Goal: Task Accomplishment & Management: Manage account settings

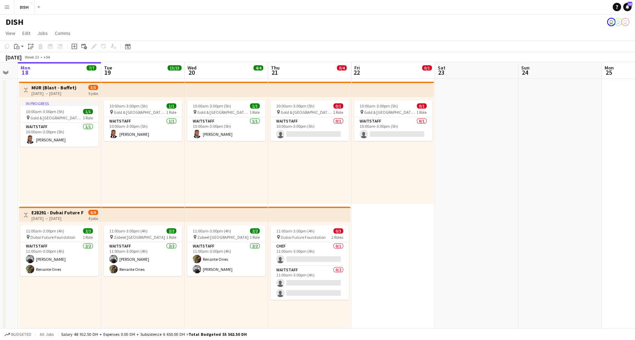
click at [8, 10] on button "Menu" at bounding box center [7, 7] width 14 height 14
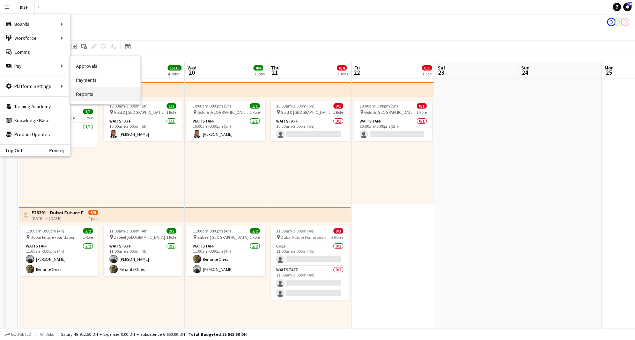
click at [110, 90] on link "Reports" at bounding box center [106, 94] width 70 height 14
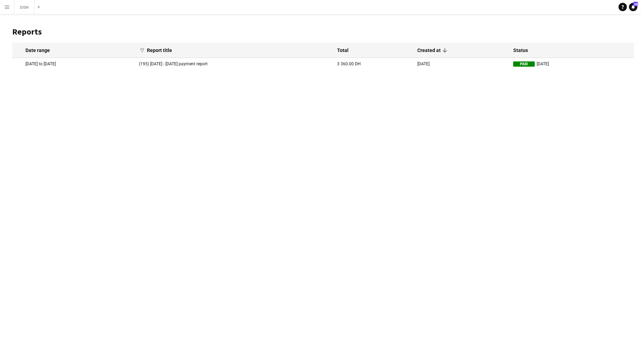
click at [465, 61] on mat-cell "[DATE]" at bounding box center [462, 64] width 96 height 12
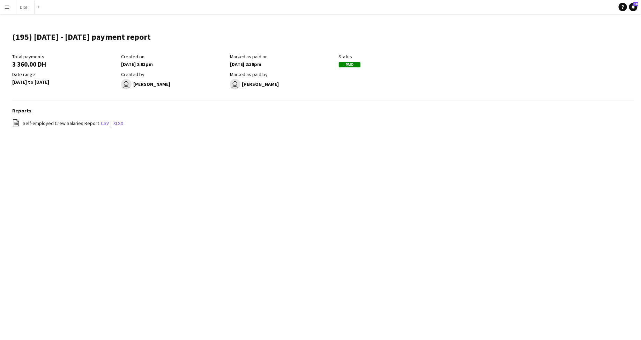
click at [352, 73] on div "Total payments 3 360.00 DH Created on 12-08-2025 2:03pm Marked as paid on 16-08…" at bounding box center [229, 72] width 435 height 39
click at [7, 10] on button "Menu" at bounding box center [7, 7] width 14 height 14
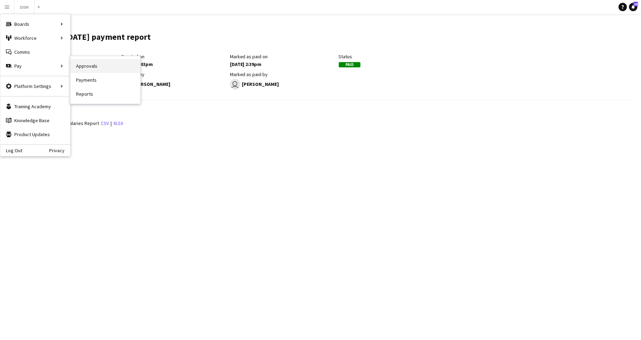
click at [91, 68] on link "Approvals" at bounding box center [106, 66] width 70 height 14
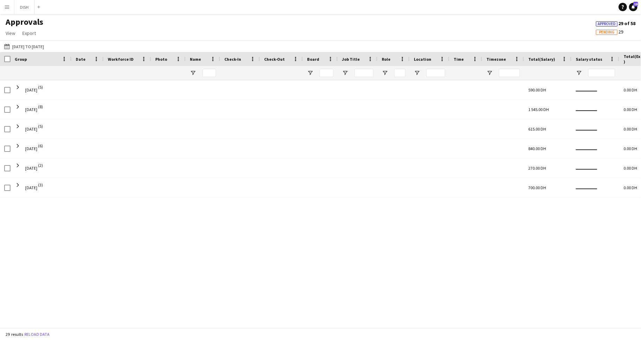
click at [7, 7] on app-icon "Menu" at bounding box center [7, 7] width 6 height 6
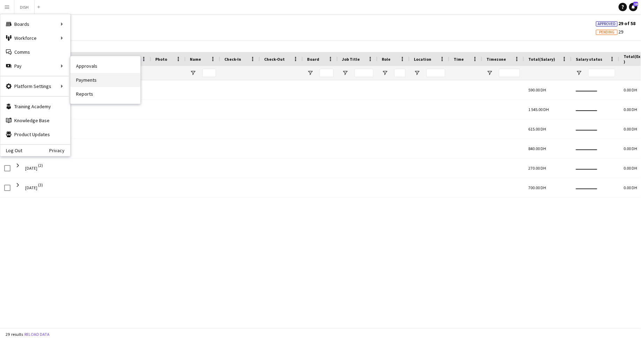
click at [84, 80] on link "Payments" at bounding box center [106, 80] width 70 height 14
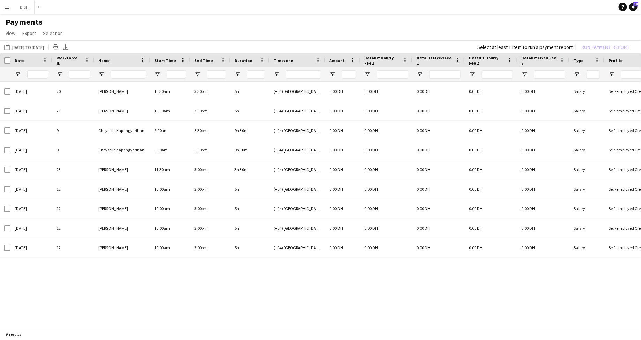
click at [6, 7] on app-icon "Menu" at bounding box center [7, 7] width 6 height 6
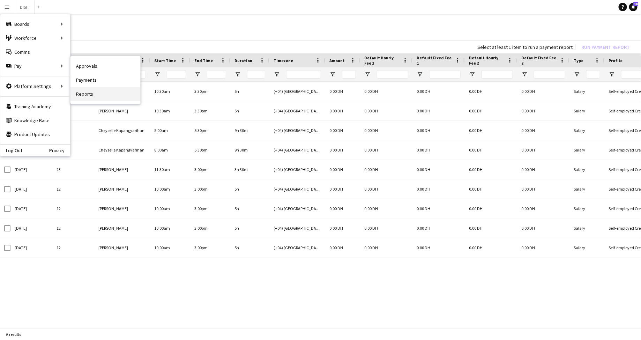
click at [105, 95] on link "Reports" at bounding box center [106, 94] width 70 height 14
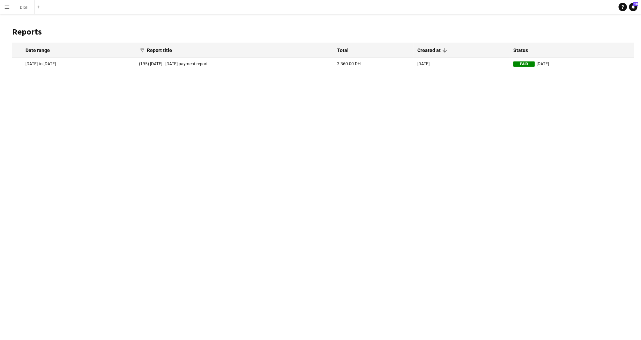
click at [287, 62] on mat-cell "(195) 28th July - 3rd August 2025 payment report" at bounding box center [234, 64] width 198 height 12
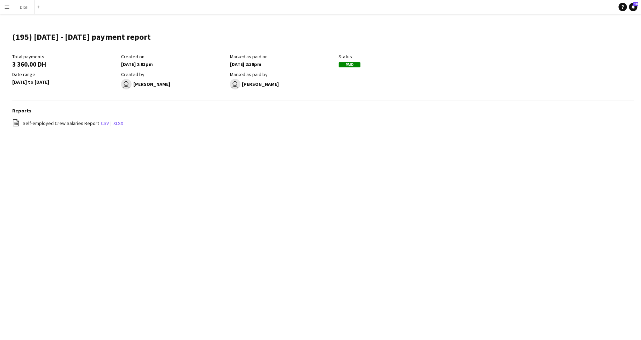
click at [6, 8] on app-icon "Menu" at bounding box center [7, 7] width 6 height 6
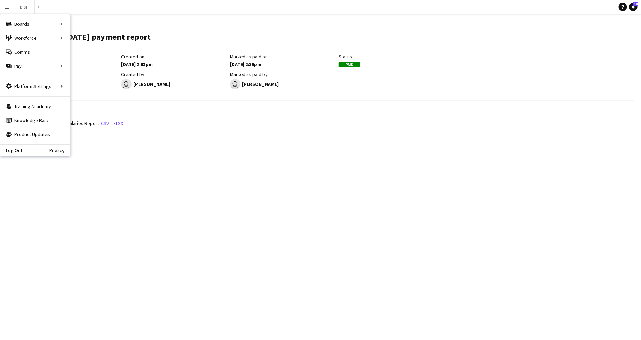
drag, startPoint x: 153, startPoint y: 190, endPoint x: 153, endPoint y: 194, distance: 4.6
click at [153, 192] on div "Menu Boards Boards Boards All jobs Status Workforce Workforce My Workforce Recr…" at bounding box center [320, 170] width 641 height 340
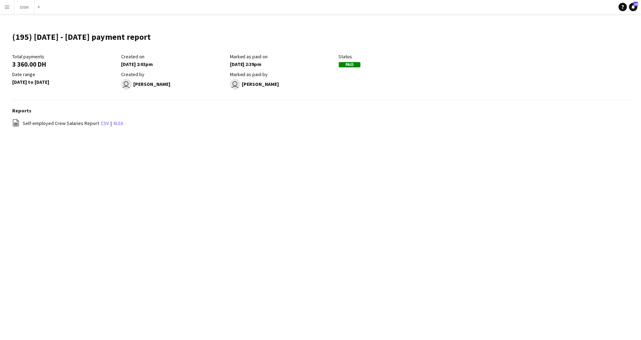
click at [6, 6] on app-icon "Menu" at bounding box center [7, 7] width 6 height 6
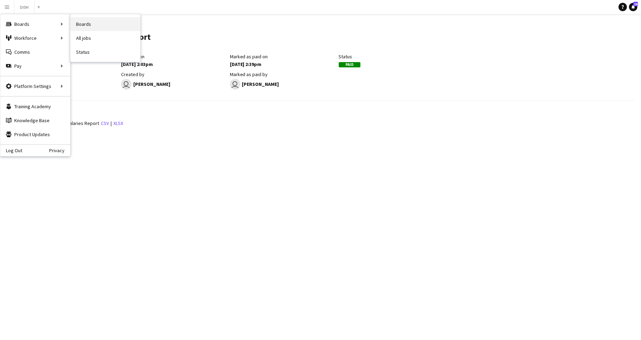
click at [94, 22] on link "Boards" at bounding box center [106, 24] width 70 height 14
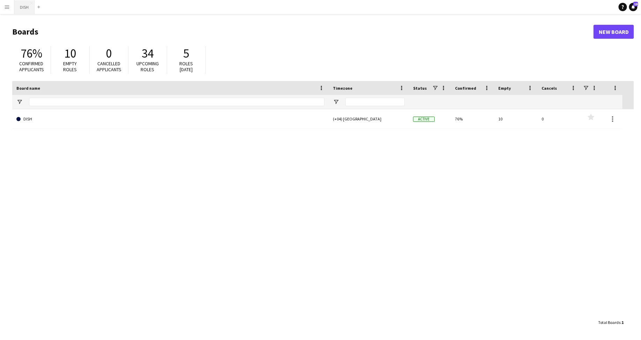
click at [29, 6] on button "DISH Close" at bounding box center [24, 7] width 20 height 14
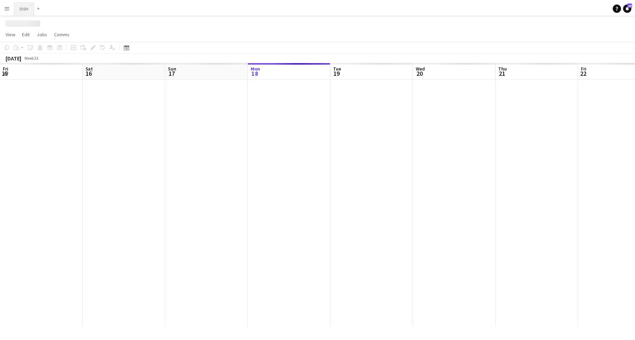
scroll to position [0, 167]
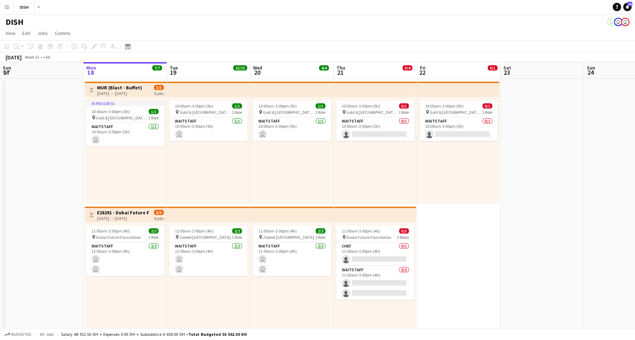
click at [9, 6] on app-icon "Menu" at bounding box center [7, 7] width 6 height 6
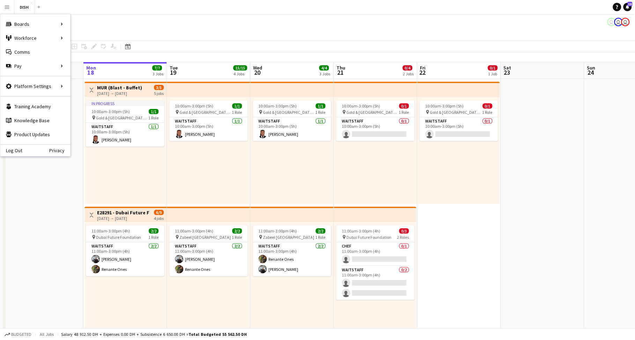
click at [556, 274] on app-date-cell at bounding box center [542, 327] width 83 height 497
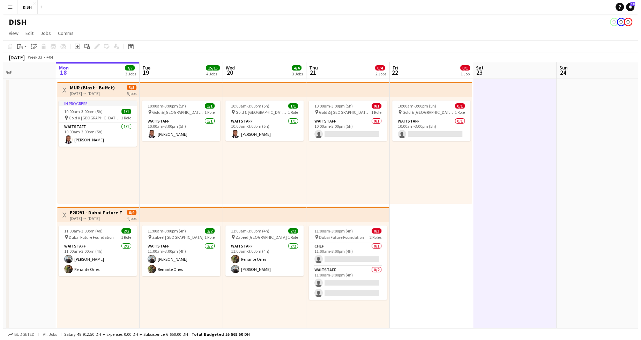
scroll to position [0, 166]
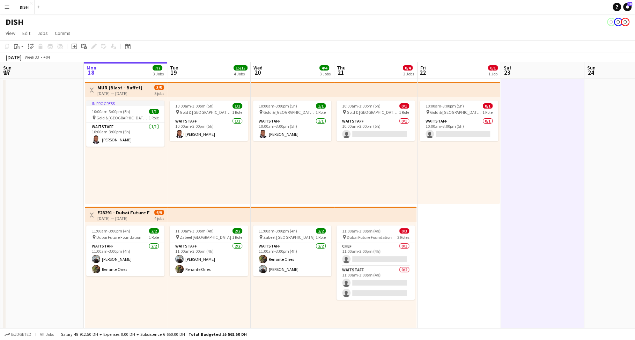
click at [7, 6] on app-icon "Menu" at bounding box center [7, 7] width 6 height 6
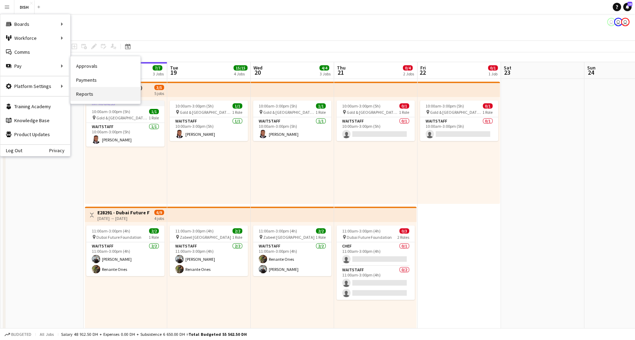
click at [103, 93] on link "Reports" at bounding box center [106, 94] width 70 height 14
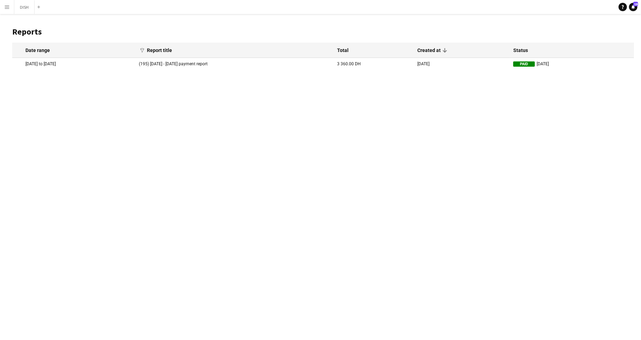
click at [208, 64] on mat-cell "(195) 28th July - 3rd August 2025 payment report" at bounding box center [234, 64] width 198 height 12
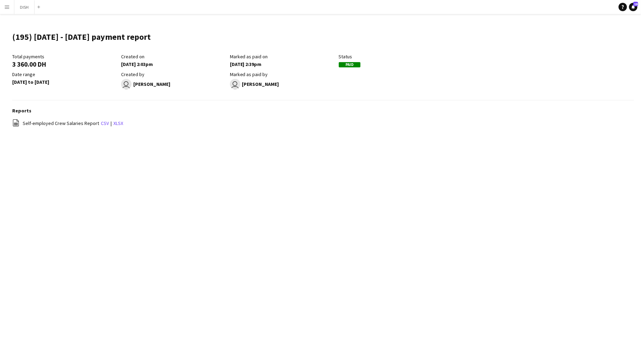
click at [270, 117] on div "Reports file-spreadsheet Self-employed Crew Salaries Report csv | xlsx" at bounding box center [323, 121] width 622 height 27
click at [8, 10] on button "Menu" at bounding box center [7, 7] width 14 height 14
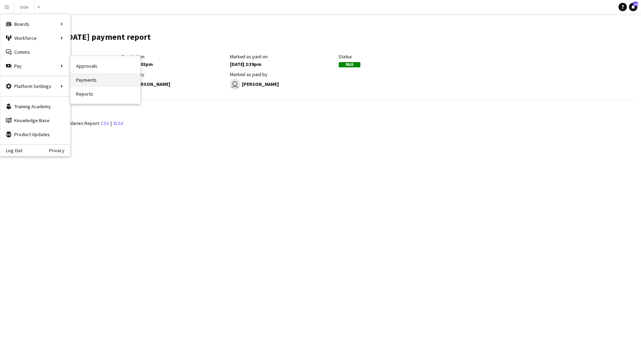
click at [94, 84] on link "Payments" at bounding box center [106, 80] width 70 height 14
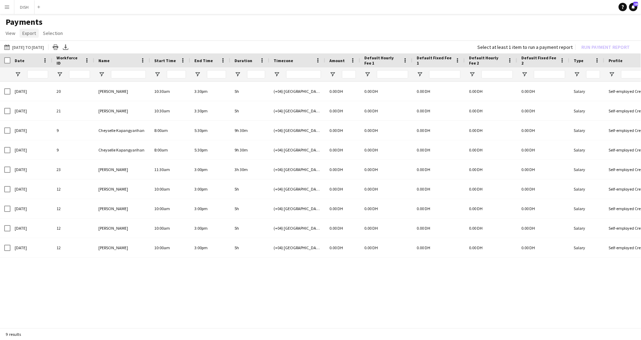
click at [31, 36] on link "Export" at bounding box center [29, 33] width 19 height 9
click at [43, 35] on span "Selection" at bounding box center [53, 33] width 20 height 6
click at [9, 37] on link "View" at bounding box center [10, 33] width 15 height 9
click at [164, 25] on h1 "Payments" at bounding box center [320, 22] width 641 height 10
click at [25, 7] on button "DISH Close" at bounding box center [24, 7] width 20 height 14
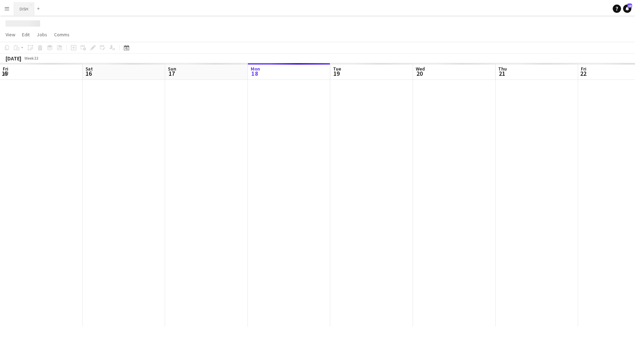
scroll to position [0, 167]
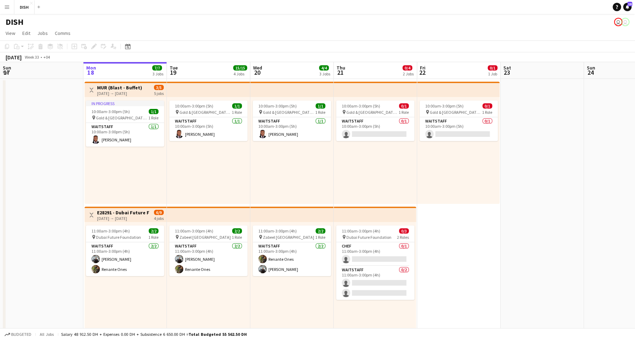
click at [6, 7] on app-icon "Menu" at bounding box center [7, 7] width 6 height 6
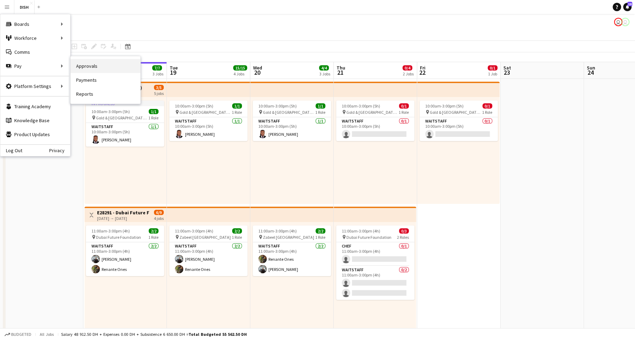
click at [112, 67] on link "Approvals" at bounding box center [106, 66] width 70 height 14
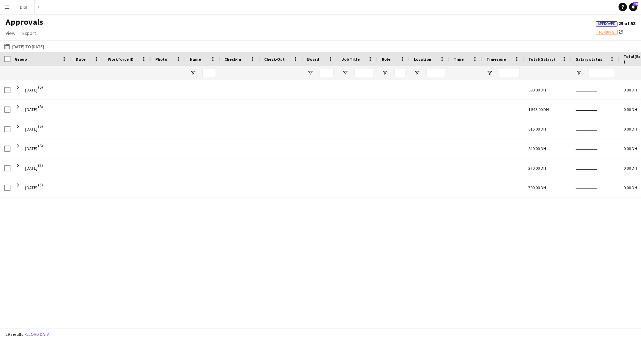
click at [601, 25] on span "Approved" at bounding box center [607, 24] width 18 height 5
click at [32, 43] on button "04-08-2025 to 10-08-2025 04-08-2025 to 10-08-2025" at bounding box center [24, 46] width 43 height 8
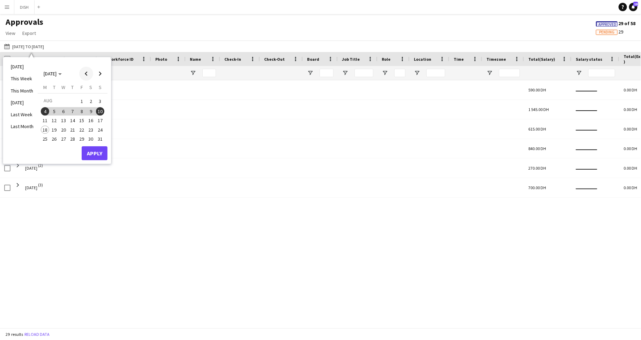
click at [83, 73] on span "Previous month" at bounding box center [86, 74] width 14 height 14
click at [46, 143] on span "28" at bounding box center [45, 146] width 8 height 8
click at [100, 70] on span "Next month" at bounding box center [100, 74] width 14 height 14
click at [101, 99] on span "3" at bounding box center [100, 101] width 8 height 10
click at [100, 157] on button "Apply" at bounding box center [95, 153] width 26 height 14
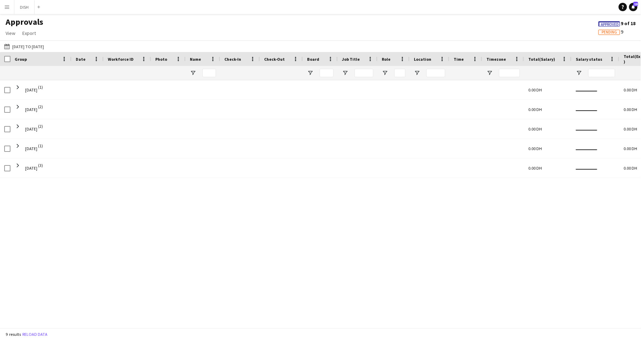
click at [7, 3] on button "Menu" at bounding box center [7, 7] width 14 height 14
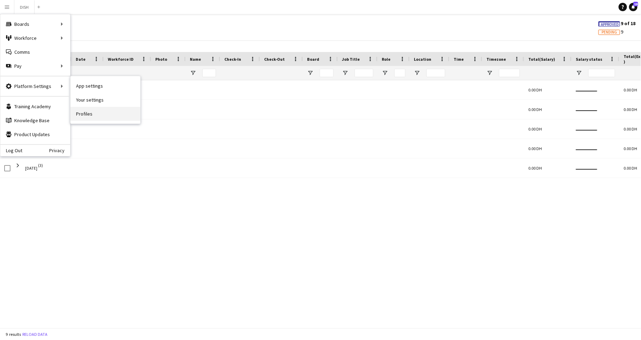
click at [90, 114] on link "Profiles" at bounding box center [106, 114] width 70 height 14
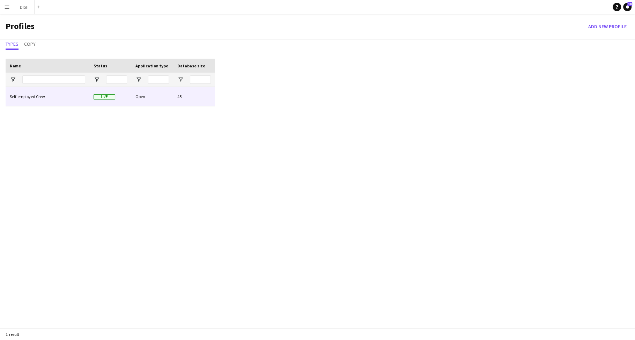
click at [128, 95] on div "Live" at bounding box center [110, 96] width 42 height 19
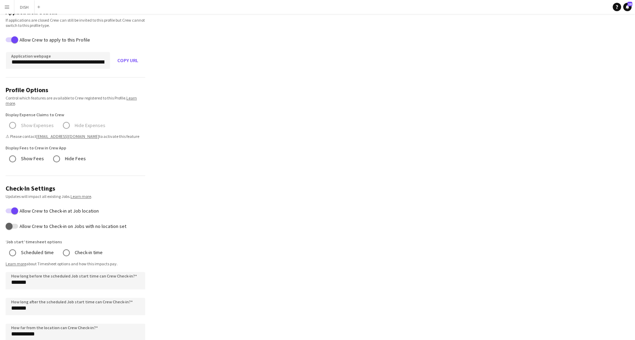
scroll to position [81, 0]
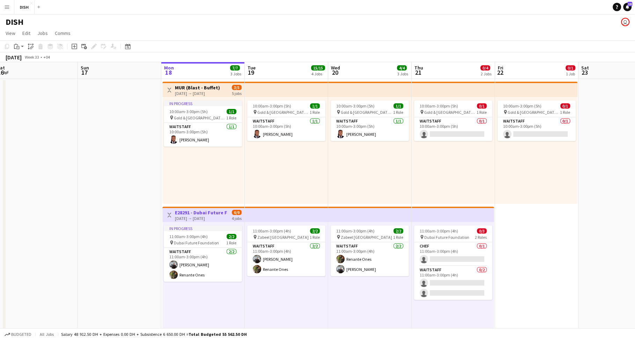
click at [6, 8] on app-icon "Menu" at bounding box center [7, 7] width 6 height 6
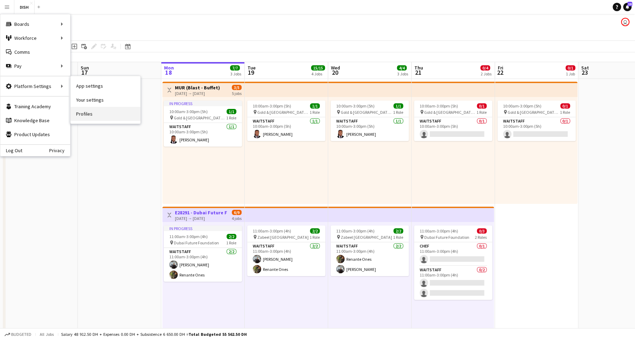
click at [101, 114] on link "Profiles" at bounding box center [106, 114] width 70 height 14
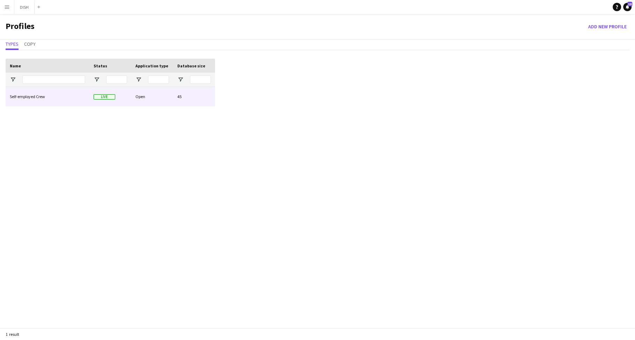
click at [94, 96] on span "Live" at bounding box center [105, 96] width 22 height 5
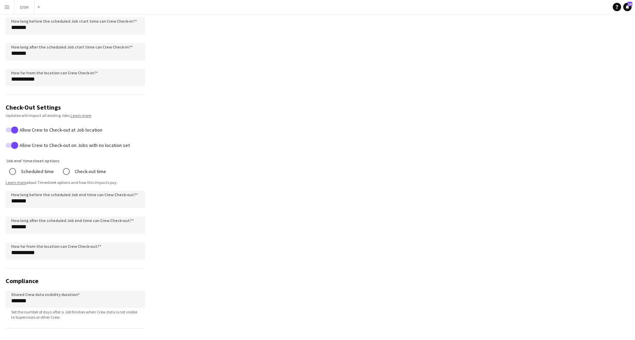
scroll to position [359, 0]
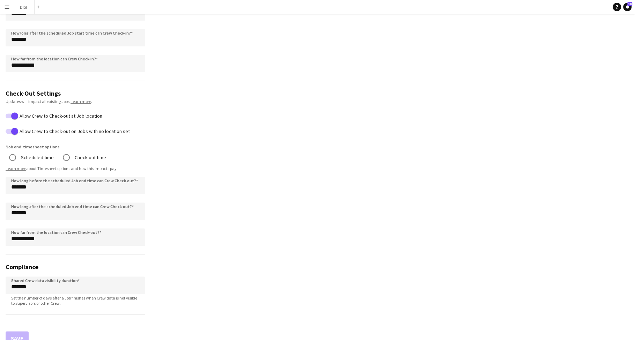
click at [17, 167] on link "Learn more" at bounding box center [16, 168] width 21 height 5
click at [20, 5] on button "DISH Close" at bounding box center [24, 7] width 20 height 14
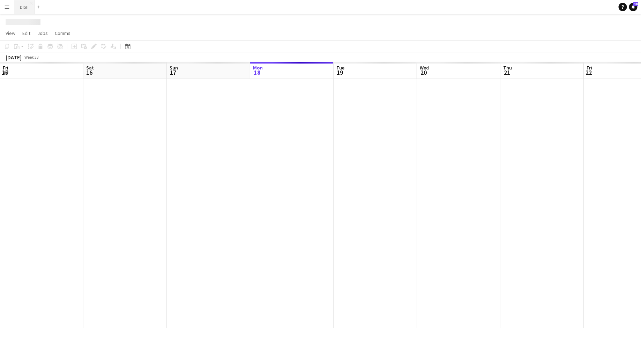
scroll to position [0, 167]
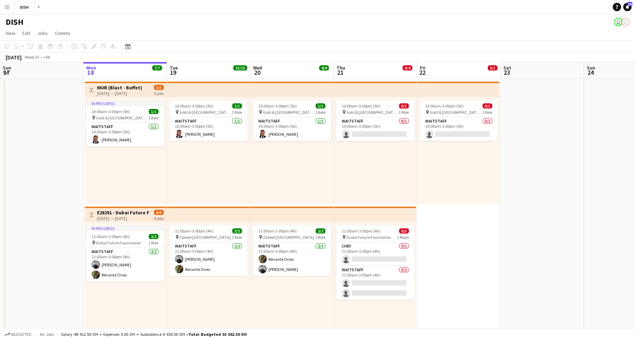
click at [3, 5] on button "Menu" at bounding box center [7, 7] width 14 height 14
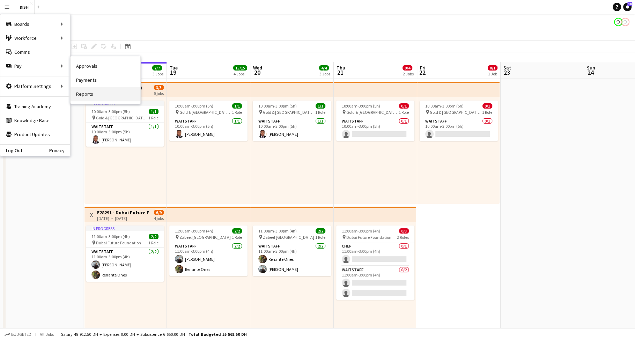
click at [86, 90] on link "Reports" at bounding box center [106, 94] width 70 height 14
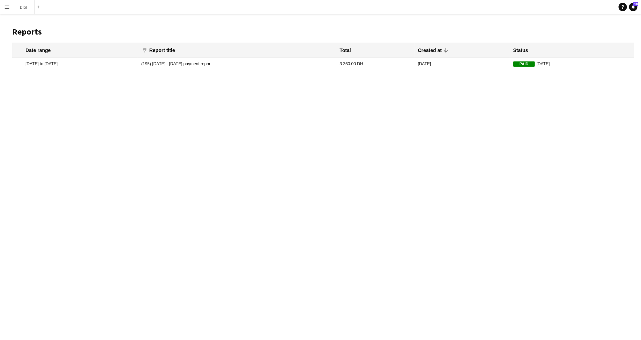
click at [3, 4] on button "Menu" at bounding box center [7, 7] width 14 height 14
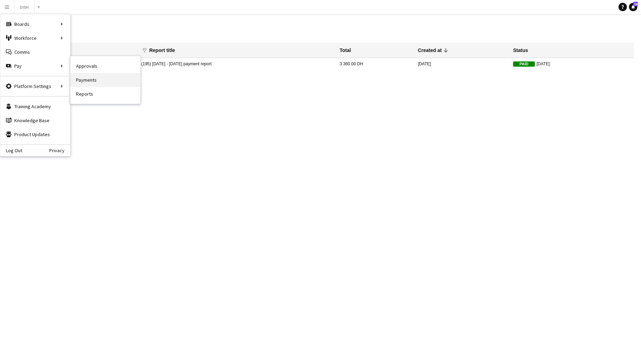
click at [79, 75] on link "Payments" at bounding box center [106, 80] width 70 height 14
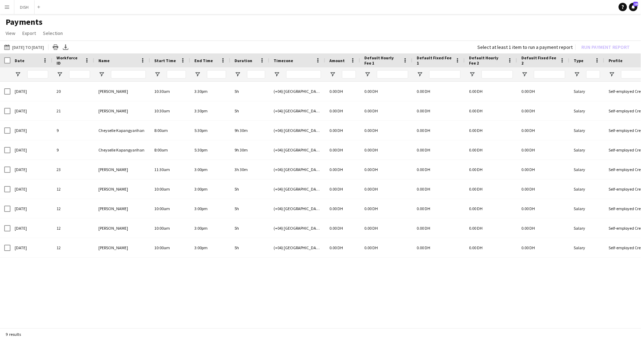
click at [7, 9] on app-icon "Menu" at bounding box center [7, 7] width 6 height 6
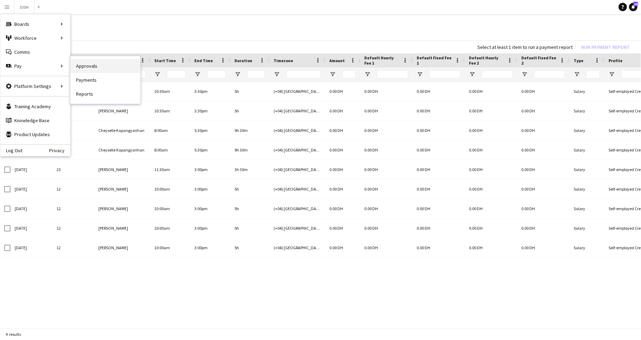
click at [74, 68] on link "Approvals" at bounding box center [106, 66] width 70 height 14
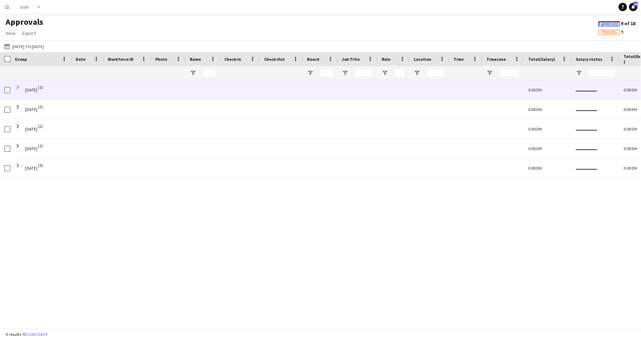
click at [18, 87] on span at bounding box center [18, 87] width 6 height 6
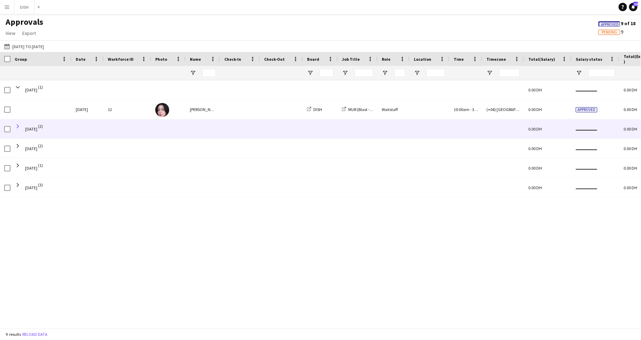
click at [16, 124] on span at bounding box center [18, 126] width 6 height 6
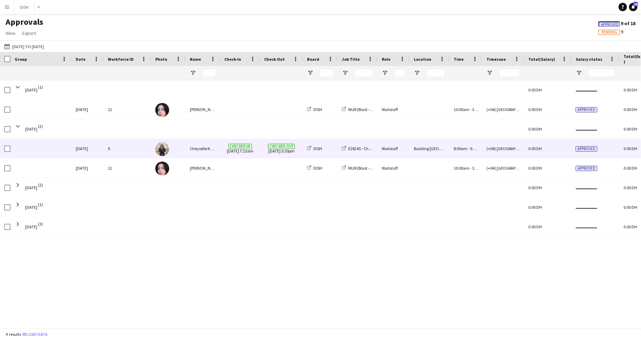
scroll to position [0, 13]
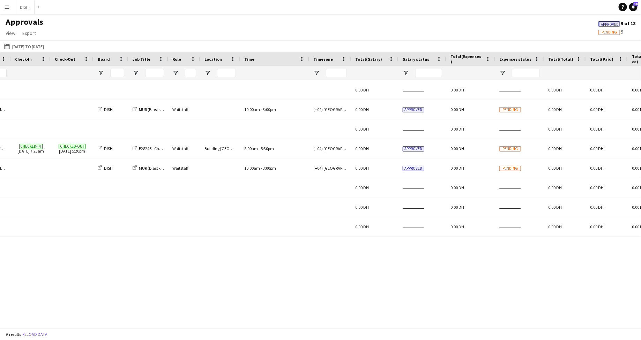
drag, startPoint x: 271, startPoint y: 56, endPoint x: 307, endPoint y: 58, distance: 36.3
click at [307, 58] on div at bounding box center [308, 59] width 3 height 14
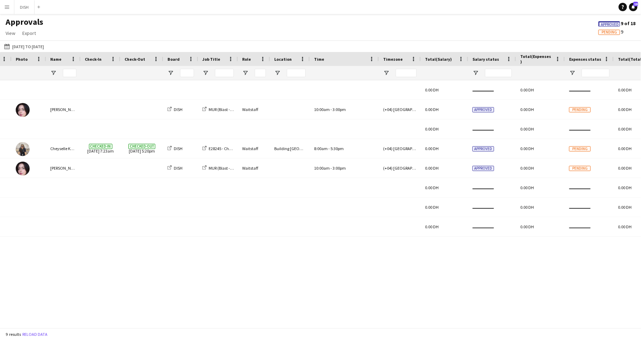
click at [92, 37] on div "Approvals View Customise view Customise filters Reset Filters Reset View Reset …" at bounding box center [320, 29] width 641 height 24
click at [25, 13] on button "DISH Close" at bounding box center [24, 7] width 20 height 14
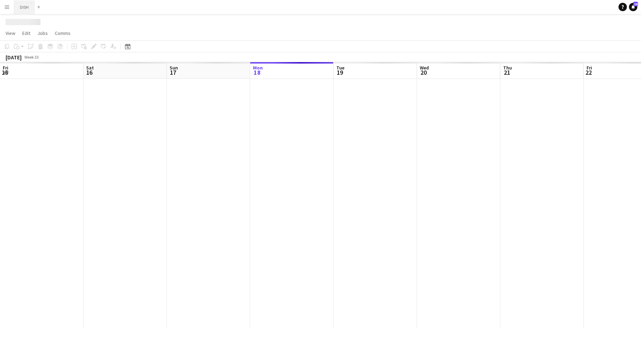
scroll to position [0, 167]
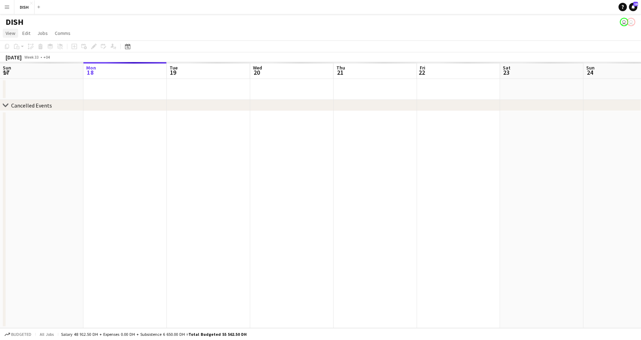
click at [13, 35] on span "View" at bounding box center [11, 33] width 10 height 6
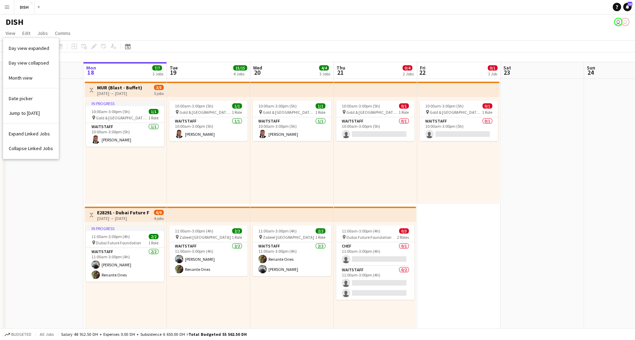
click at [9, 8] on app-icon "Menu" at bounding box center [7, 7] width 6 height 6
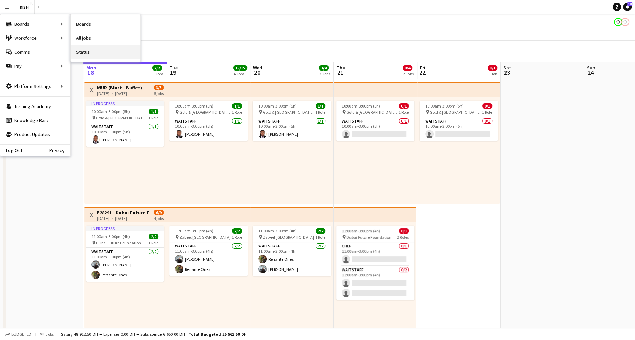
click at [89, 50] on link "Status" at bounding box center [106, 52] width 70 height 14
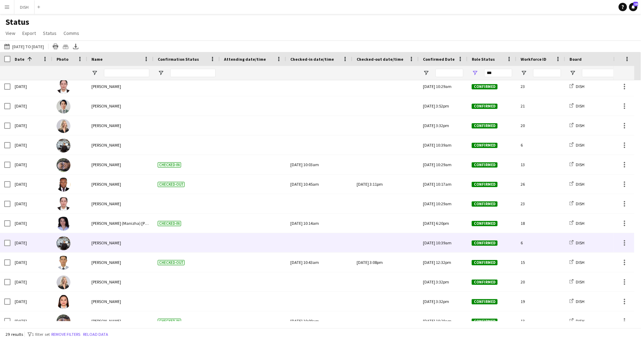
scroll to position [66, 0]
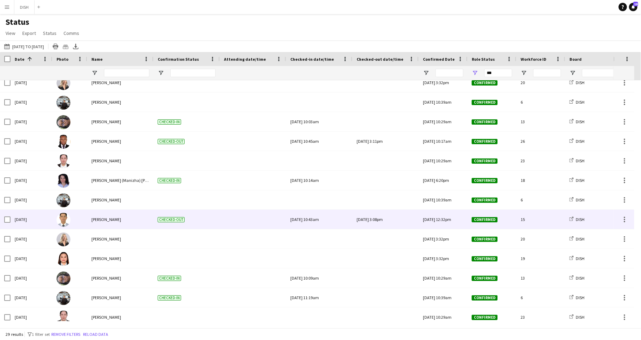
click at [240, 215] on div at bounding box center [253, 219] width 58 height 19
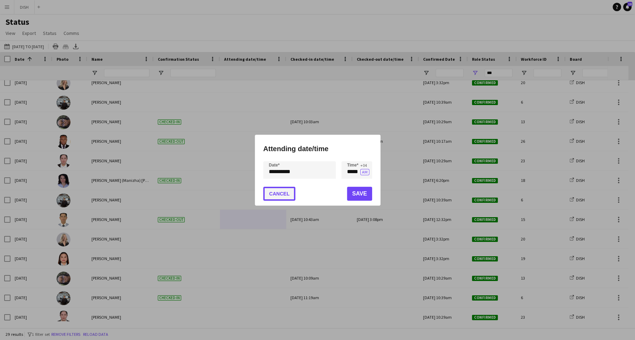
click at [282, 194] on button "Cancel" at bounding box center [279, 194] width 32 height 14
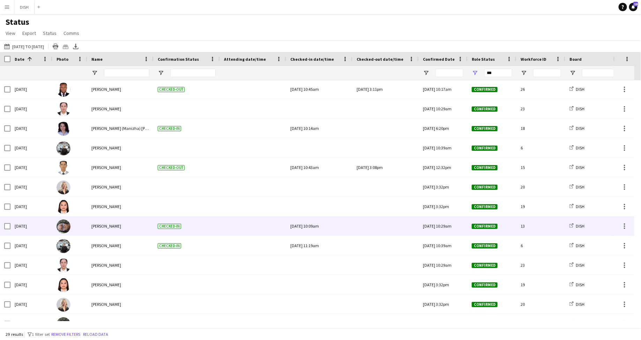
scroll to position [52, 0]
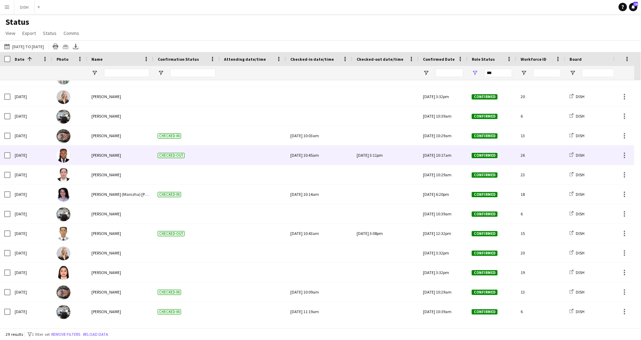
click at [164, 154] on span "Checked-out" at bounding box center [171, 155] width 27 height 5
click at [166, 154] on span "Checked-out" at bounding box center [171, 155] width 27 height 5
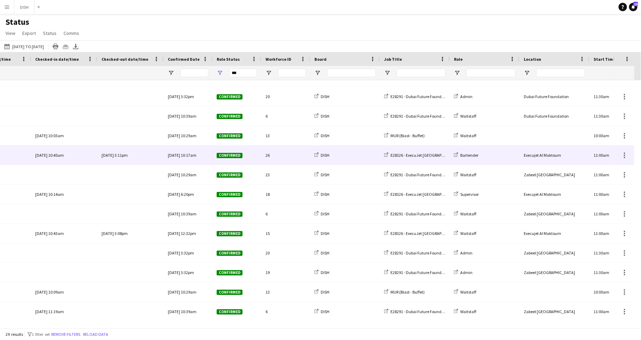
scroll to position [0, 262]
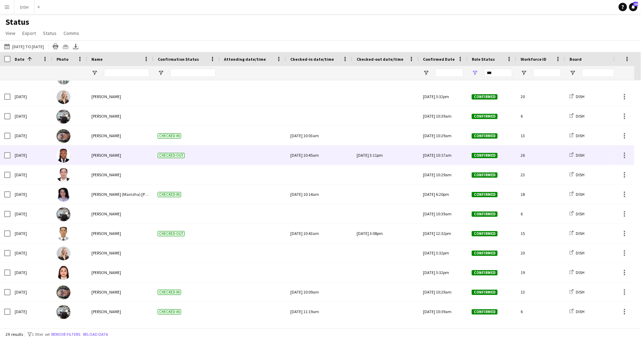
click at [164, 153] on span "Checked-out" at bounding box center [171, 155] width 27 height 5
click at [173, 157] on span "Checked-out" at bounding box center [171, 155] width 27 height 5
click at [221, 158] on div at bounding box center [253, 155] width 66 height 19
click at [233, 155] on div at bounding box center [253, 155] width 58 height 19
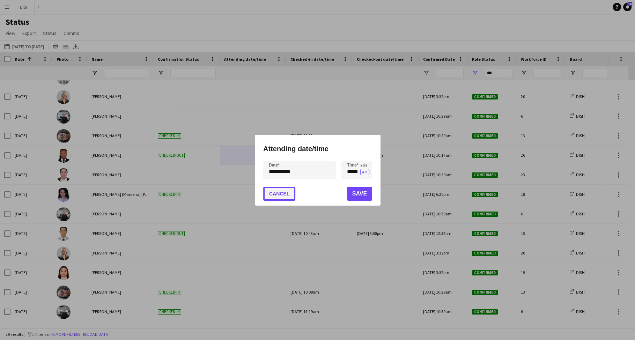
click at [285, 196] on button "Cancel" at bounding box center [279, 194] width 32 height 14
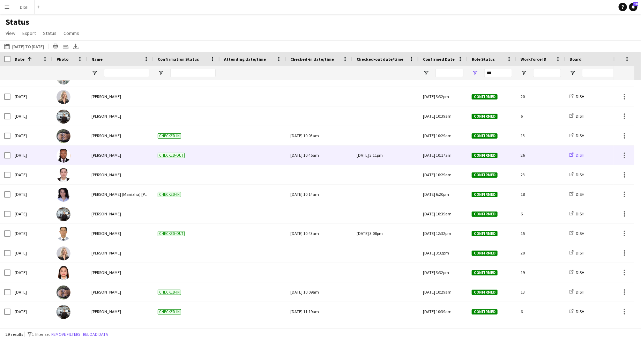
click at [574, 153] on link "DISH" at bounding box center [577, 155] width 15 height 5
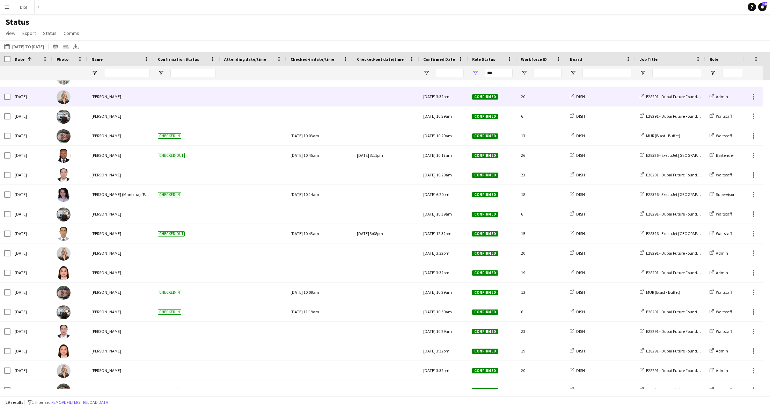
scroll to position [0, 0]
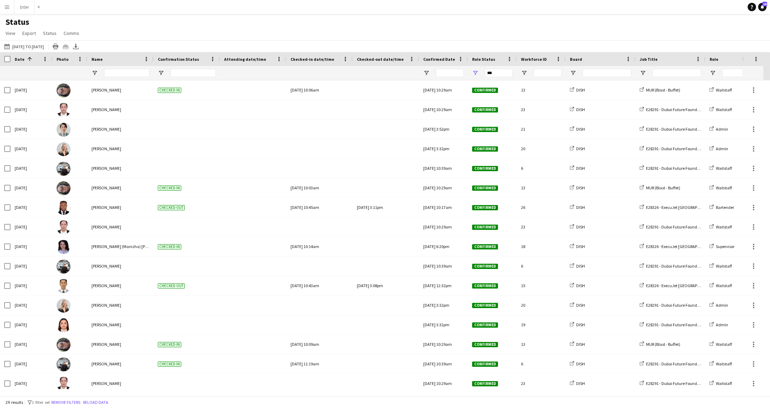
click at [3, 7] on button "Menu" at bounding box center [7, 7] width 14 height 14
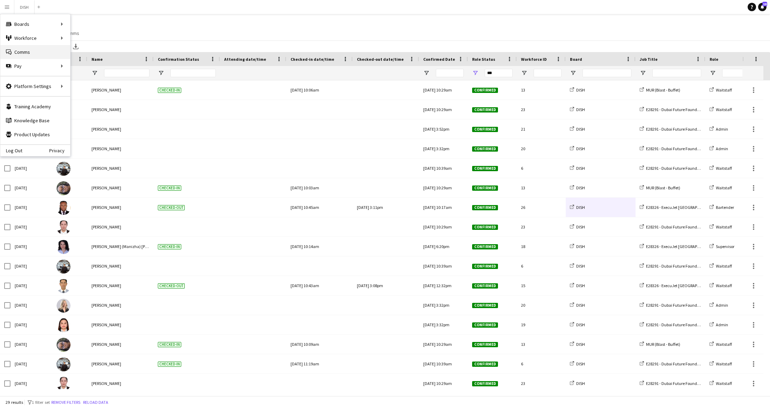
click at [28, 52] on link "Comms Comms" at bounding box center [35, 52] width 70 height 14
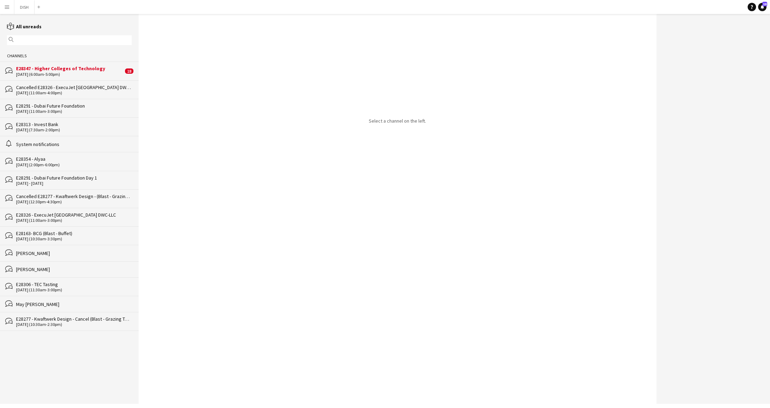
click at [63, 73] on div "14-08-2025 (6:00am-5:00pm)" at bounding box center [69, 74] width 107 height 5
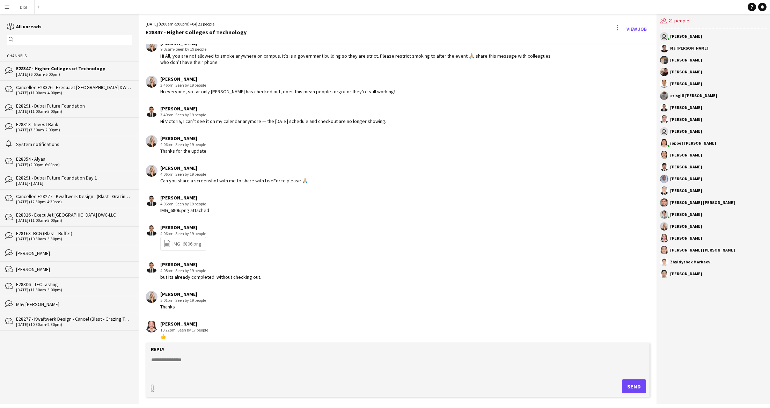
scroll to position [755, 0]
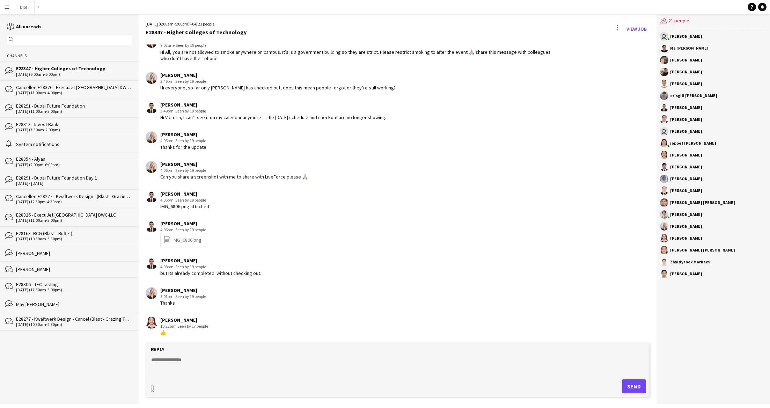
click at [181, 240] on link "file-spreadsheet IMG_6806.png" at bounding box center [182, 240] width 38 height 8
click at [25, 7] on button "DISH Close" at bounding box center [24, 7] width 20 height 14
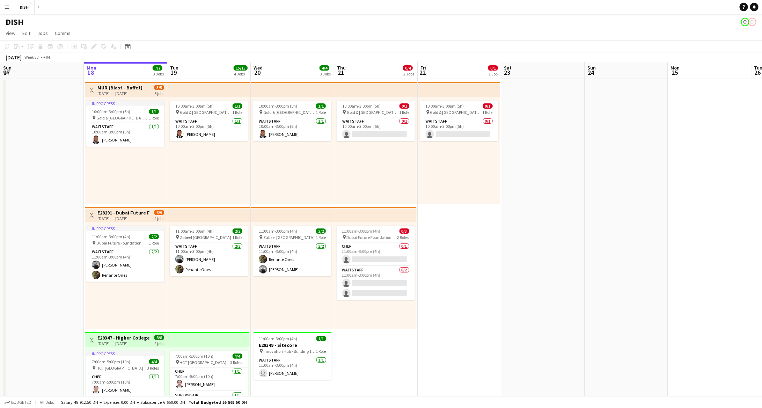
click at [120, 95] on div "18-08-2025 → 22-08-2025" at bounding box center [119, 93] width 45 height 5
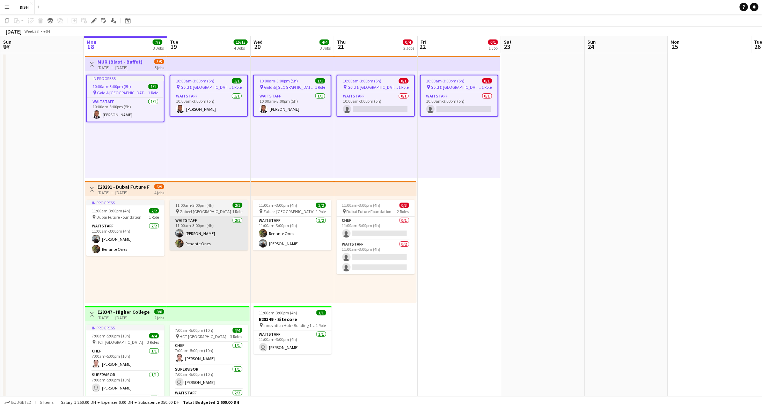
scroll to position [84, 0]
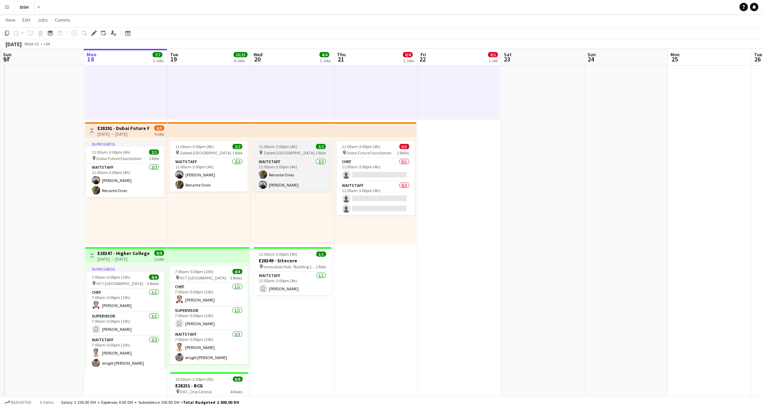
click at [296, 154] on div "pin Zabeel Dubai 1 Role" at bounding box center [292, 153] width 78 height 6
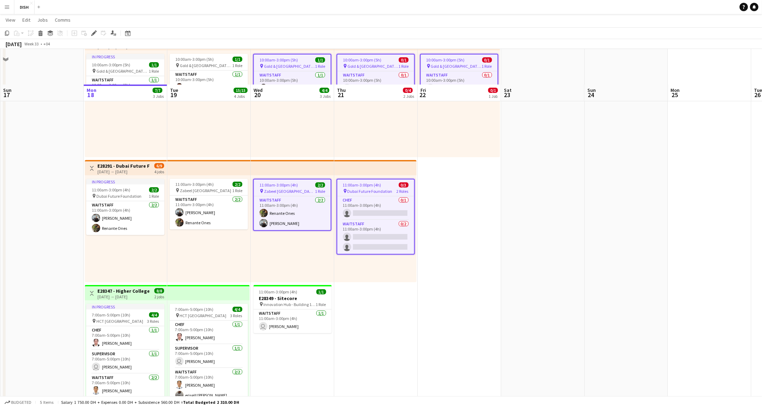
scroll to position [0, 0]
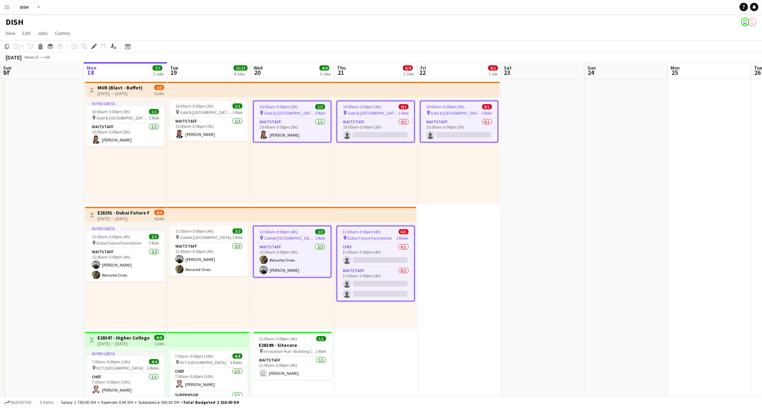
click at [112, 92] on div "18-08-2025 → 22-08-2025" at bounding box center [119, 93] width 45 height 5
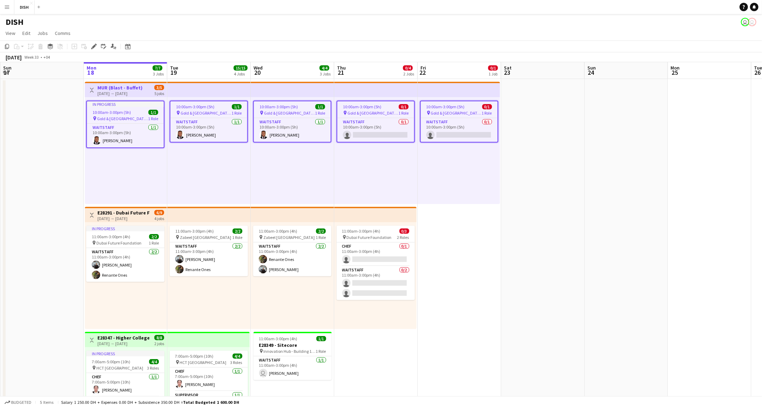
click at [129, 215] on h3 "E28291 - Dubai Future Foundation" at bounding box center [123, 212] width 52 height 6
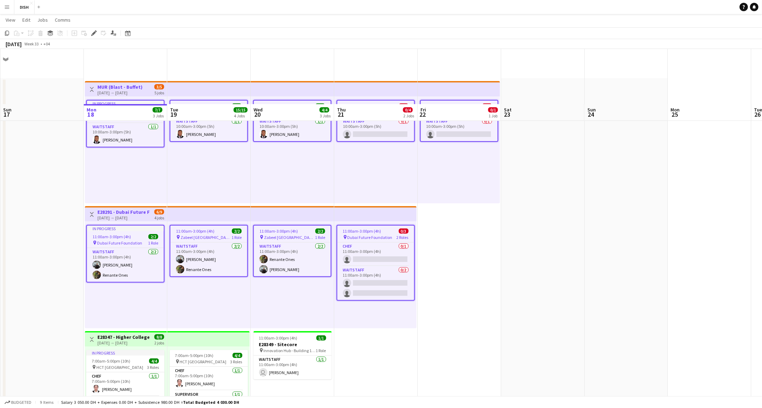
scroll to position [164, 0]
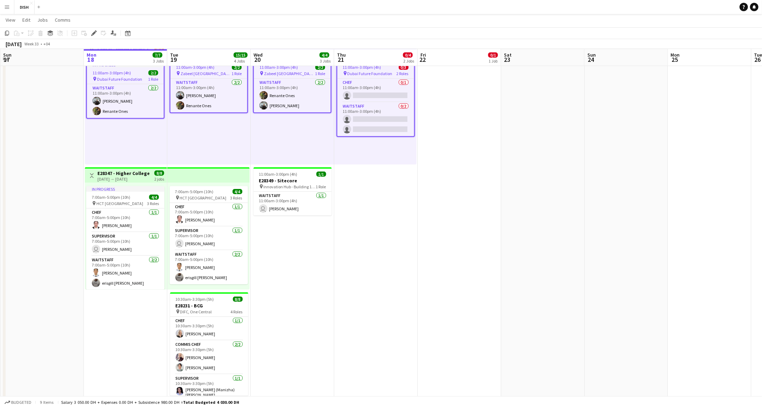
click at [132, 178] on div "18-08-2025 → 19-08-2025" at bounding box center [123, 178] width 52 height 5
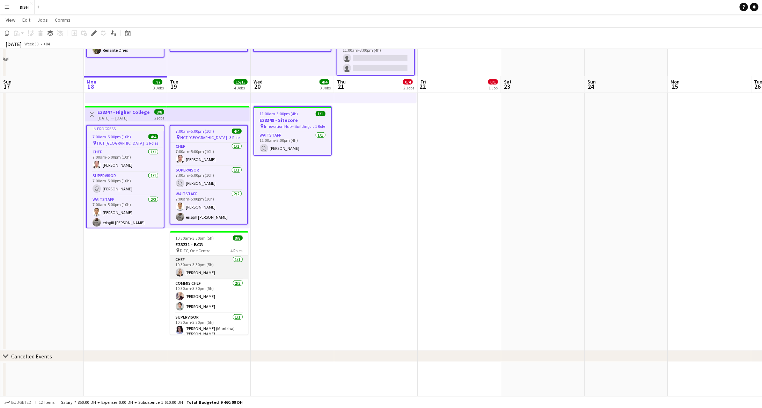
scroll to position [252, 0]
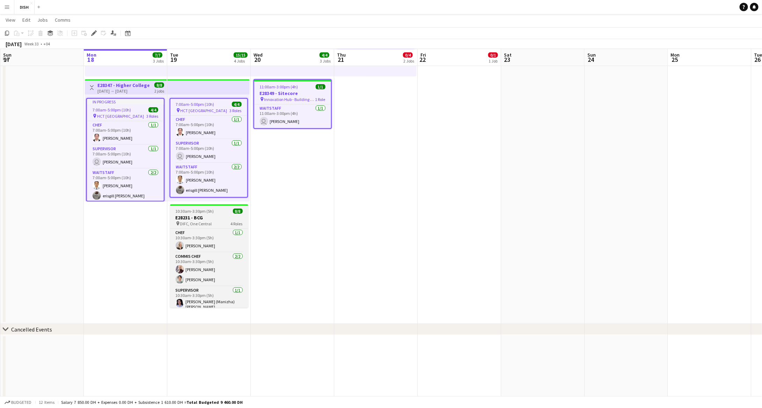
click at [187, 213] on app-job-card "10:30am-3:30pm (5h) 8/8 E28231 - BCG pin DIFC, One Central 4 Roles Chef 1/1 10:…" at bounding box center [209, 255] width 78 height 103
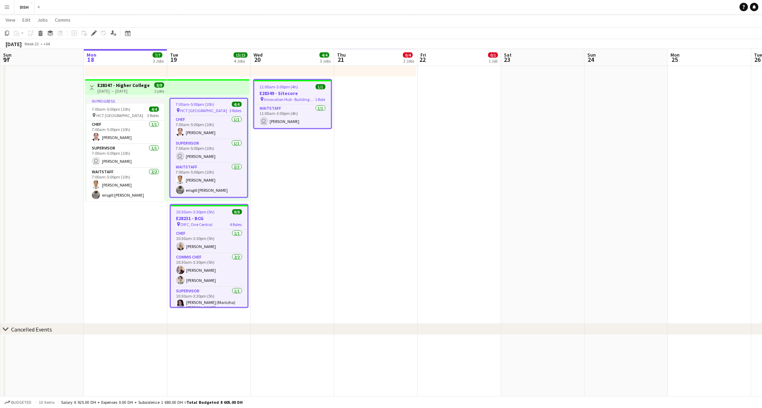
click at [117, 87] on h3 "E28347 - Higher Colleges of Technology" at bounding box center [123, 85] width 52 height 6
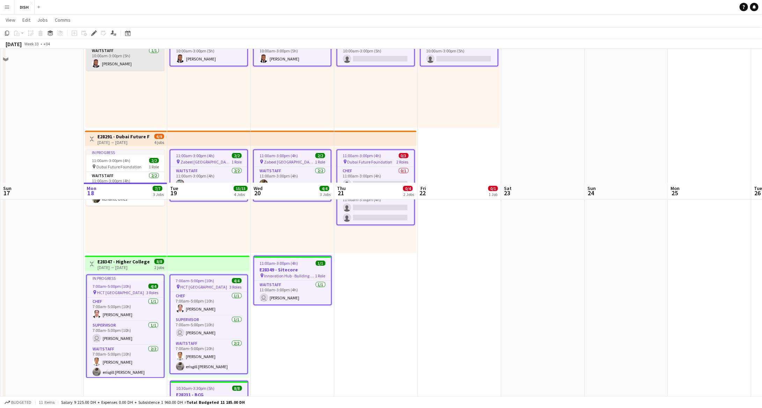
scroll to position [0, 0]
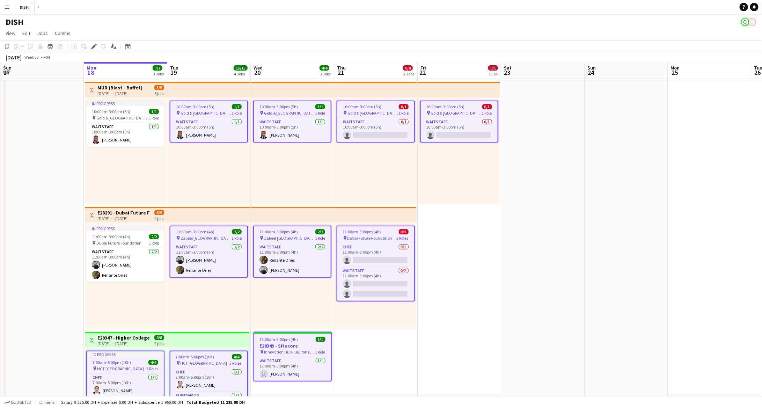
click at [130, 211] on h3 "E28291 - Dubai Future Foundation" at bounding box center [123, 212] width 52 height 6
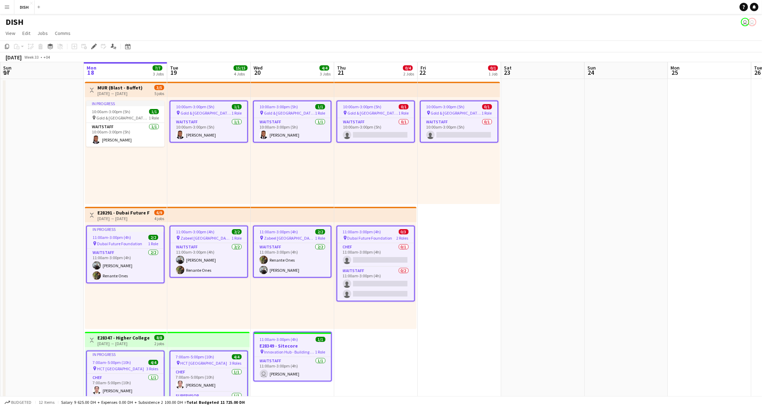
click at [110, 86] on h3 "MUR (Blast - Buffet)" at bounding box center [119, 87] width 45 height 6
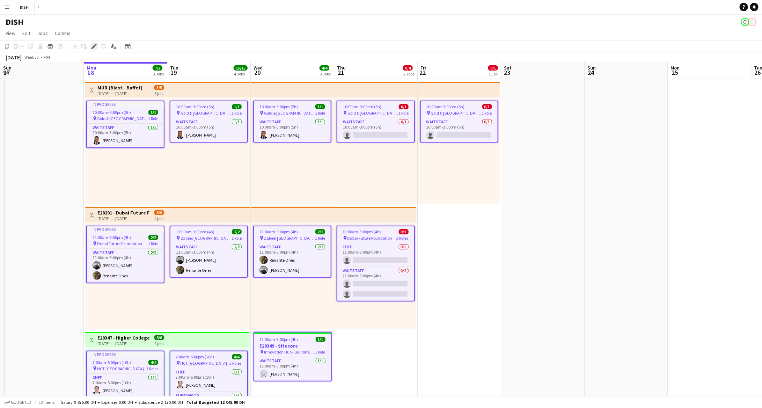
click at [90, 43] on div "Edit" at bounding box center [94, 46] width 8 height 8
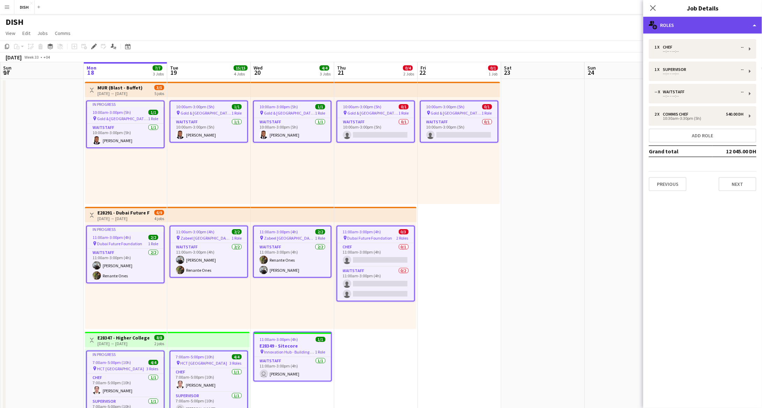
click at [635, 21] on div "multiple-users-add Roles" at bounding box center [702, 25] width 119 height 17
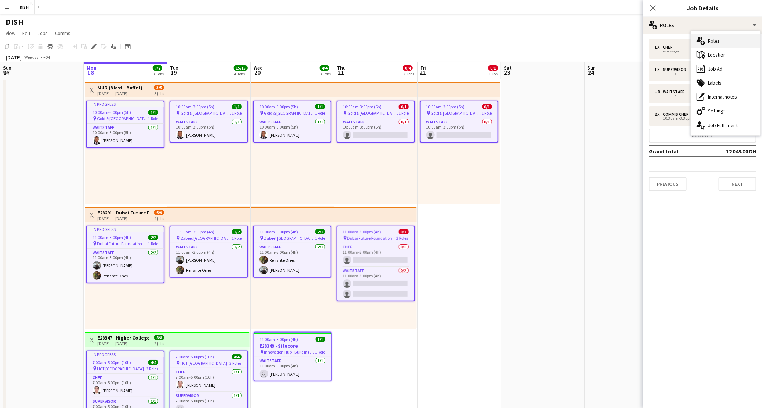
click at [635, 41] on div "multiple-users-add Roles" at bounding box center [725, 41] width 69 height 14
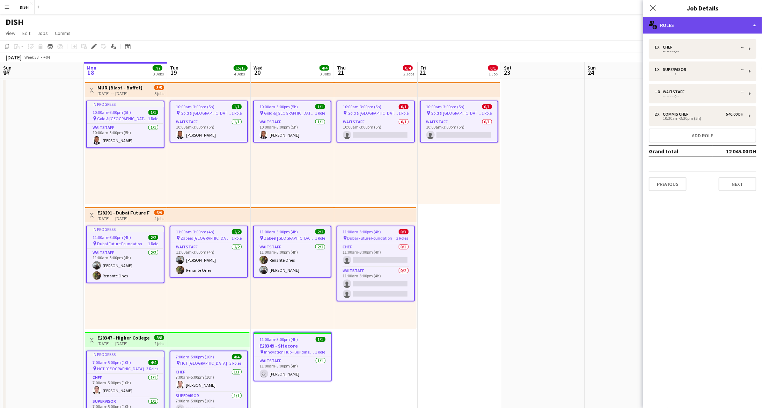
click at [635, 28] on div "multiple-users-add Roles" at bounding box center [702, 25] width 119 height 17
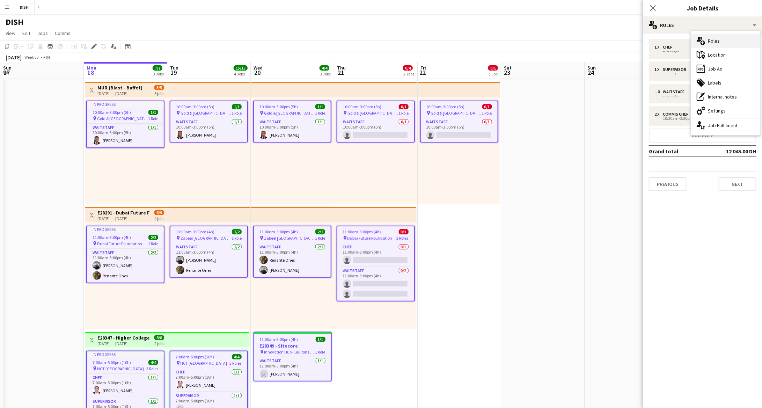
click at [635, 38] on div "multiple-users-add Roles" at bounding box center [725, 41] width 69 height 14
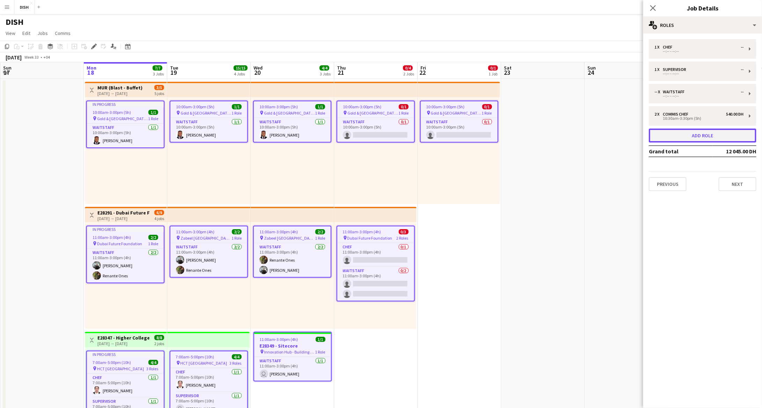
click at [635, 137] on button "Add role" at bounding box center [702, 135] width 108 height 14
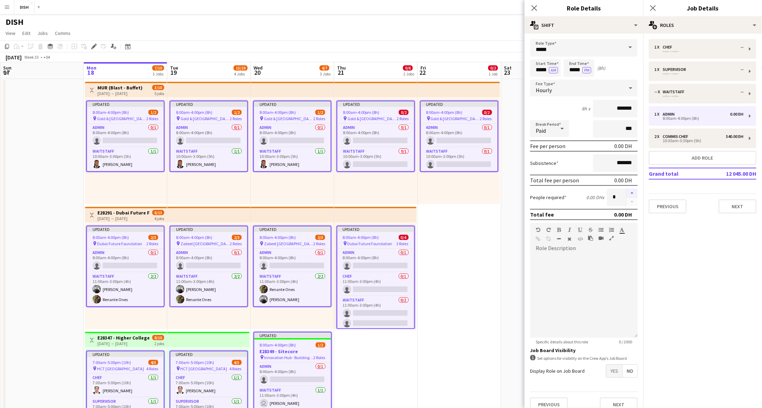
click at [626, 194] on button "button" at bounding box center [631, 192] width 11 height 9
type input "*"
click at [635, 205] on button "Next" at bounding box center [737, 206] width 38 height 14
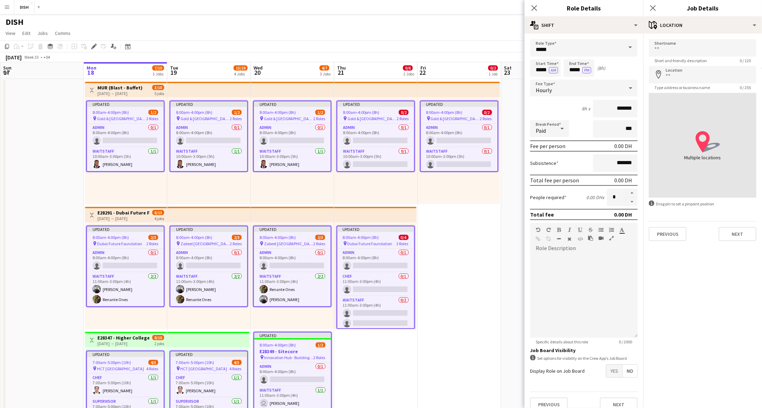
click at [531, 3] on div "Close pop-in" at bounding box center [534, 8] width 20 height 16
click at [535, 9] on icon at bounding box center [534, 8] width 7 height 7
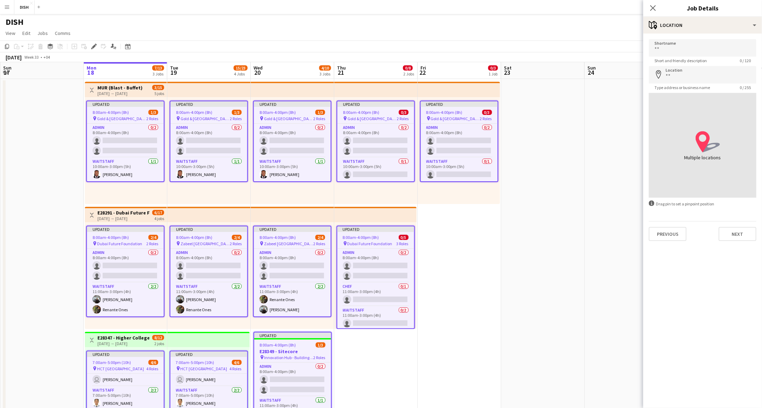
drag, startPoint x: 314, startPoint y: 177, endPoint x: 319, endPoint y: 190, distance: 13.3
click at [318, 188] on app-calendar-viewport "Fri 15 9/13 3 Jobs Sat 16 Sun 17 Mon 18 7/13 3 Jobs Tue 19 15/23 4 Jobs Wed 20 …" at bounding box center [381, 384] width 762 height 645
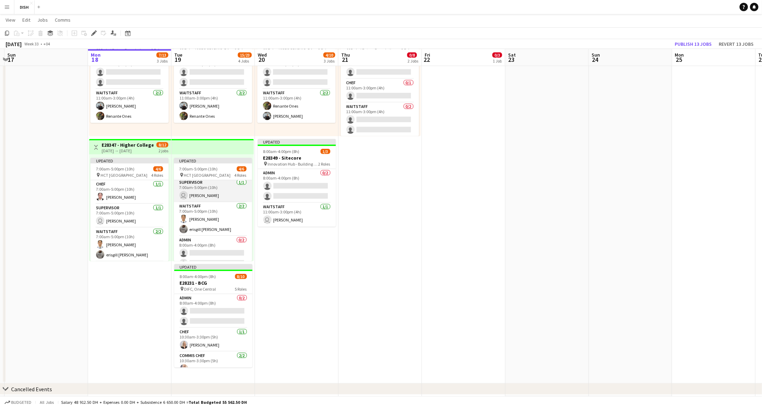
scroll to position [33, 0]
click at [635, 44] on button "Revert 13 jobs" at bounding box center [736, 43] width 40 height 9
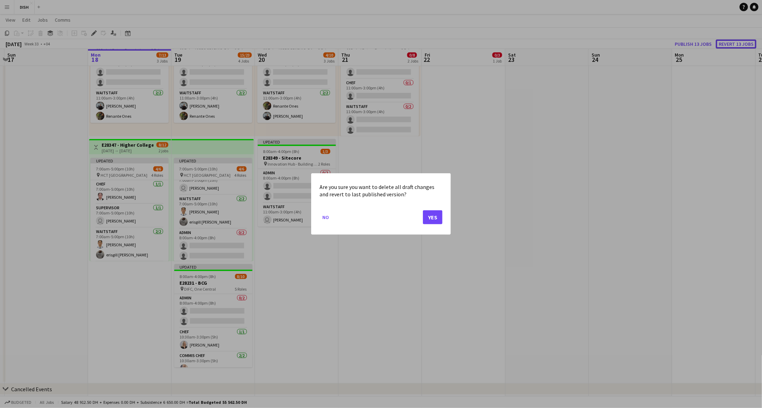
scroll to position [0, 0]
click at [430, 217] on button "Yes" at bounding box center [433, 217] width 20 height 14
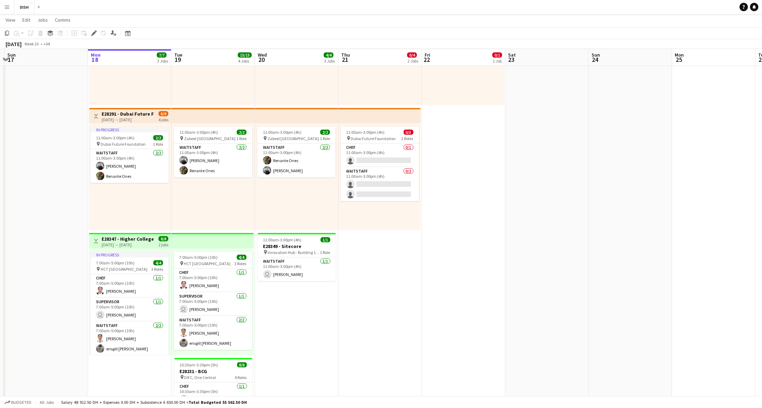
scroll to position [98, 0]
click at [143, 243] on div "18-08-2025 → 19-08-2025" at bounding box center [128, 244] width 52 height 5
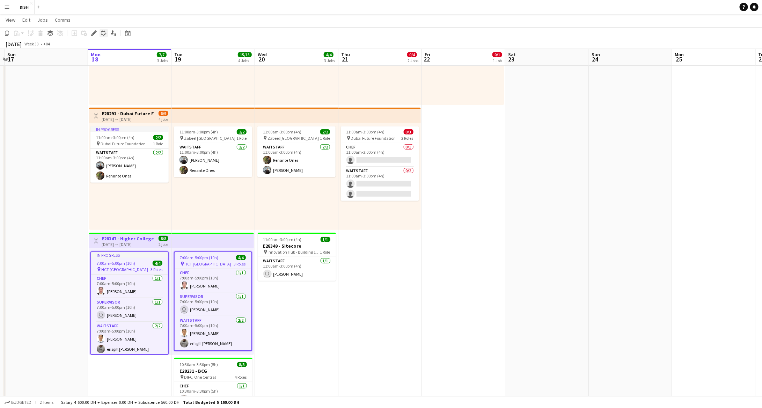
click at [105, 33] on icon at bounding box center [103, 32] width 5 height 5
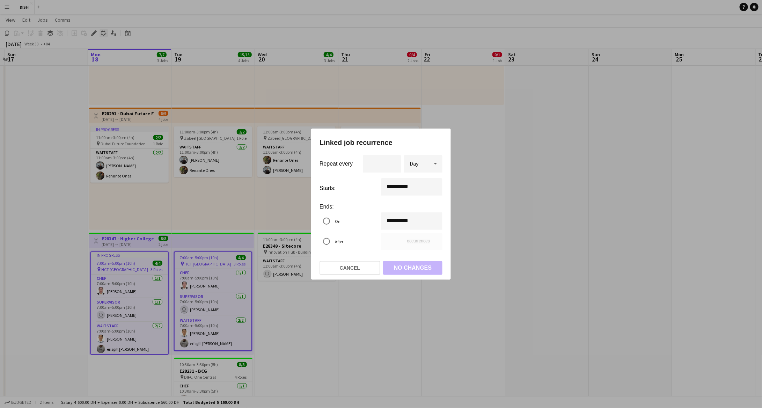
scroll to position [0, 0]
type input "**********"
type input "*"
click at [434, 239] on input "*" at bounding box center [411, 240] width 61 height 17
type input "**********"
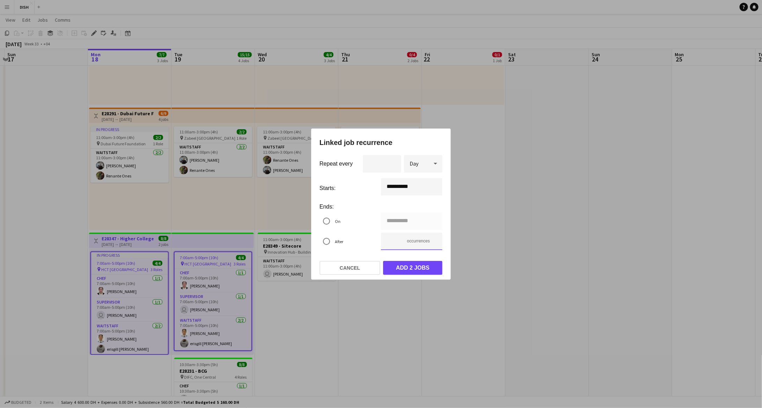
type input "*"
click at [434, 240] on input "*" at bounding box center [411, 240] width 61 height 17
type input "**********"
type input "*"
click at [433, 239] on input "*" at bounding box center [411, 240] width 61 height 17
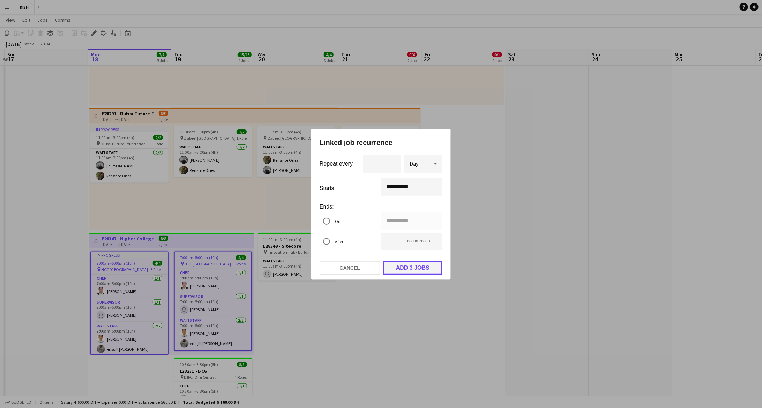
click at [424, 268] on button "Add 3 jobs" at bounding box center [412, 268] width 59 height 14
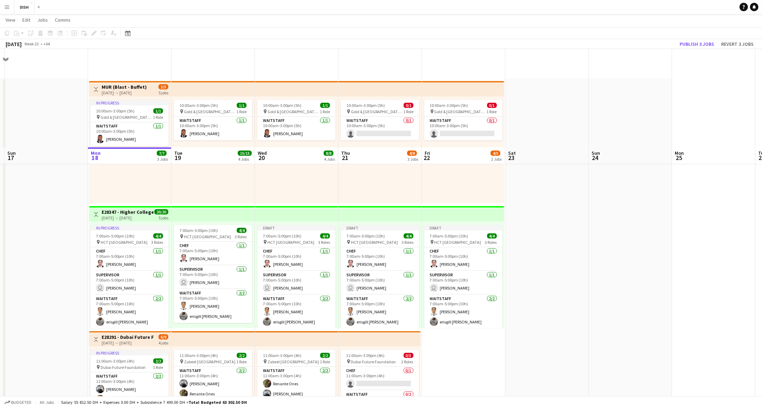
scroll to position [98, 0]
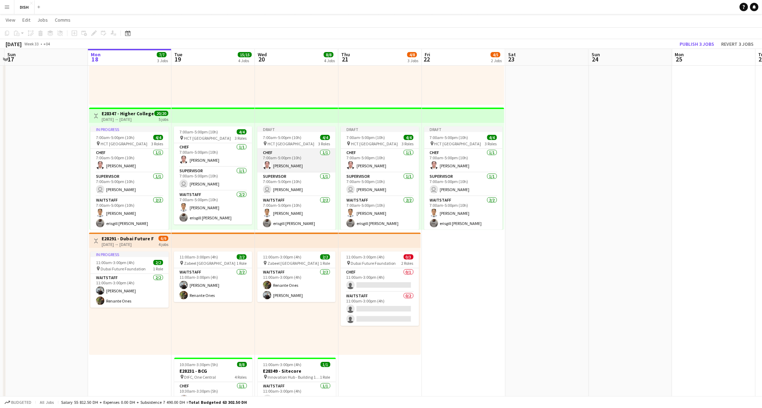
click at [282, 159] on app-card-role "Chef 1/1 7:00am-5:00pm (10h) Tiffany Hinolan" at bounding box center [296, 161] width 78 height 24
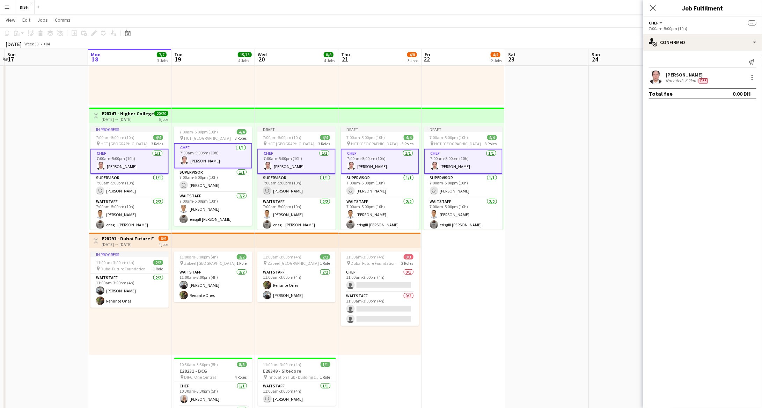
click at [305, 183] on app-card-role "Supervisor 1/1 7:00am-5:00pm (10h) user Javlonmirza Ibrokhimov" at bounding box center [296, 186] width 78 height 24
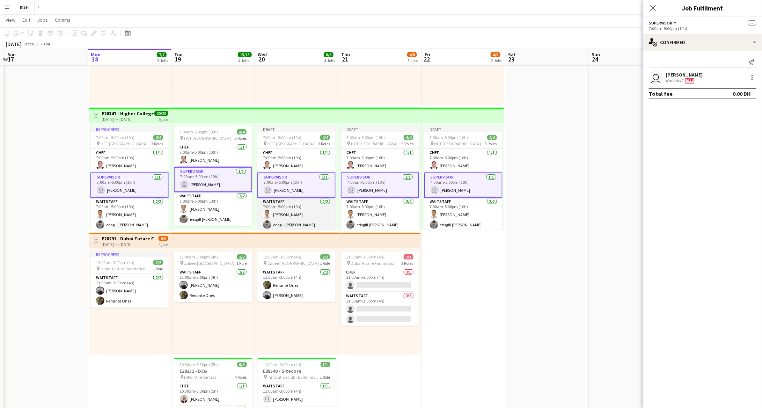
click at [301, 207] on app-card-role "Waitstaff 2/2 7:00am-5:00pm (10h) Bernie Morillo erisgill ryan santos" at bounding box center [296, 215] width 78 height 34
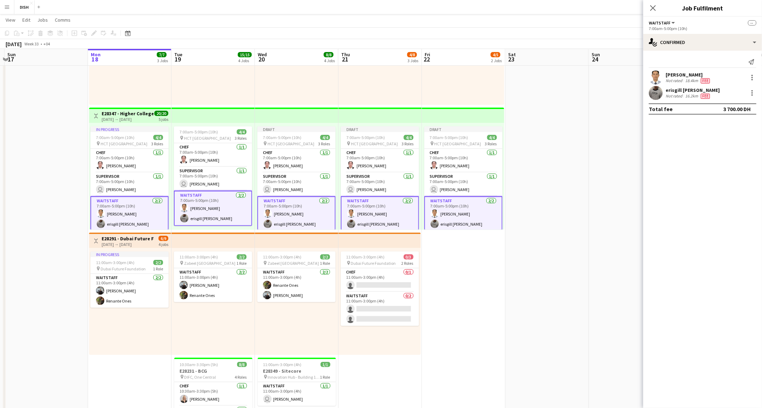
click at [219, 206] on app-card-role "Waitstaff 2/2 7:00am-5:00pm (10h) Bernie Morillo erisgill ryan santos" at bounding box center [213, 208] width 78 height 35
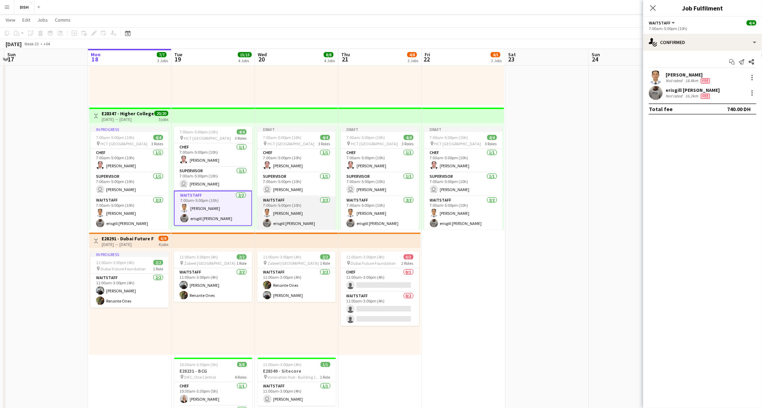
click at [305, 206] on app-card-role "Waitstaff 2/2 7:00am-5:00pm (10h) Bernie Morillo erisgill ryan santos" at bounding box center [296, 213] width 78 height 34
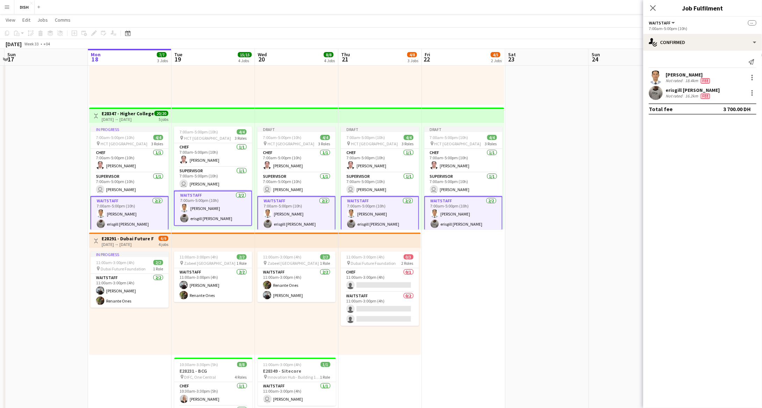
click at [284, 204] on app-card-role "Waitstaff 2/2 7:00am-5:00pm (10h) Bernie Morillo erisgill ryan santos" at bounding box center [296, 213] width 78 height 35
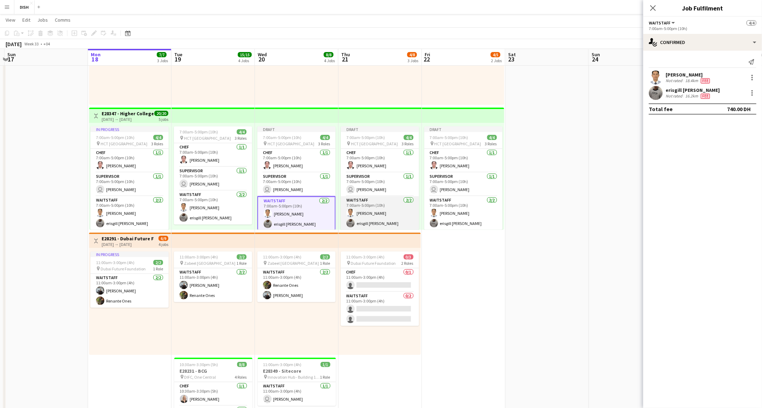
click at [366, 210] on app-card-role "Waitstaff 2/2 7:00am-5:00pm (10h) Bernie Morillo erisgill ryan santos" at bounding box center [380, 213] width 78 height 34
click at [468, 201] on app-card-role "Waitstaff 2/2 7:00am-5:00pm (10h) Bernie Morillo erisgill ryan santos" at bounding box center [463, 213] width 78 height 34
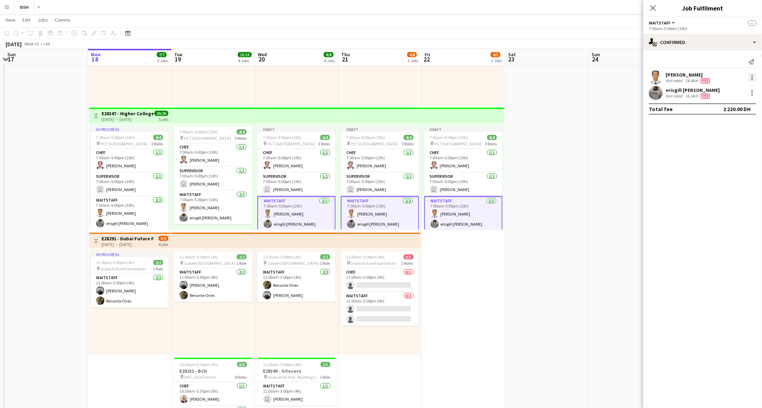
click at [635, 76] on div at bounding box center [751, 75] width 1 height 1
click at [635, 141] on span "Remove" at bounding box center [717, 141] width 21 height 6
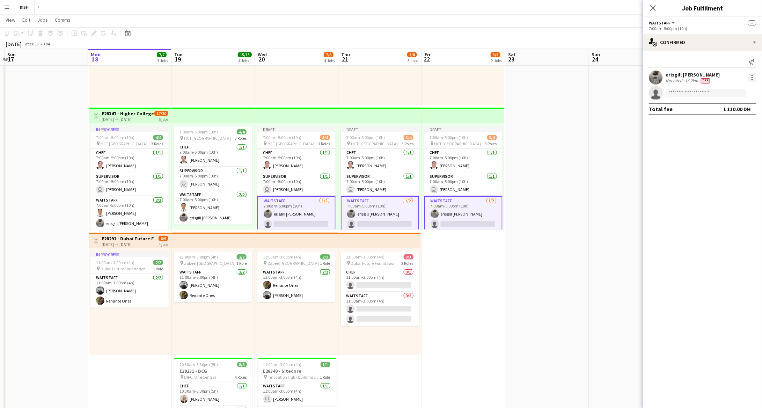
click at [635, 79] on div at bounding box center [752, 77] width 8 height 8
click at [635, 139] on span "Remove" at bounding box center [728, 141] width 43 height 6
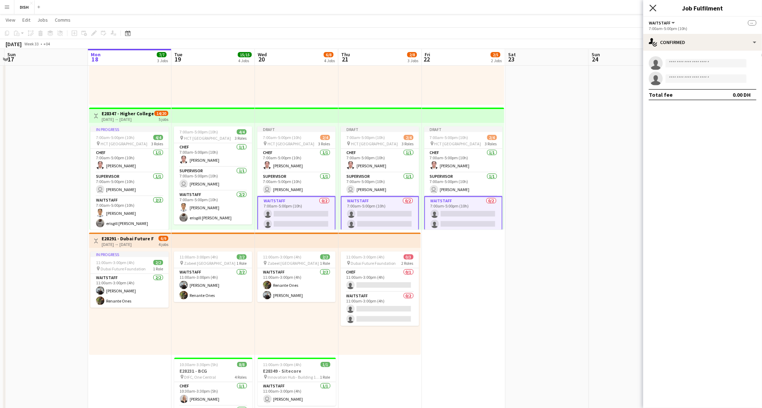
click at [635, 6] on icon at bounding box center [652, 8] width 7 height 7
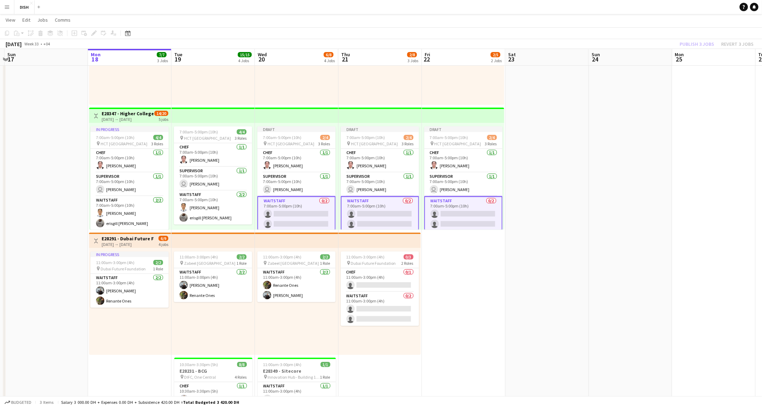
click at [230, 118] on app-top-bar at bounding box center [212, 115] width 83 height 15
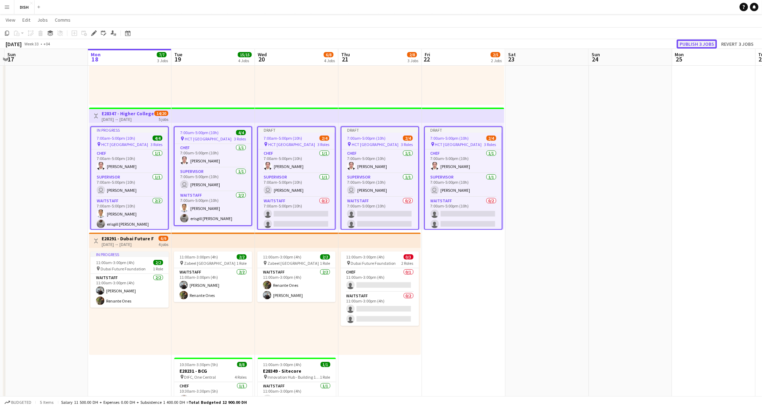
click at [635, 42] on button "Publish 3 jobs" at bounding box center [696, 43] width 40 height 9
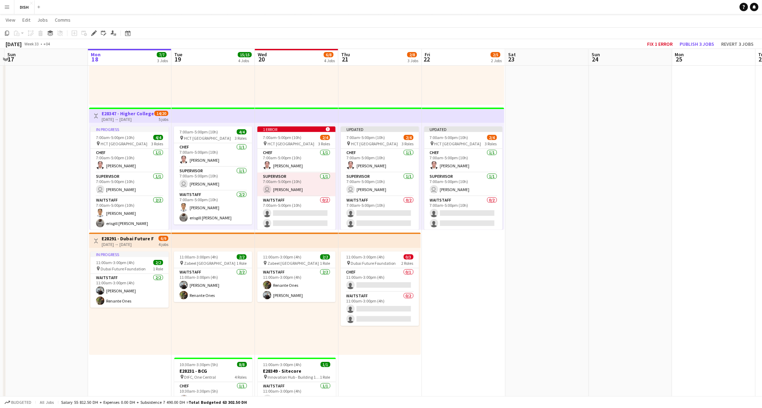
scroll to position [0, 0]
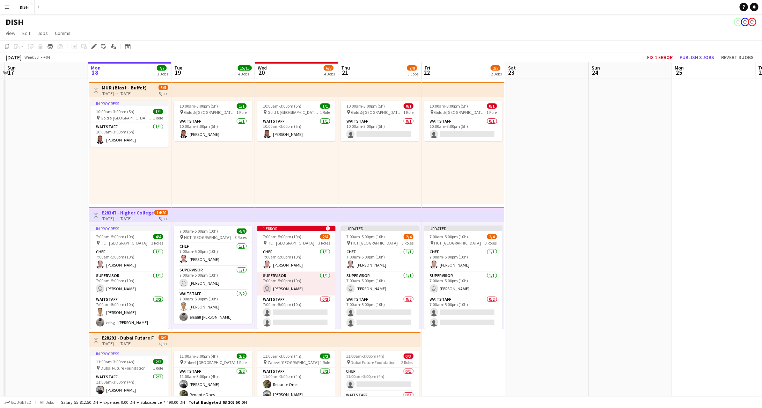
click at [561, 163] on app-date-cell at bounding box center [546, 327] width 83 height 497
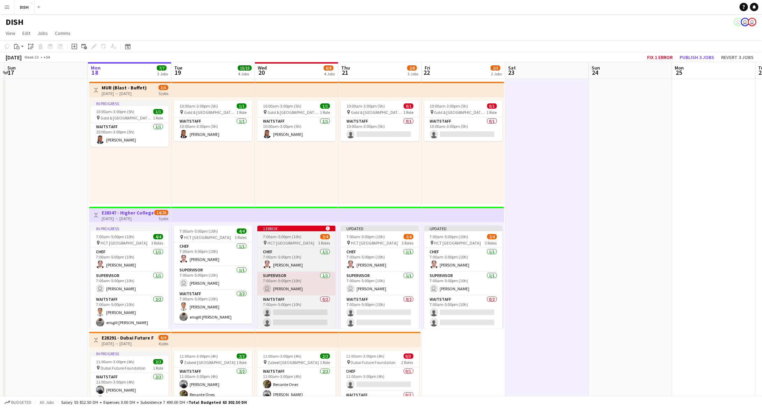
click at [298, 247] on app-job-card "1 error alert-circle 7:00am-5:00pm (10h) 2/4 pin HCT Dubai Academic City Campus…" at bounding box center [296, 276] width 78 height 103
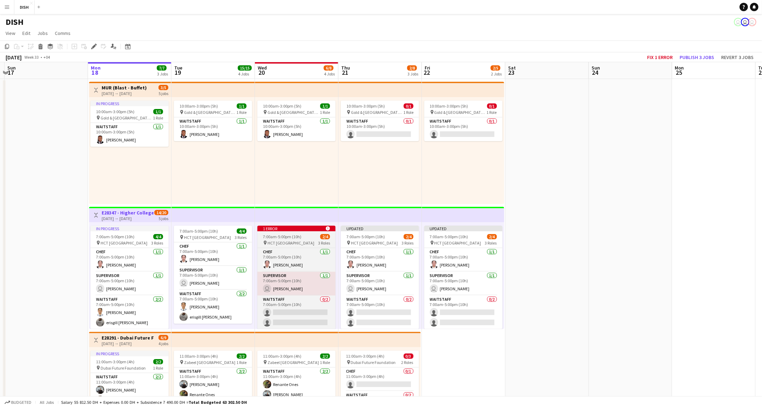
click at [278, 238] on span "7:00am-5:00pm (10h)" at bounding box center [282, 236] width 38 height 5
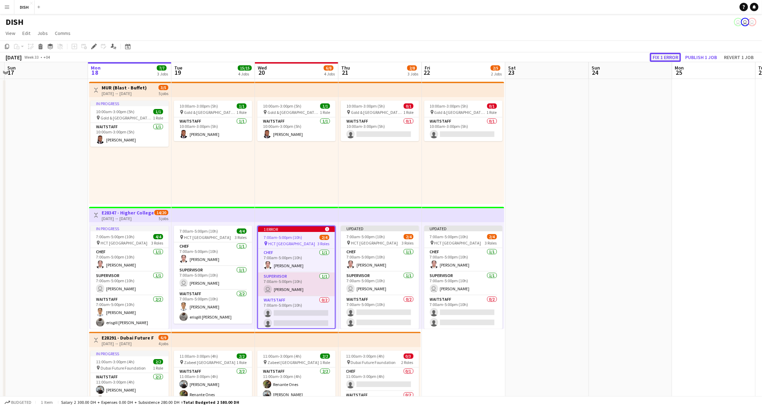
click at [635, 58] on button "Fix 1 error" at bounding box center [665, 57] width 31 height 9
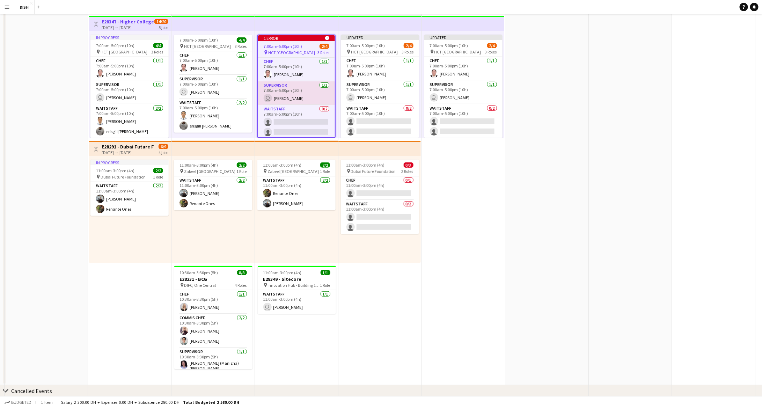
scroll to position [178, 0]
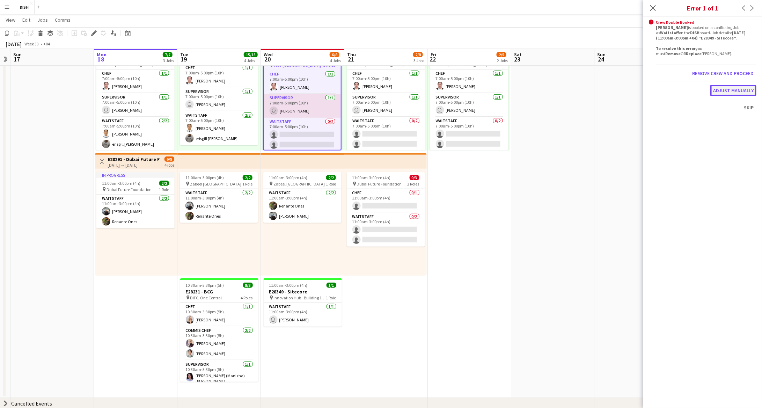
click at [635, 93] on button "Adjust manually" at bounding box center [733, 90] width 46 height 11
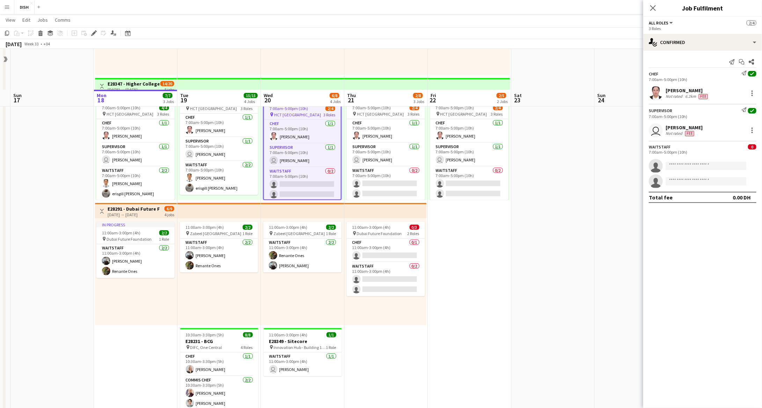
scroll to position [124, 0]
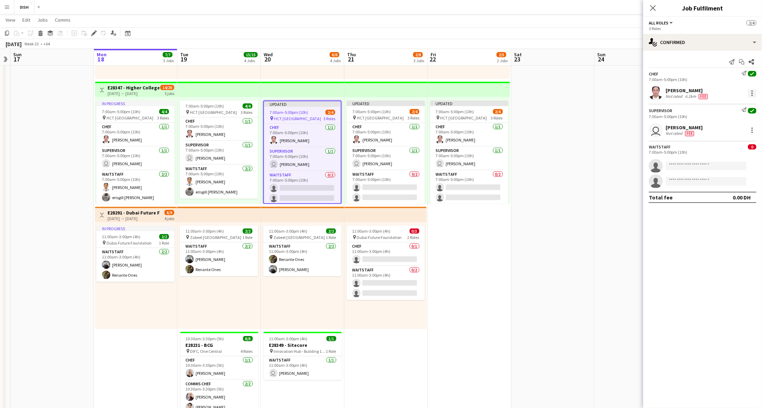
click at [635, 90] on div at bounding box center [752, 93] width 8 height 8
click at [635, 156] on span "Remove" at bounding box center [728, 156] width 43 height 6
click at [635, 128] on div at bounding box center [752, 129] width 8 height 8
click at [635, 187] on button "Remove" at bounding box center [729, 192] width 54 height 17
click at [635, 5] on icon "Close pop-in" at bounding box center [652, 8] width 7 height 7
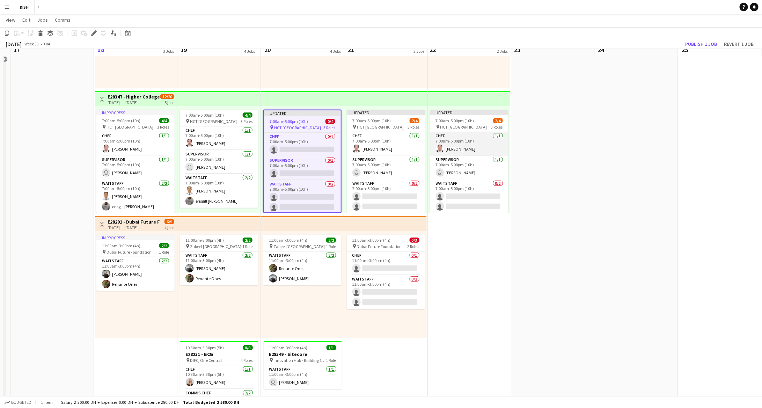
scroll to position [104, 0]
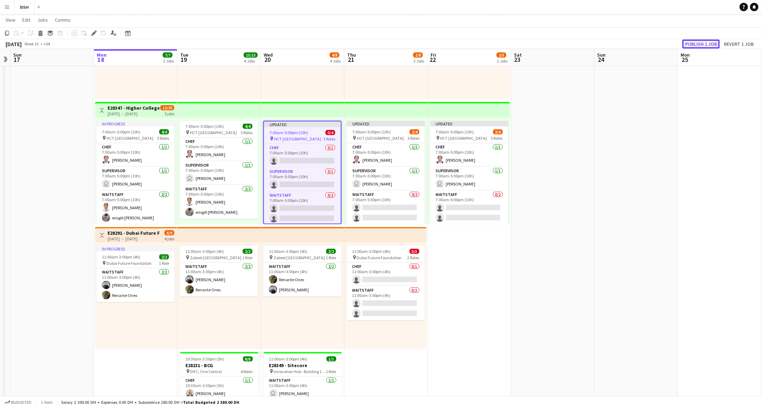
click at [635, 42] on button "Publish 1 job" at bounding box center [700, 43] width 37 height 9
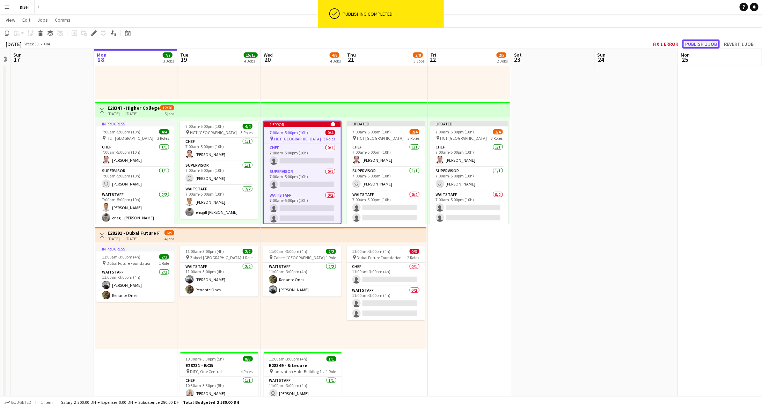
click at [635, 40] on button "Publish 1 job" at bounding box center [700, 43] width 37 height 9
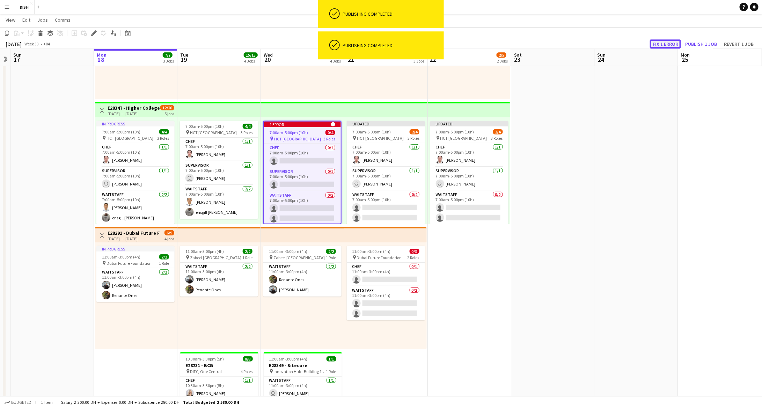
click at [635, 43] on button "Fix 1 error" at bounding box center [665, 43] width 31 height 9
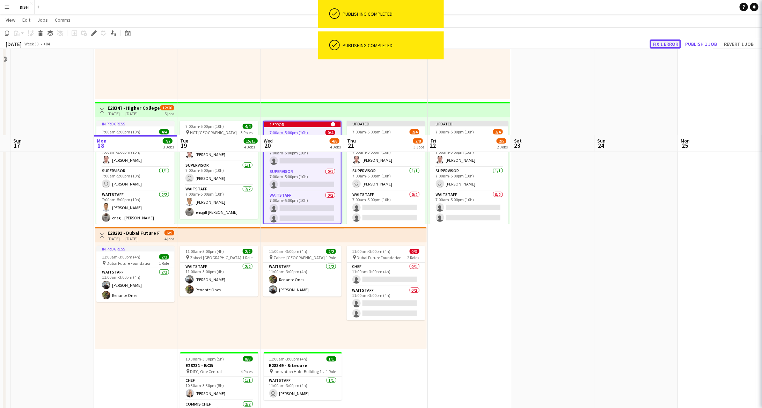
scroll to position [190, 0]
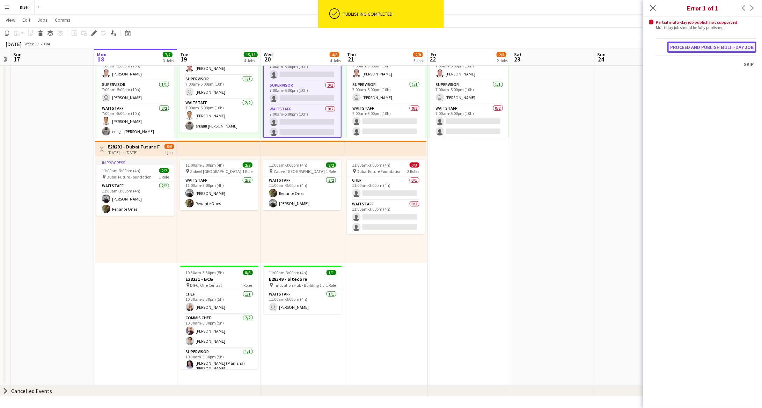
click at [635, 49] on button "Proceed and publish multi-day job" at bounding box center [711, 47] width 89 height 11
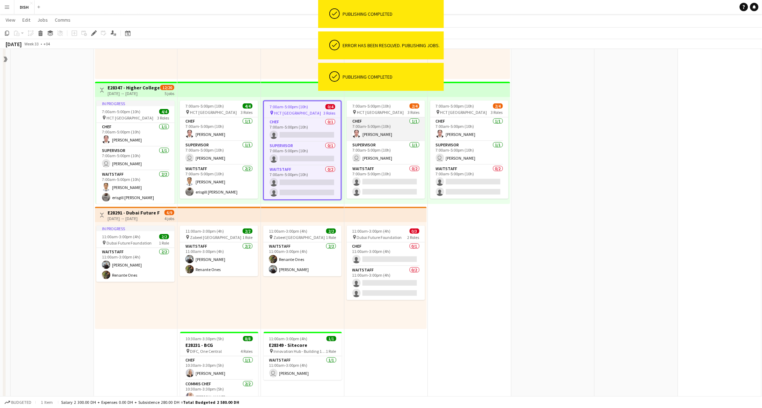
scroll to position [104, 0]
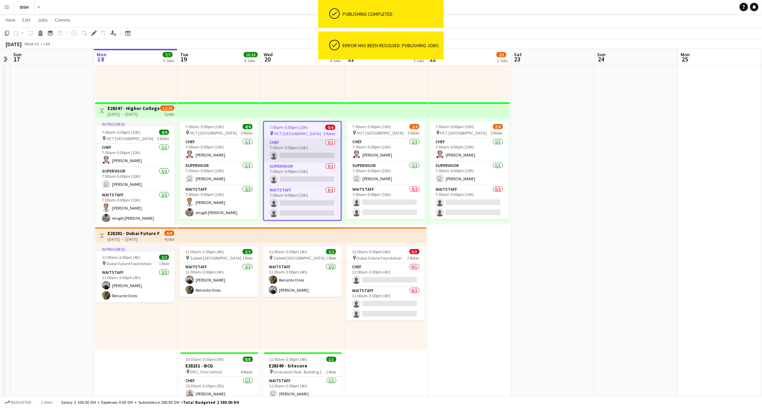
click at [298, 153] on app-card-role "Chef 0/1 7:00am-5:00pm (10h) single-neutral-actions" at bounding box center [302, 151] width 77 height 24
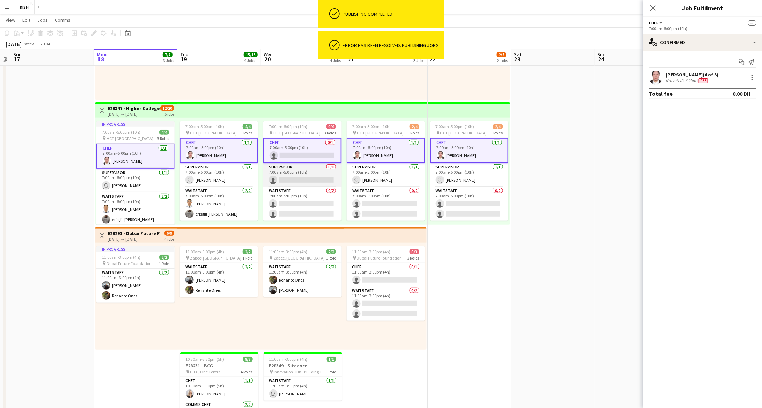
click at [291, 174] on app-card-role "Supervisor 0/1 7:00am-5:00pm (10h) single-neutral-actions" at bounding box center [302, 175] width 78 height 24
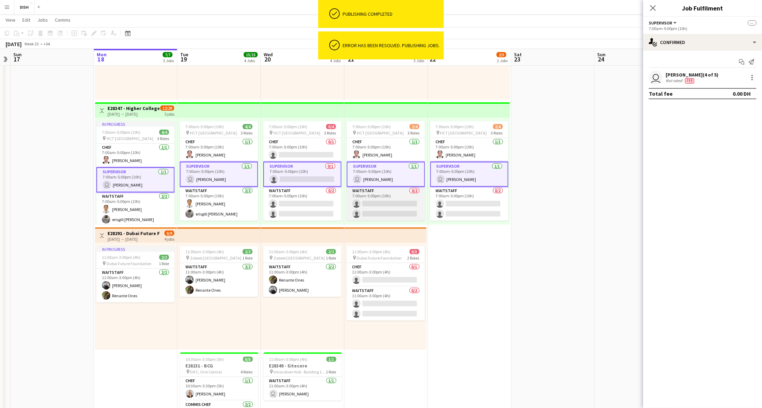
click at [395, 205] on app-card-role "Waitstaff 0/2 7:00am-5:00pm (10h) single-neutral-actions single-neutral-actions" at bounding box center [386, 204] width 78 height 34
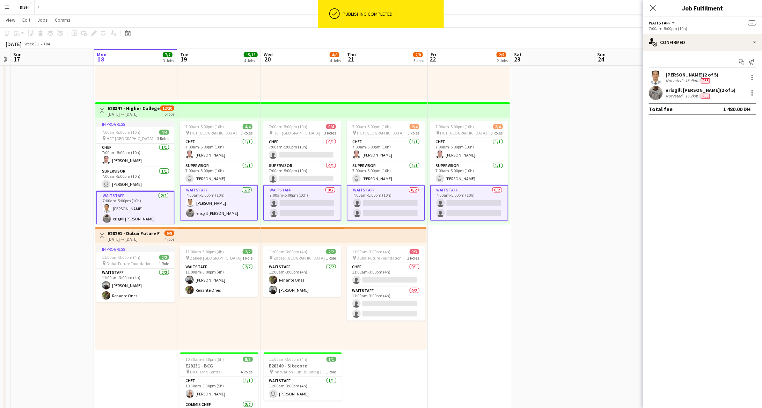
click at [316, 202] on app-card-role "Waitstaff 0/2 7:00am-5:00pm (10h) single-neutral-actions single-neutral-actions" at bounding box center [302, 202] width 78 height 35
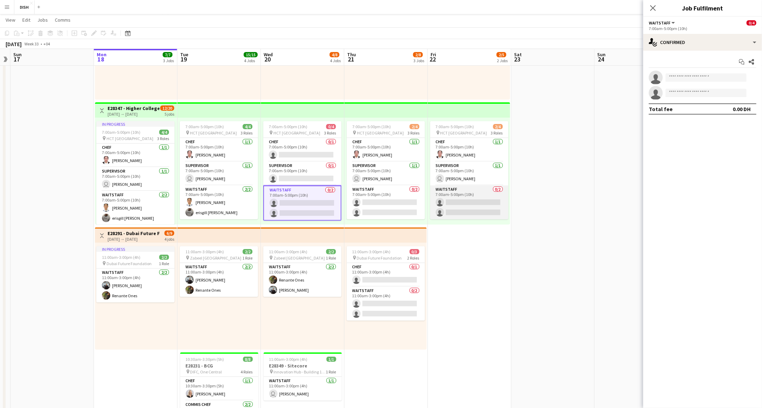
click at [473, 204] on app-card-role "Waitstaff 0/2 7:00am-5:00pm (10h) single-neutral-actions single-neutral-actions" at bounding box center [469, 202] width 78 height 34
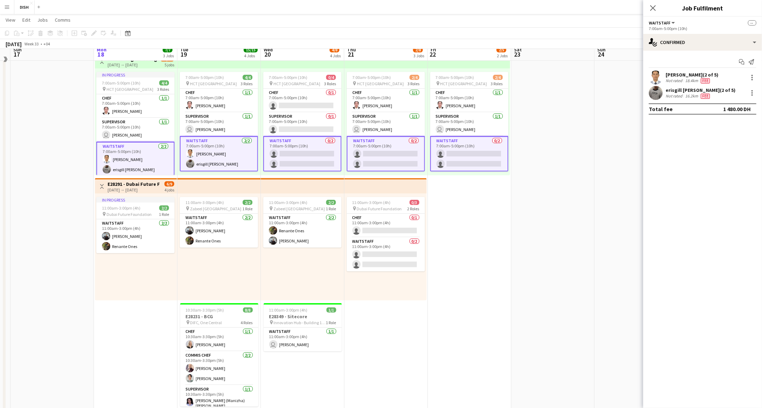
scroll to position [155, 0]
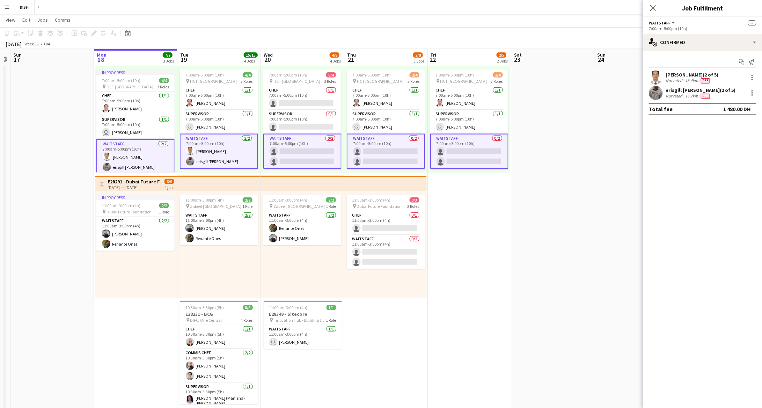
click at [121, 340] on app-date-cell "Toggle View MUR (Blast - Buffet) 18-08-2025 → 22-08-2025 3/5 5 jobs In progress…" at bounding box center [135, 171] width 83 height 497
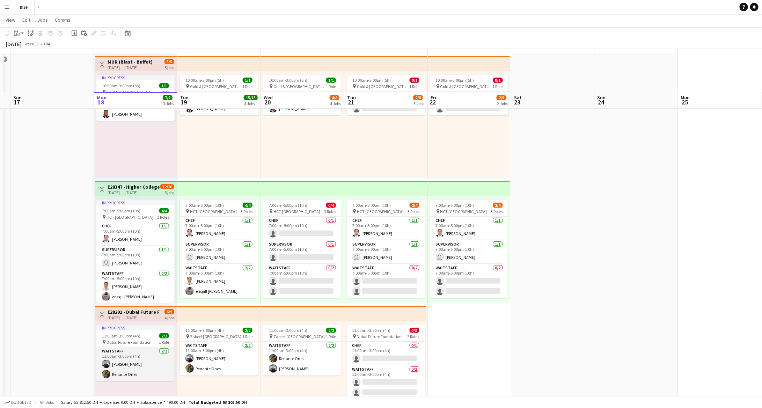
scroll to position [0, 0]
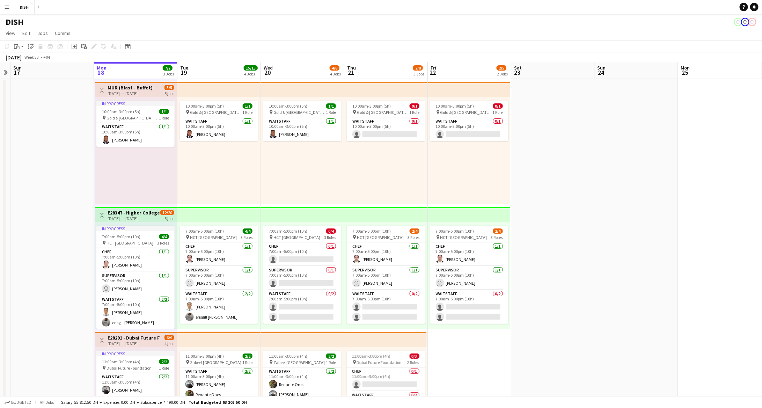
click at [213, 187] on div "10:00am-3:00pm (5h) 1/1 pin Gold & Diamond Park, Sheikh Zayed Rd - Al Quoz - Al…" at bounding box center [218, 150] width 83 height 107
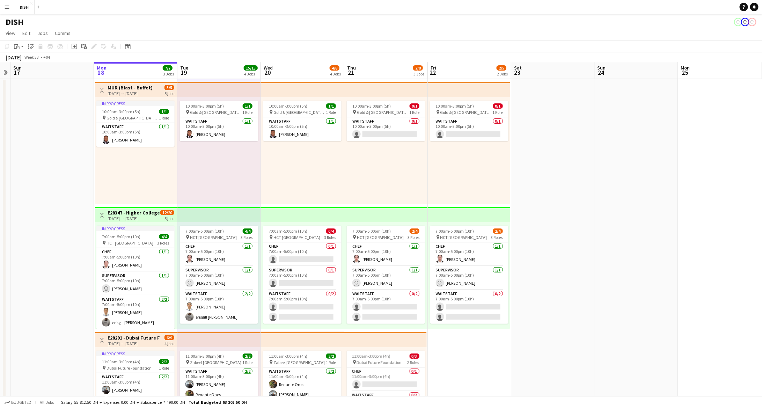
click at [156, 180] on div "In progress 10:00am-3:00pm (5h) 1/1 pin Gold & Diamond Park, Sheikh Zayed Rd - …" at bounding box center [136, 150] width 82 height 107
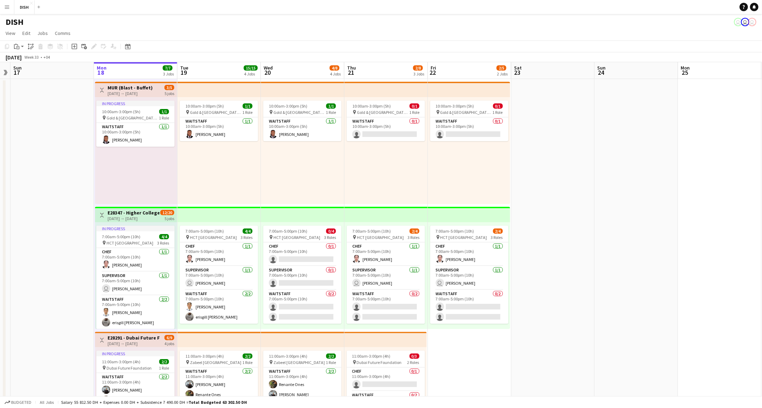
click at [195, 174] on div "10:00am-3:00pm (5h) 1/1 pin Gold & Diamond Park, Sheikh Zayed Rd - Al Quoz - Al…" at bounding box center [218, 150] width 83 height 107
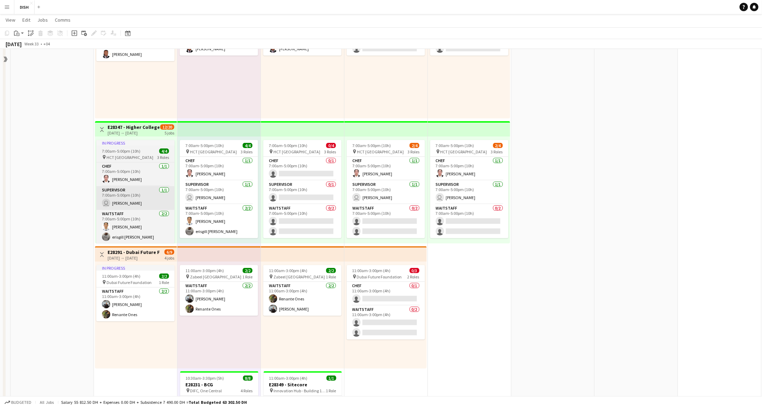
scroll to position [88, 0]
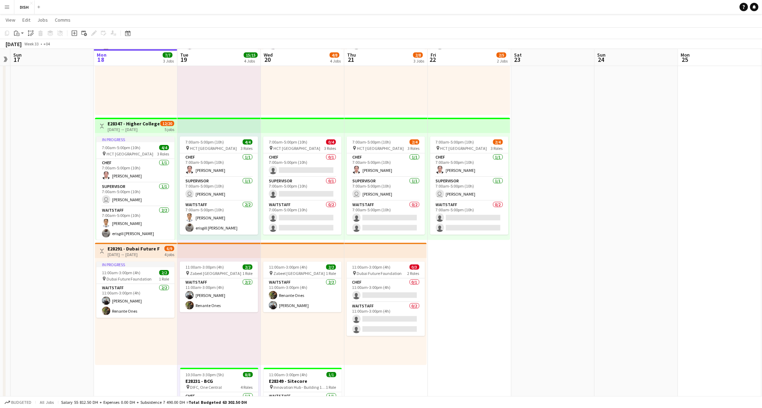
click at [123, 121] on h3 "E28347 - Higher Colleges of Technology" at bounding box center [134, 123] width 52 height 6
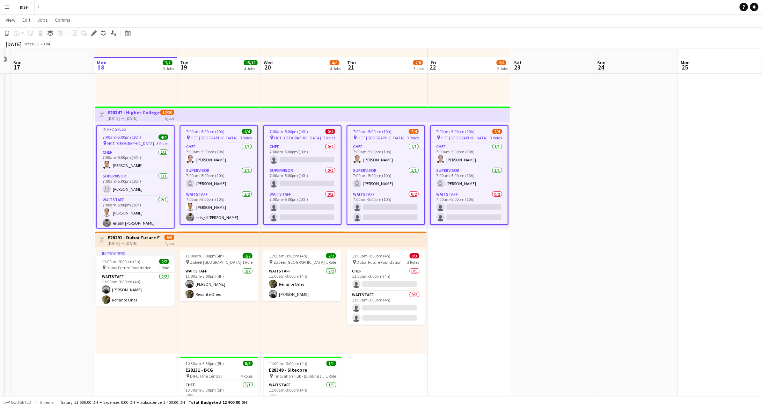
scroll to position [110, 0]
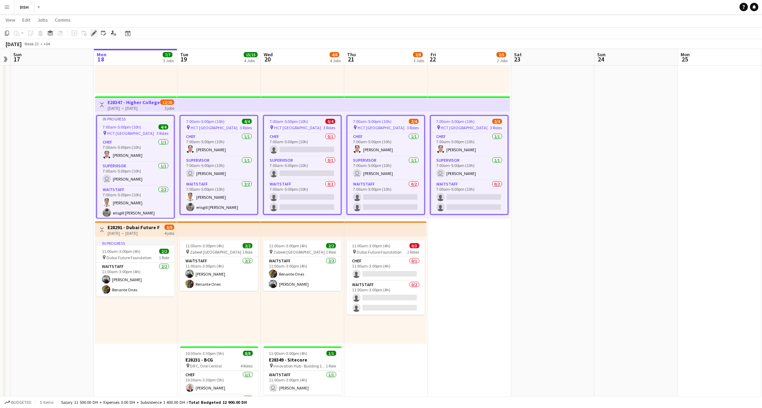
click at [94, 31] on icon "Edit" at bounding box center [94, 33] width 6 height 6
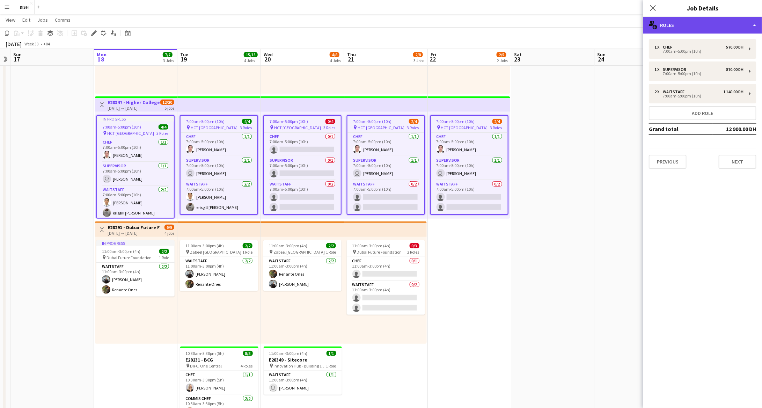
click at [635, 27] on div "multiple-users-add Roles" at bounding box center [702, 25] width 119 height 17
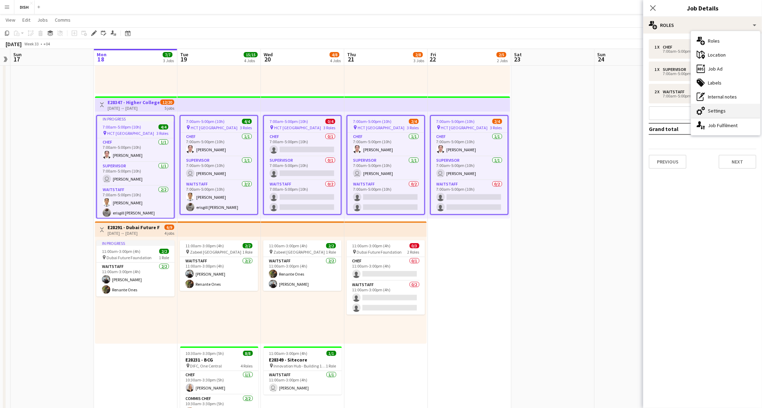
click at [635, 113] on div "cog-double-3 Settings" at bounding box center [725, 111] width 69 height 14
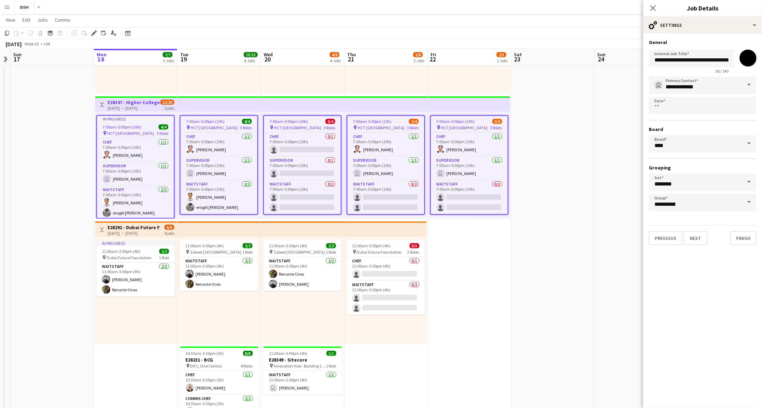
click at [635, 60] on input "*******" at bounding box center [747, 57] width 25 height 25
type input "*******"
click at [635, 235] on button "Finish" at bounding box center [743, 238] width 26 height 14
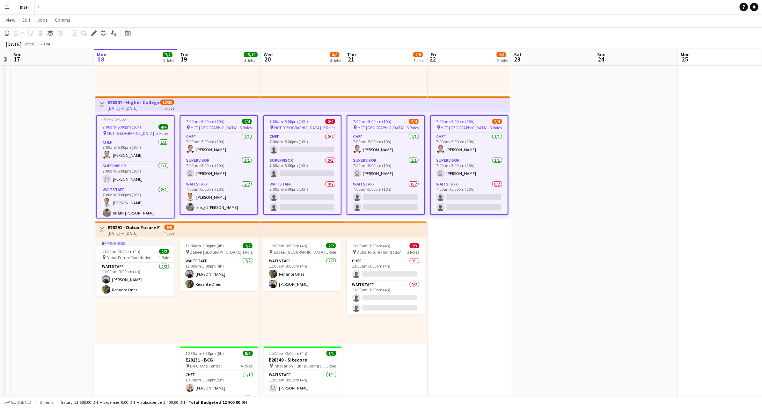
click at [490, 260] on app-date-cell "10:00am-3:00pm (5h) 0/1 pin Gold & Diamond Park, Sheikh Zayed Rd - Al Quoz - Al…" at bounding box center [469, 217] width 83 height 497
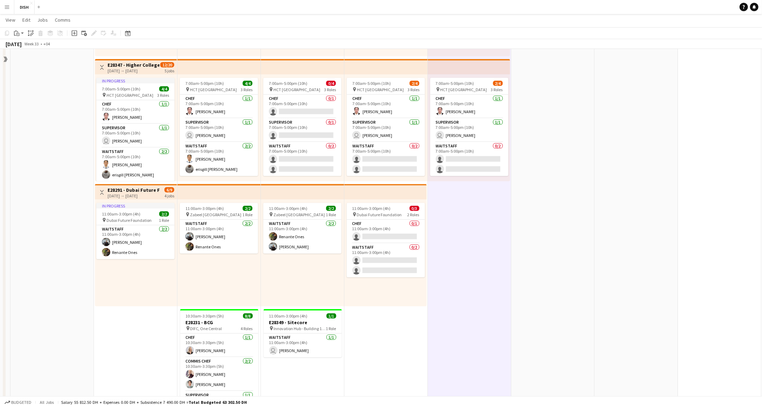
scroll to position [190, 0]
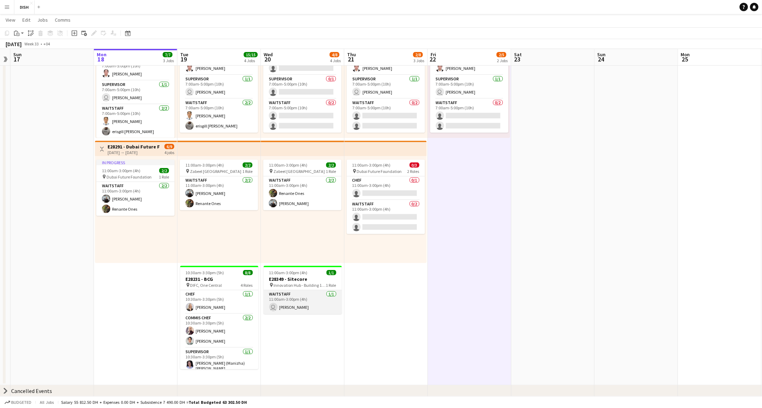
click at [300, 300] on app-card-role "Waitstaff 1/1 11:00am-3:00pm (4h) user Javlonmirza Ibrokhimov" at bounding box center [303, 302] width 78 height 24
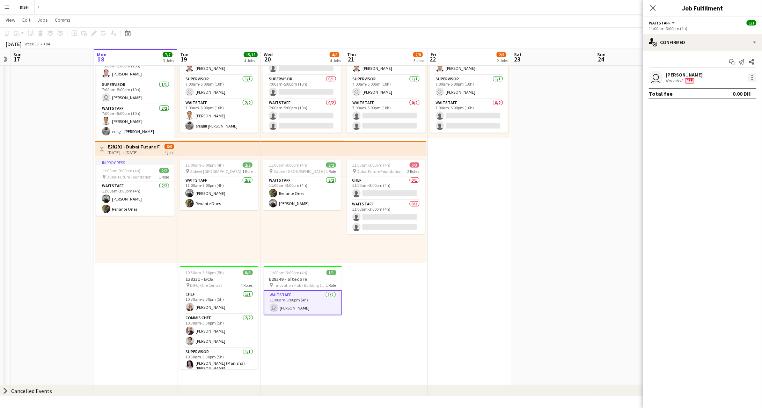
click at [635, 81] on div at bounding box center [752, 77] width 8 height 8
click at [635, 155] on span "Remove" at bounding box center [728, 157] width 43 height 6
click at [318, 306] on app-card-role "Waitstaff 0/1 11:00am-3:00pm (4h) single-neutral-actions" at bounding box center [303, 308] width 78 height 25
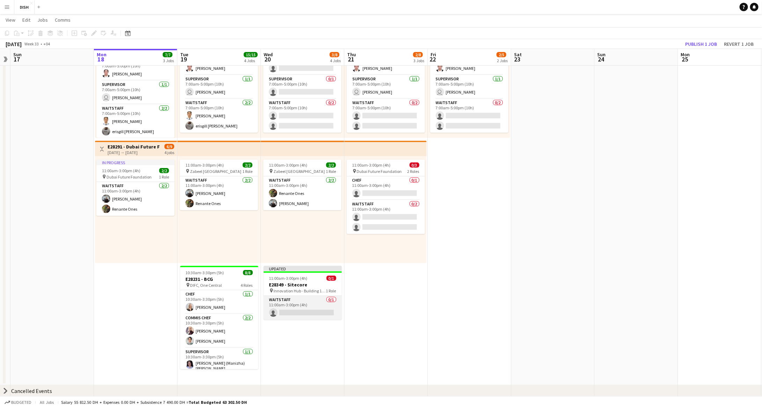
click at [318, 306] on app-card-role "Waitstaff 0/1 11:00am-3:00pm (4h) single-neutral-actions" at bounding box center [303, 308] width 78 height 24
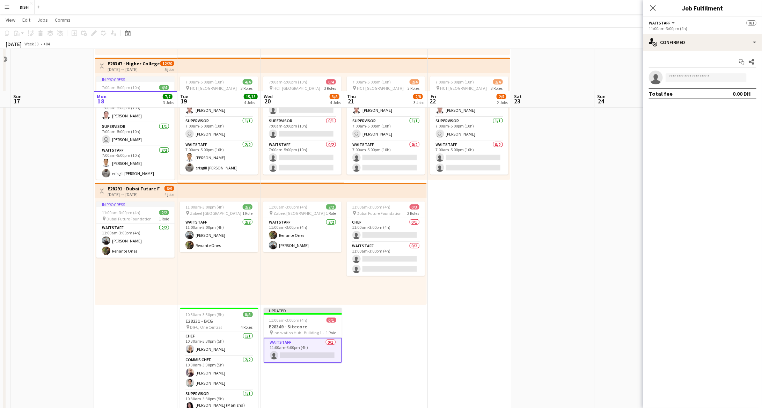
scroll to position [106, 0]
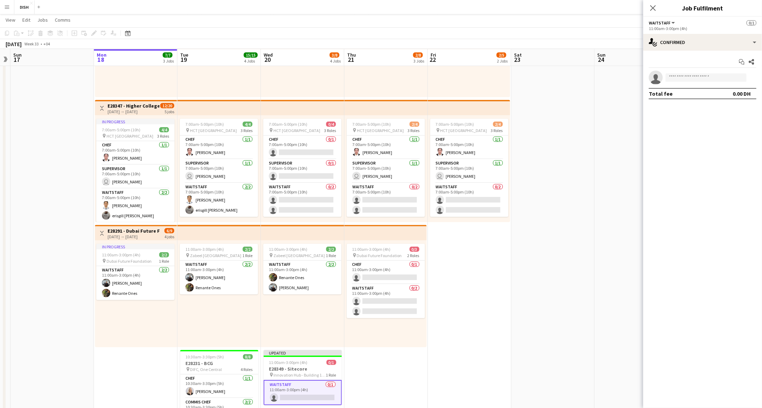
drag, startPoint x: 711, startPoint y: 83, endPoint x: 707, endPoint y: 80, distance: 5.0
click at [635, 83] on app-invite-slot "single-neutral-actions" at bounding box center [702, 78] width 119 height 14
click at [635, 77] on input at bounding box center [705, 77] width 81 height 8
type input "*****"
click at [635, 88] on span "Edmond Alcantara" at bounding box center [691, 87] width 40 height 6
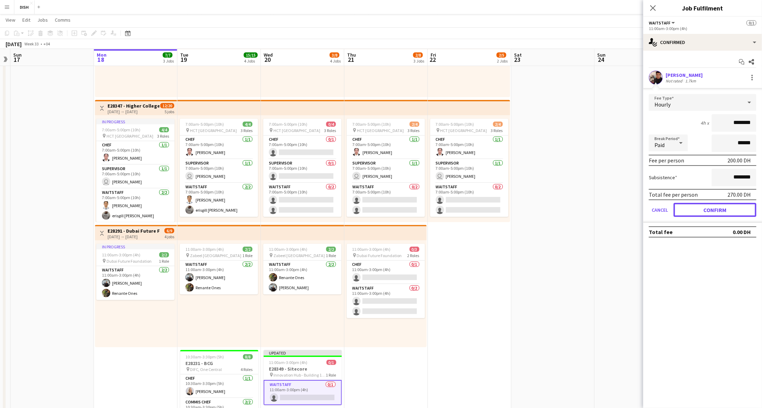
click at [635, 209] on button "Confirm" at bounding box center [714, 210] width 83 height 14
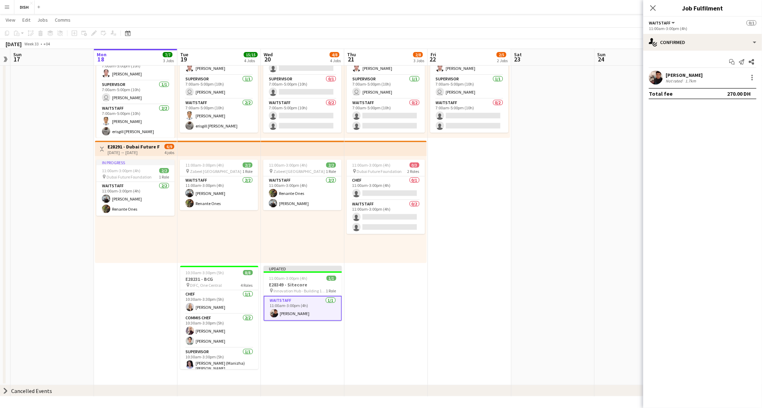
click at [399, 281] on app-date-cell "10:00am-3:00pm (5h) 0/1 pin Gold & Diamond Park, Sheikh Zayed Rd - Al Quoz - Al…" at bounding box center [385, 136] width 83 height 497
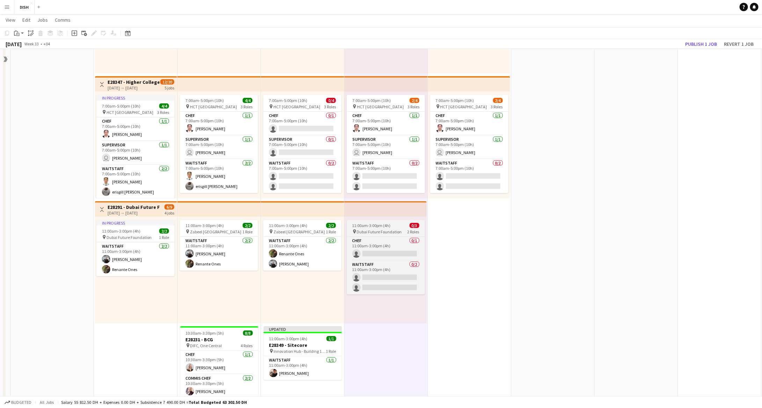
scroll to position [102, 0]
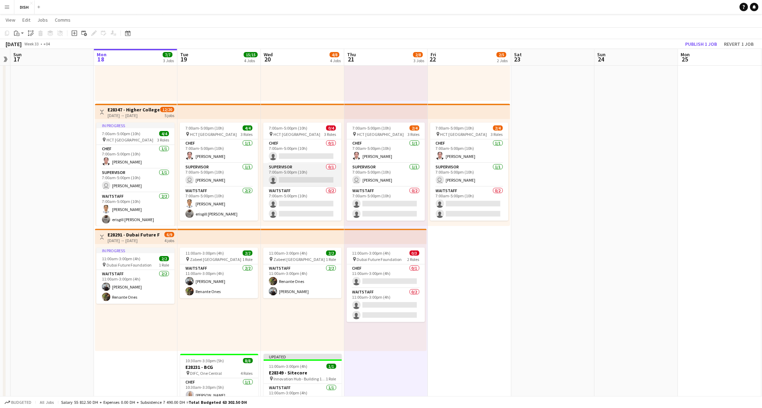
click at [298, 165] on app-card-role "Supervisor 0/1 7:00am-5:00pm (10h) single-neutral-actions" at bounding box center [302, 175] width 78 height 24
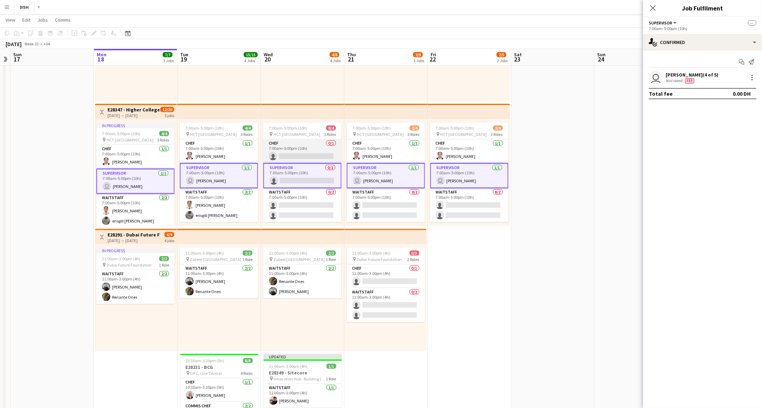
click at [301, 150] on app-card-role "Chef 0/1 7:00am-5:00pm (10h) single-neutral-actions" at bounding box center [302, 151] width 78 height 24
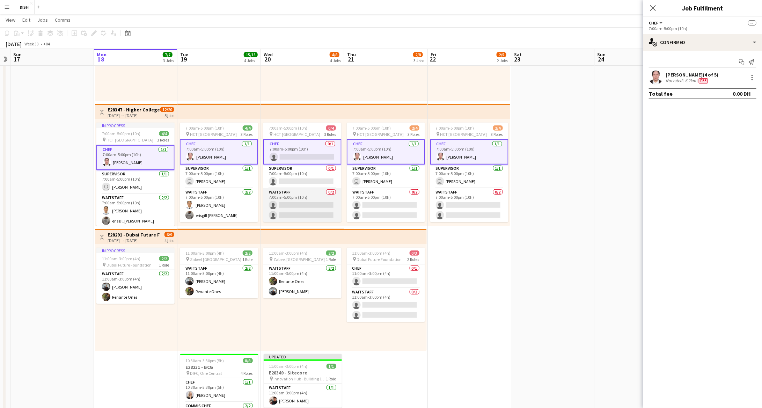
click at [301, 193] on app-card-role "Waitstaff 0/2 7:00am-5:00pm (10h) single-neutral-actions single-neutral-actions" at bounding box center [302, 205] width 78 height 34
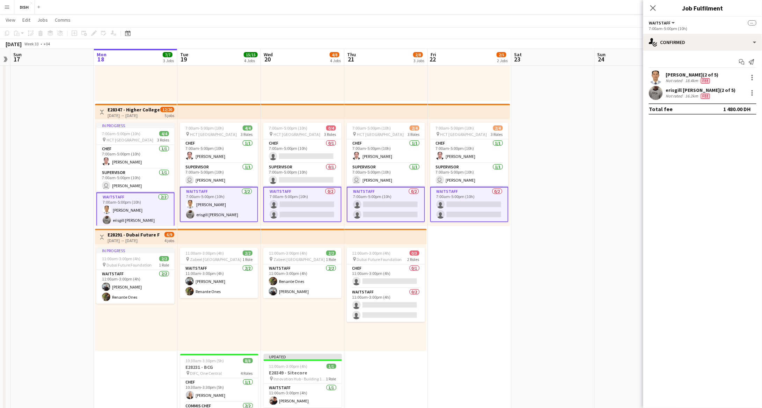
click at [223, 192] on app-card-role "Waitstaff 2/2 7:00am-5:00pm (10h) Bernie Morillo erisgill ryan santos" at bounding box center [219, 204] width 78 height 35
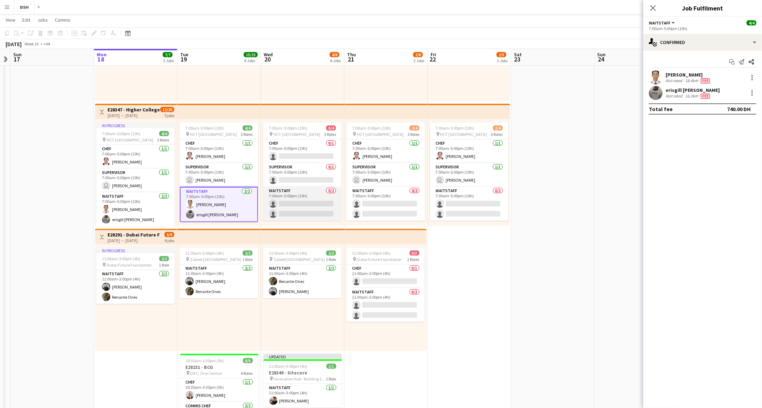
click at [311, 197] on app-card-role "Waitstaff 0/2 7:00am-5:00pm (10h) single-neutral-actions single-neutral-actions" at bounding box center [302, 204] width 78 height 34
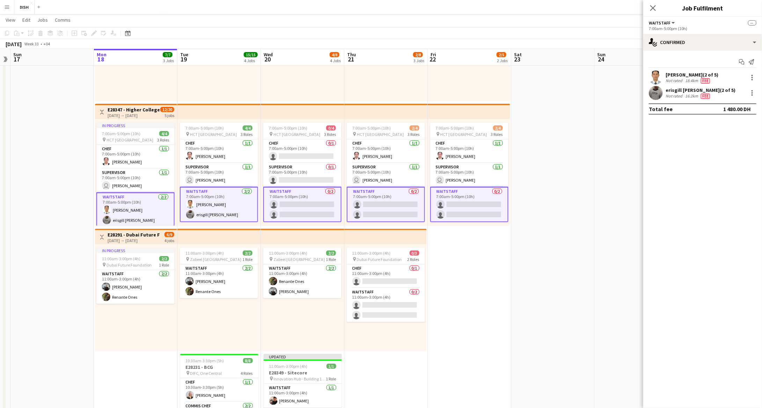
click at [314, 199] on app-card-role "Waitstaff 0/2 7:00am-5:00pm (10h) single-neutral-actions single-neutral-actions" at bounding box center [302, 204] width 78 height 35
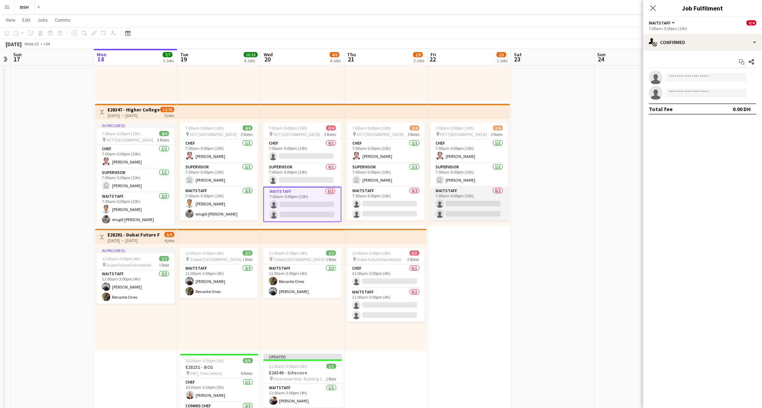
click at [485, 205] on app-card-role "Waitstaff 0/2 7:00am-5:00pm (10h) single-neutral-actions single-neutral-actions" at bounding box center [469, 204] width 78 height 34
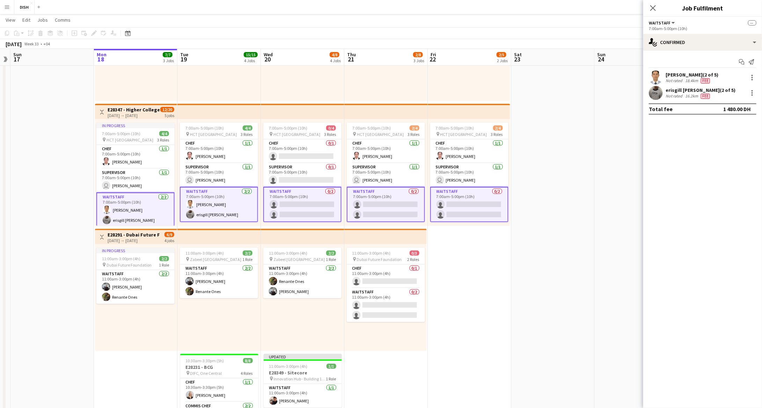
click at [307, 193] on app-card-role "Waitstaff 0/2 7:00am-5:00pm (10h) single-neutral-actions single-neutral-actions" at bounding box center [302, 204] width 78 height 35
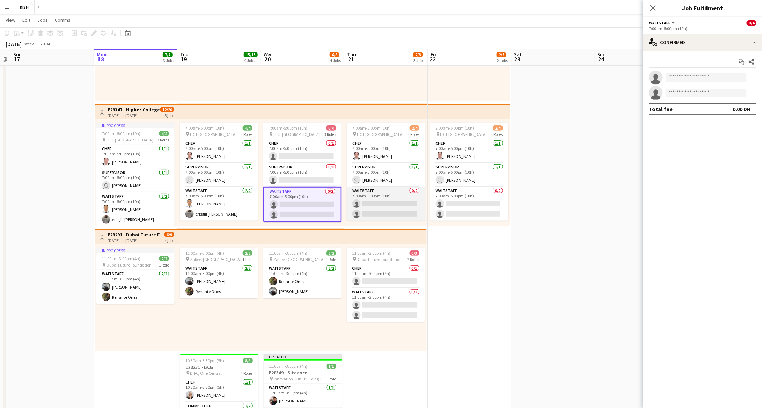
click at [388, 200] on app-card-role "Waitstaff 0/2 7:00am-5:00pm (10h) single-neutral-actions single-neutral-actions" at bounding box center [386, 204] width 78 height 34
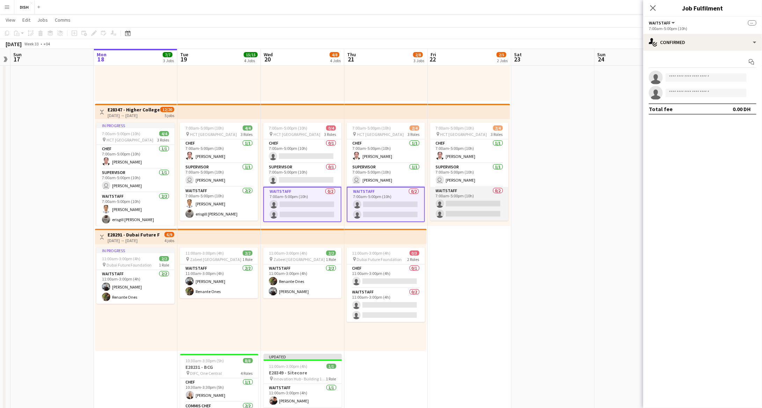
click at [461, 194] on app-card-role "Waitstaff 0/2 7:00am-5:00pm (10h) single-neutral-actions single-neutral-actions" at bounding box center [469, 204] width 78 height 34
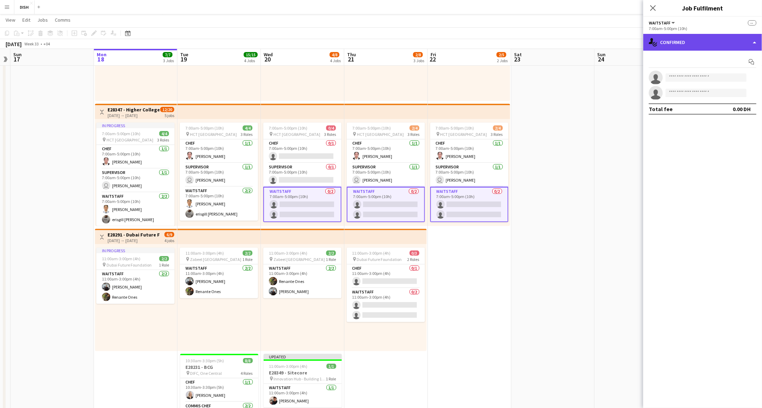
click at [635, 45] on div "single-neutral-actions-check-2 Confirmed" at bounding box center [702, 42] width 119 height 17
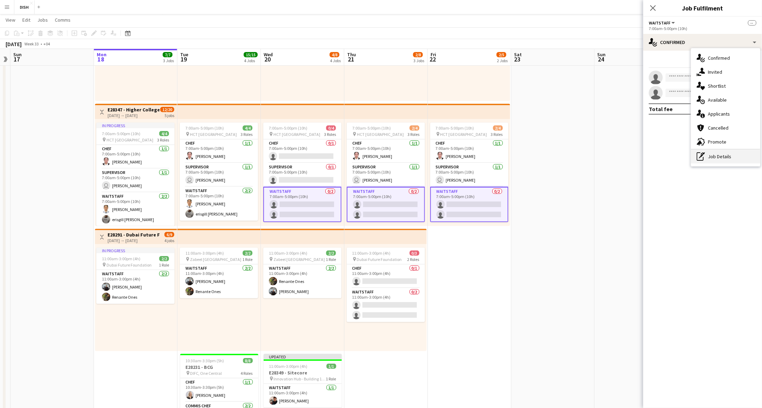
click at [635, 154] on div "pen-write Job Details" at bounding box center [725, 156] width 69 height 14
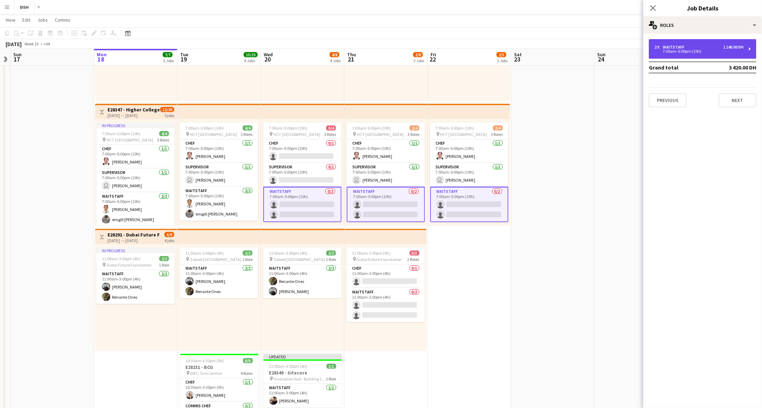
click at [635, 47] on div "1 140.00 DH" at bounding box center [733, 47] width 20 height 5
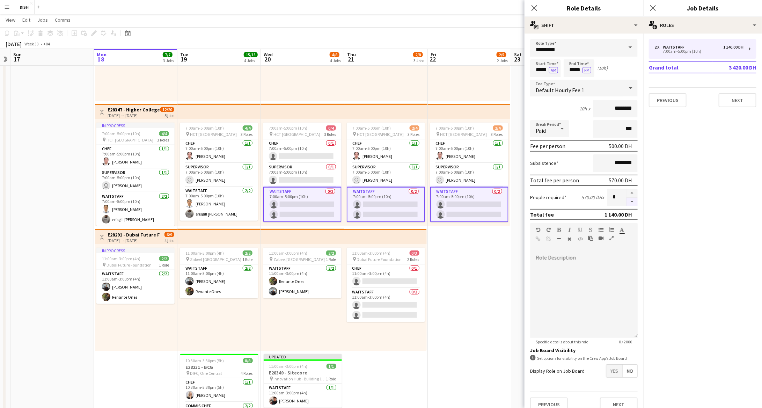
click at [626, 201] on button "button" at bounding box center [631, 202] width 11 height 9
type input "*"
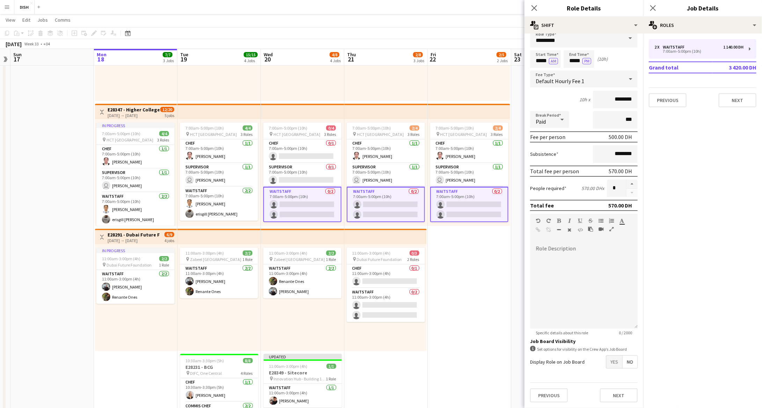
scroll to position [15, 0]
click at [615, 340] on button "Next" at bounding box center [619, 395] width 38 height 14
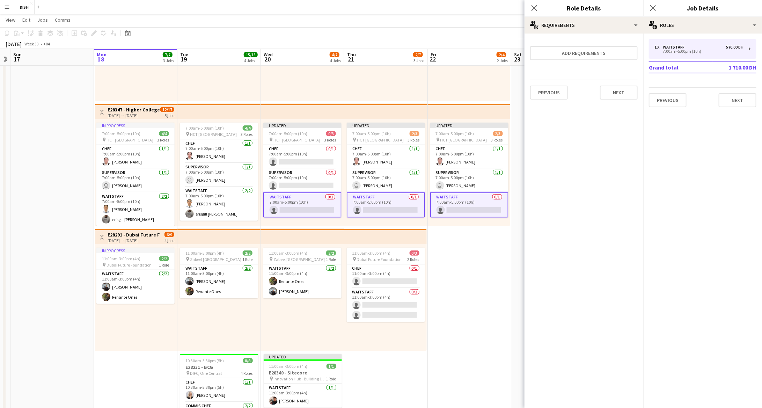
click at [537, 8] on icon "Close pop-in" at bounding box center [534, 8] width 6 height 6
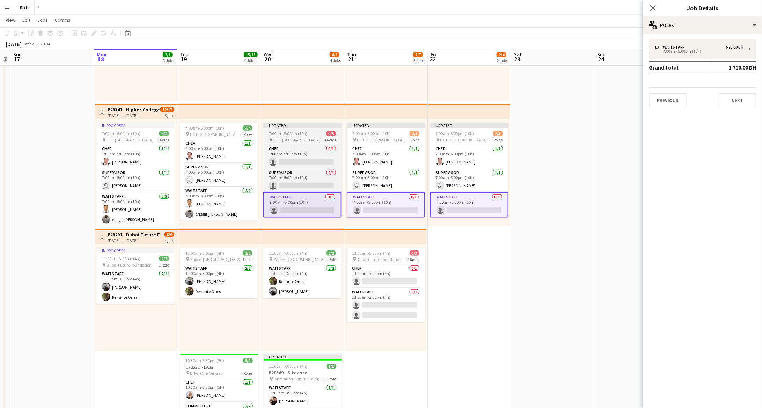
click at [297, 128] on div "Updated" at bounding box center [302, 126] width 78 height 6
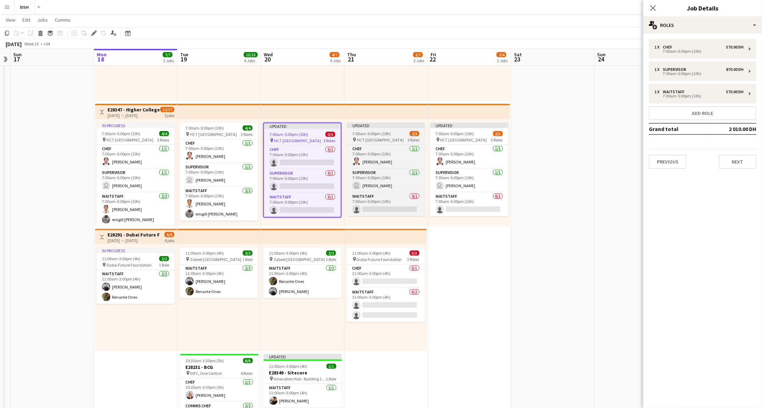
click at [366, 131] on span "7:00am-5:00pm (10h)" at bounding box center [371, 133] width 38 height 5
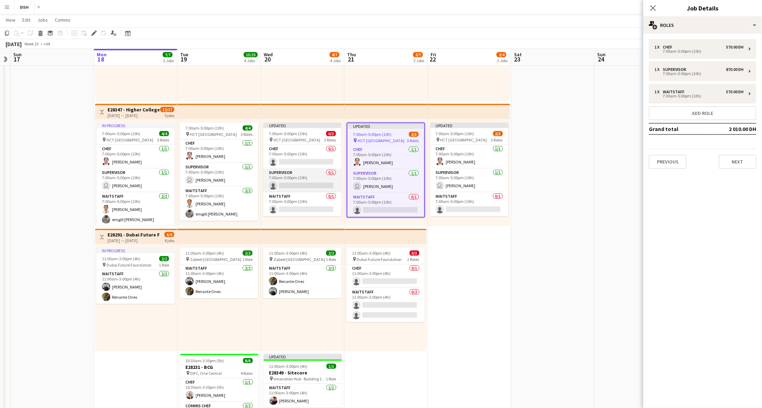
click at [298, 173] on app-card-role "Supervisor 0/1 7:00am-5:00pm (10h) single-neutral-actions" at bounding box center [302, 181] width 78 height 24
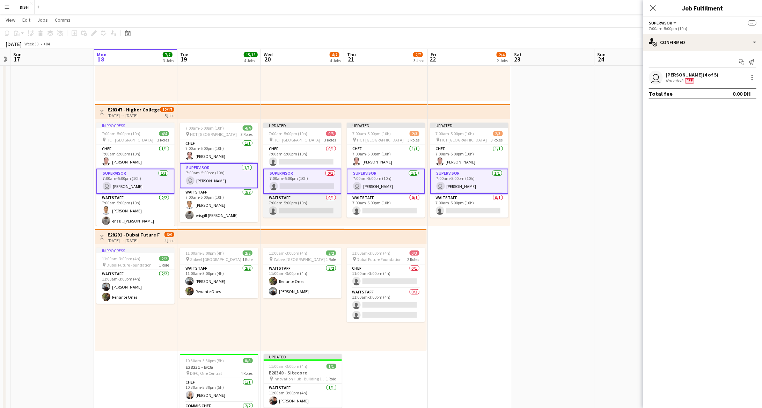
click at [321, 201] on app-card-role "Waitstaff 0/1 7:00am-5:00pm (10h) single-neutral-actions" at bounding box center [302, 206] width 78 height 24
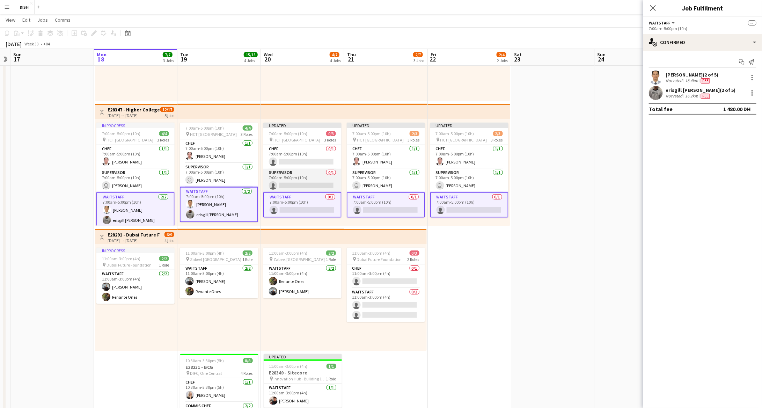
click at [317, 179] on app-card-role "Supervisor 0/1 7:00am-5:00pm (10h) single-neutral-actions" at bounding box center [302, 181] width 78 height 24
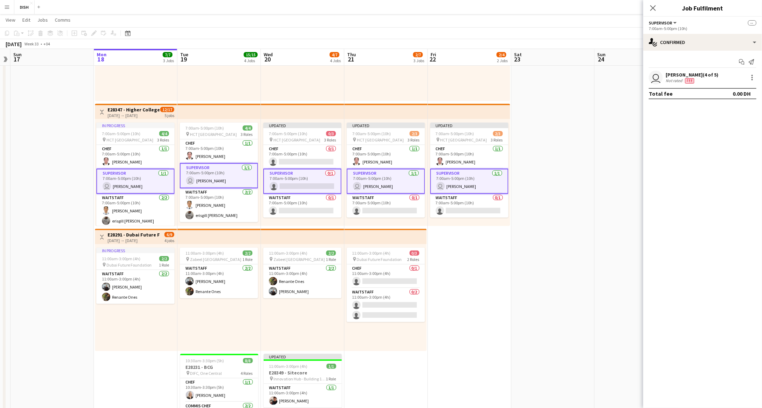
click at [317, 179] on app-card-role "Supervisor 0/1 7:00am-5:00pm (10h) single-neutral-actions" at bounding box center [302, 181] width 78 height 25
click at [317, 180] on app-card-role "Supervisor 0/1 7:00am-5:00pm (10h) single-neutral-actions" at bounding box center [302, 181] width 78 height 24
click at [312, 204] on app-card-role "Waitstaff 0/1 7:00am-5:00pm (10h) single-neutral-actions" at bounding box center [302, 206] width 78 height 24
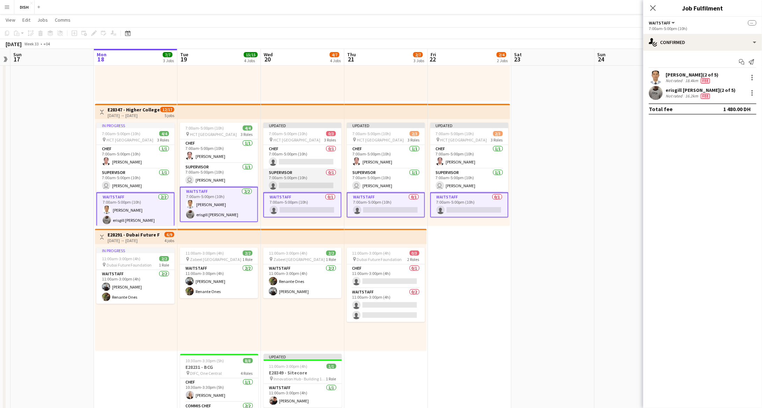
click at [313, 174] on app-card-role "Supervisor 0/1 7:00am-5:00pm (10h) single-neutral-actions" at bounding box center [302, 181] width 78 height 24
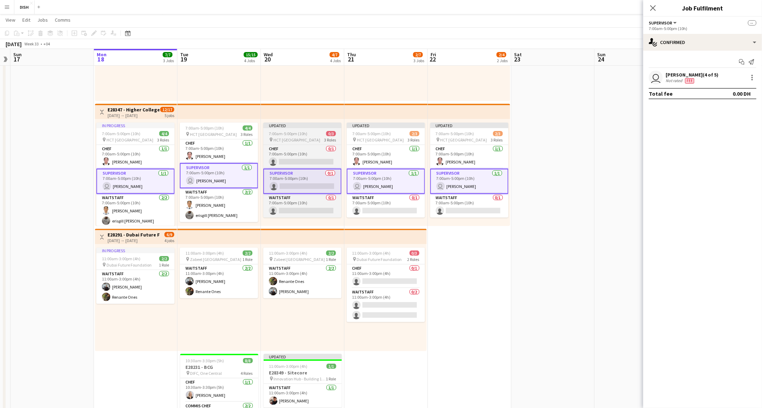
click at [302, 126] on div "Updated" at bounding box center [302, 126] width 78 height 6
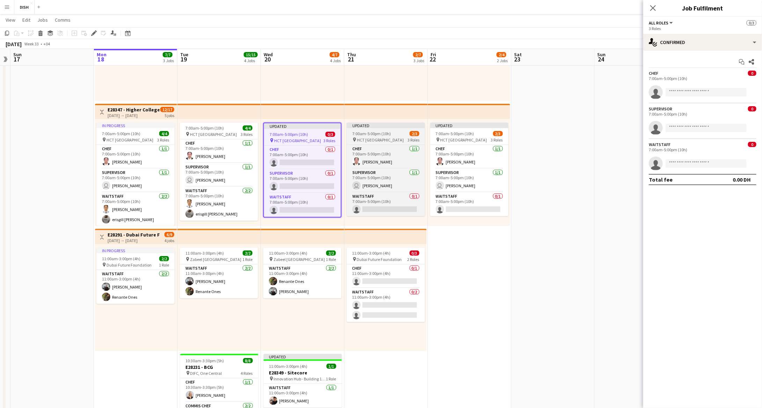
click at [383, 126] on div "Updated" at bounding box center [386, 126] width 78 height 6
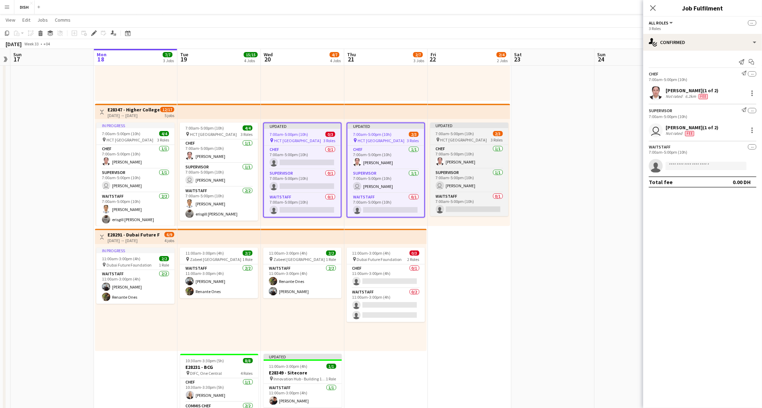
click at [454, 126] on div "Updated" at bounding box center [469, 126] width 78 height 6
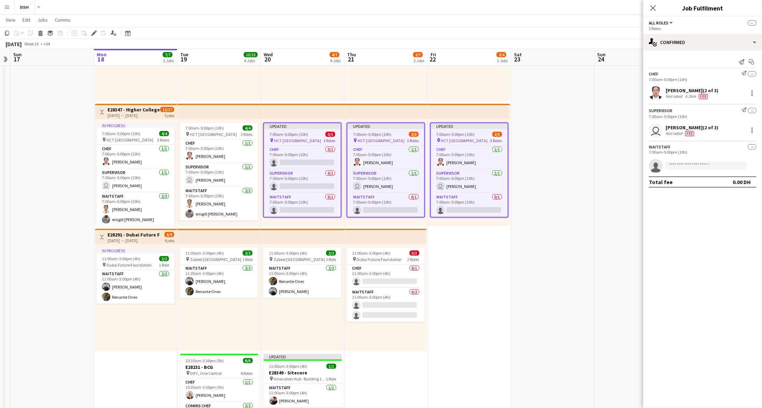
click at [635, 5] on icon "Close pop-in" at bounding box center [653, 8] width 6 height 6
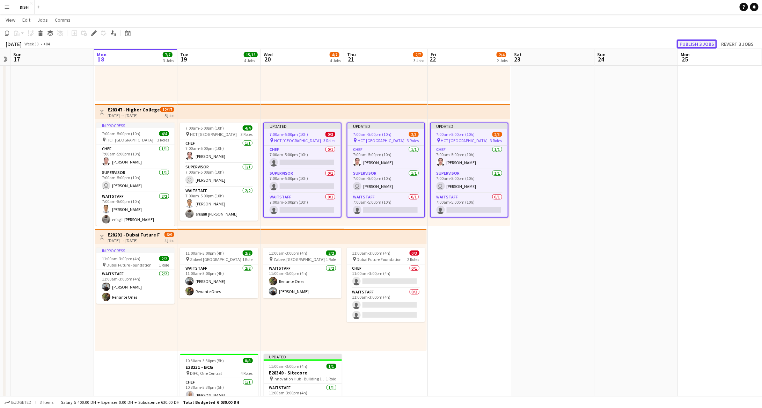
click at [635, 42] on button "Publish 3 jobs" at bounding box center [696, 43] width 40 height 9
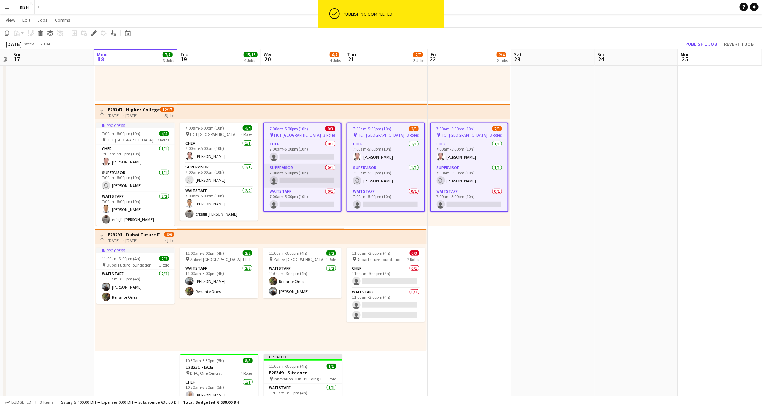
click at [299, 178] on app-card-role "Supervisor 0/1 7:00am-5:00pm (10h) single-neutral-actions" at bounding box center [302, 176] width 77 height 24
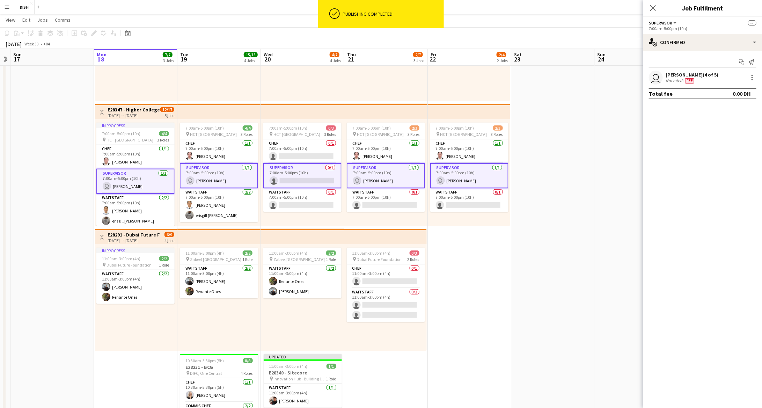
scroll to position [0, 239]
click at [302, 166] on app-card-role "Supervisor 0/1 7:00am-5:00pm (10h) single-neutral-actions" at bounding box center [303, 175] width 78 height 25
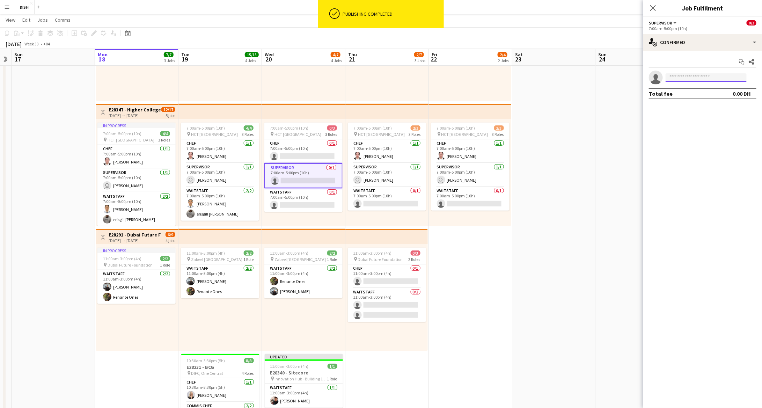
click at [635, 78] on input at bounding box center [705, 77] width 81 height 8
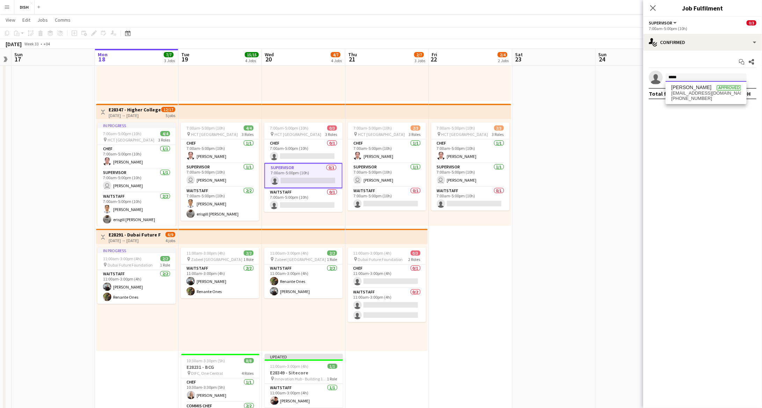
type input "*****"
click at [635, 89] on span "Javlonmirza Ibrokhimov" at bounding box center [691, 87] width 40 height 6
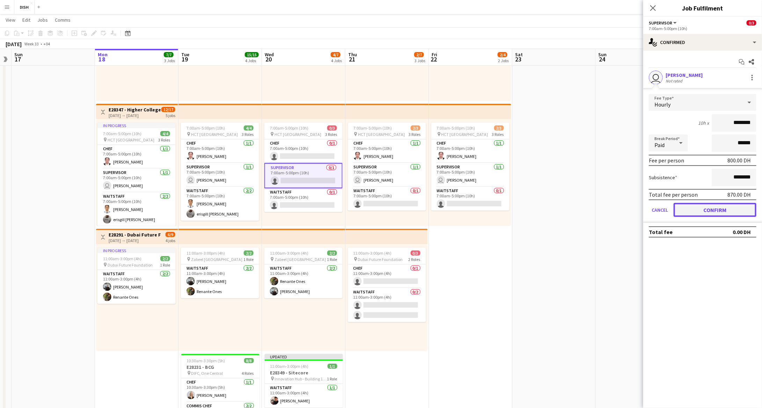
click at [635, 209] on button "Confirm" at bounding box center [714, 210] width 83 height 14
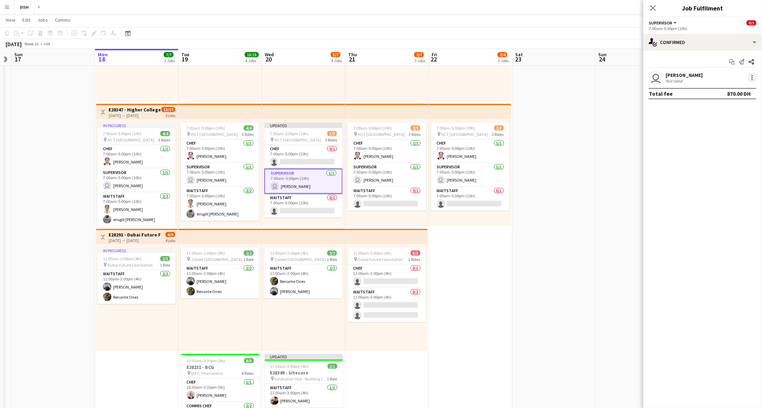
click at [635, 79] on div at bounding box center [752, 77] width 8 height 8
click at [635, 90] on span "Edit fee" at bounding box center [728, 90] width 43 height 6
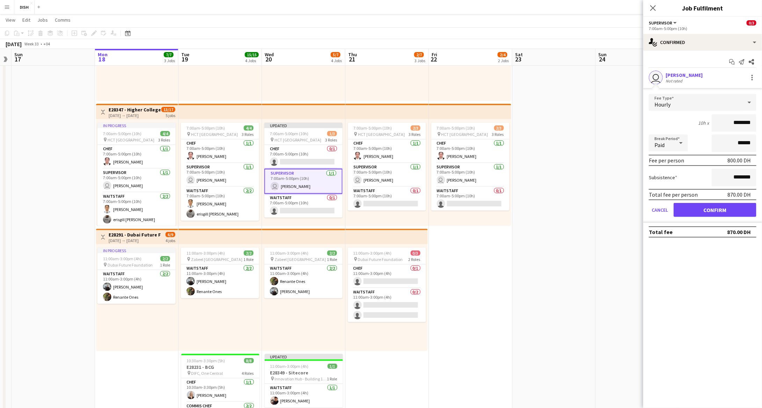
click at [635, 124] on input "********" at bounding box center [733, 122] width 45 height 17
type input "****"
click at [635, 172] on input "********" at bounding box center [733, 177] width 45 height 17
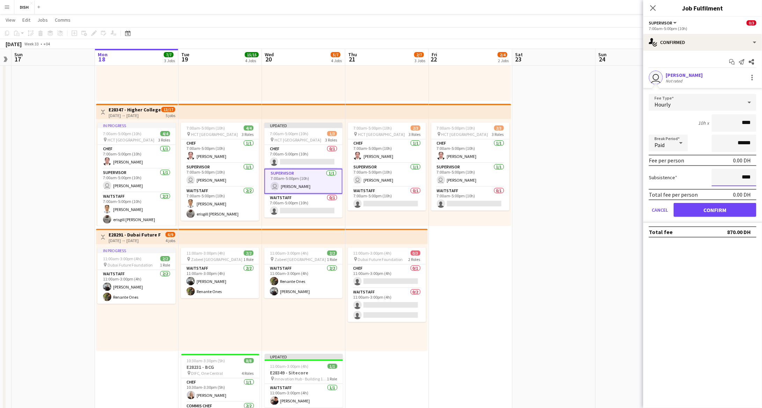
type input "****"
click at [635, 210] on button "Confirm" at bounding box center [714, 210] width 83 height 14
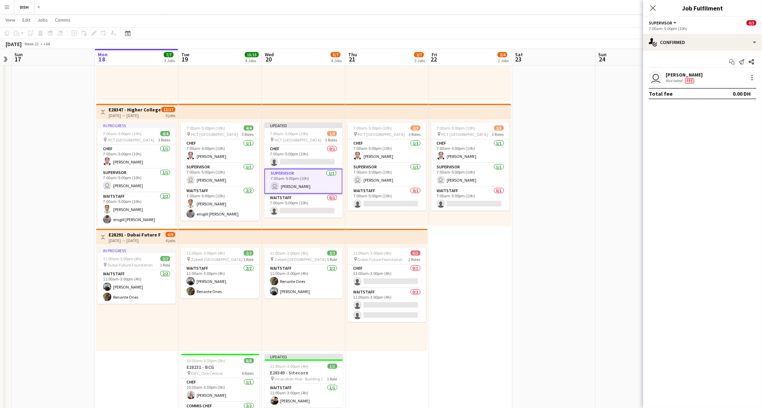
click at [470, 247] on app-date-cell "10:00am-3:00pm (5h) 0/1 pin Gold & Diamond Park, Sheikh Zayed Rd - Al Quoz - Al…" at bounding box center [470, 224] width 83 height 497
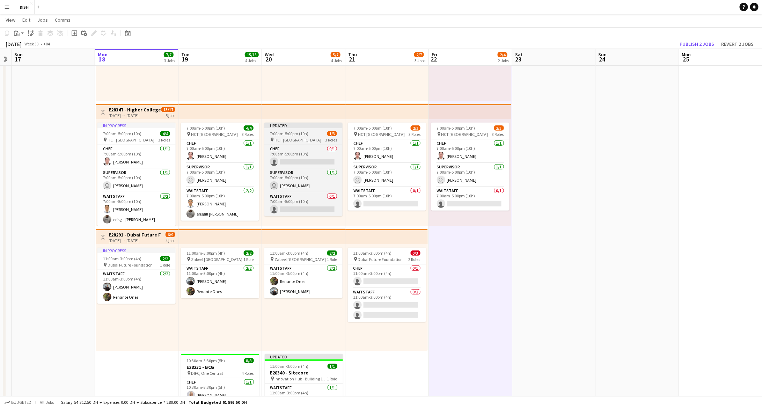
click at [300, 128] on app-job-card "Updated 7:00am-5:00pm (10h) 1/3 pin HCT Dubai Academic City Campus 3 Roles Chef…" at bounding box center [303, 170] width 78 height 94
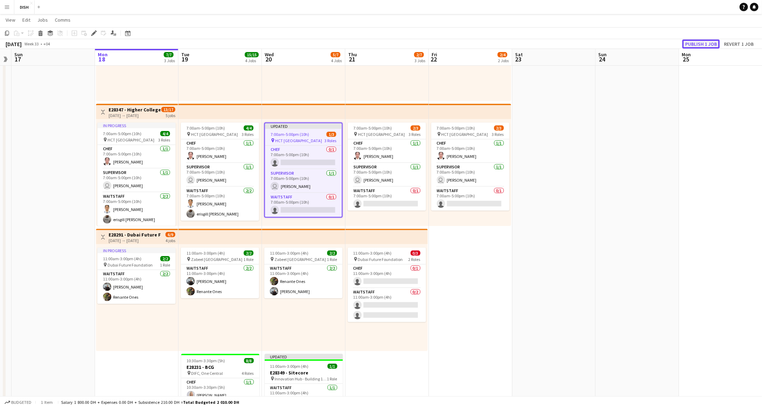
click at [635, 45] on button "Publish 1 job" at bounding box center [700, 43] width 37 height 9
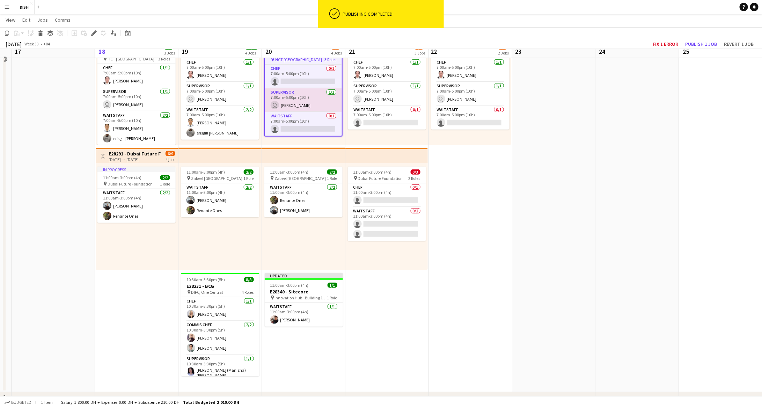
scroll to position [190, 0]
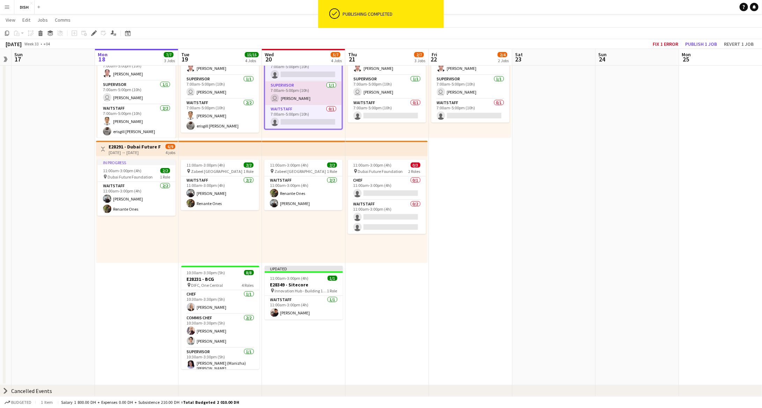
drag, startPoint x: 489, startPoint y: 297, endPoint x: 486, endPoint y: 300, distance: 4.5
click at [489, 297] on app-date-cell "10:00am-3:00pm (5h) 0/1 pin Gold & Diamond Park, Sheikh Zayed Rd - Al Quoz - Al…" at bounding box center [470, 136] width 83 height 497
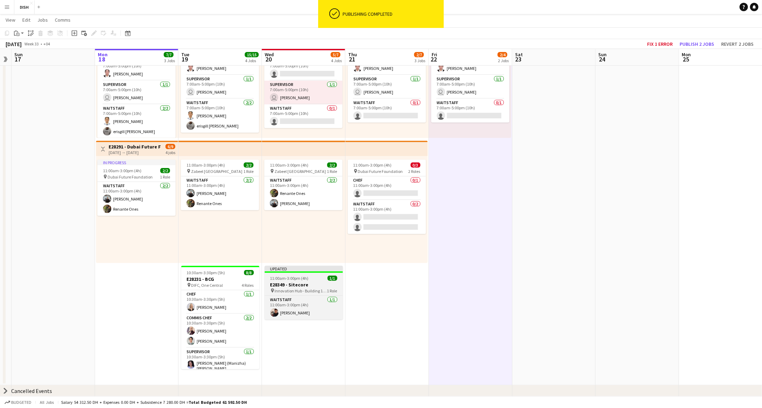
click at [314, 279] on div "11:00am-3:00pm (4h) 1/1" at bounding box center [304, 277] width 78 height 5
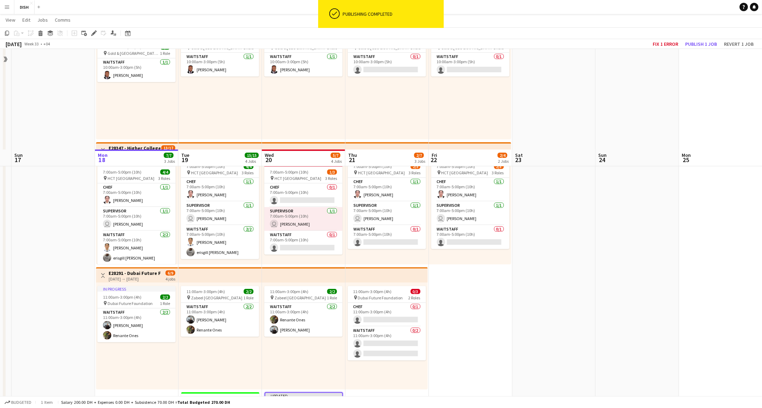
scroll to position [0, 0]
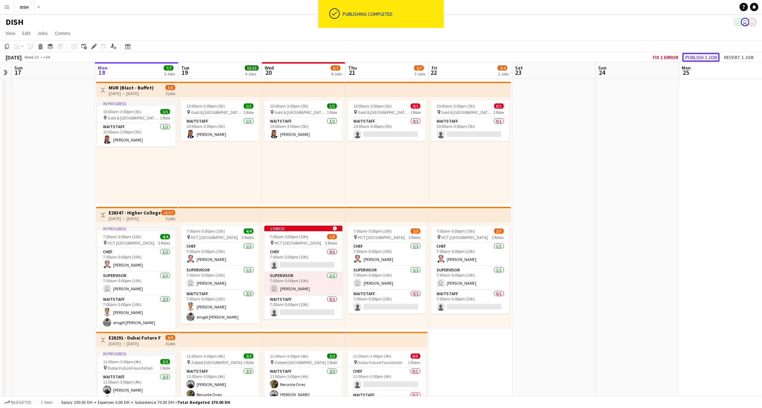
click at [635, 53] on button "Publish 1 job" at bounding box center [700, 57] width 37 height 9
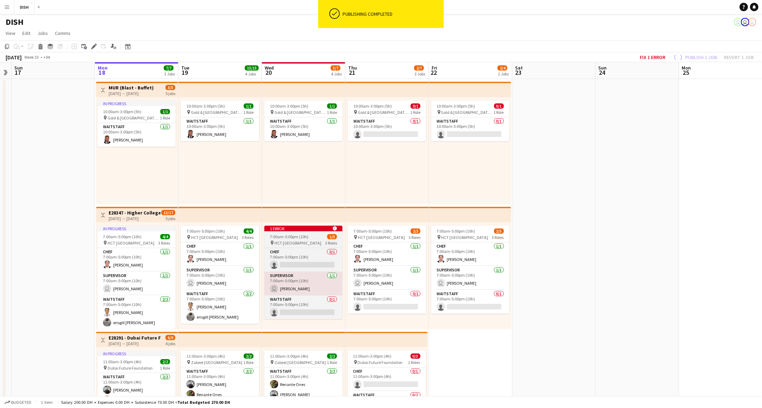
click at [283, 237] on span "7:00am-5:00pm (10h)" at bounding box center [289, 236] width 38 height 5
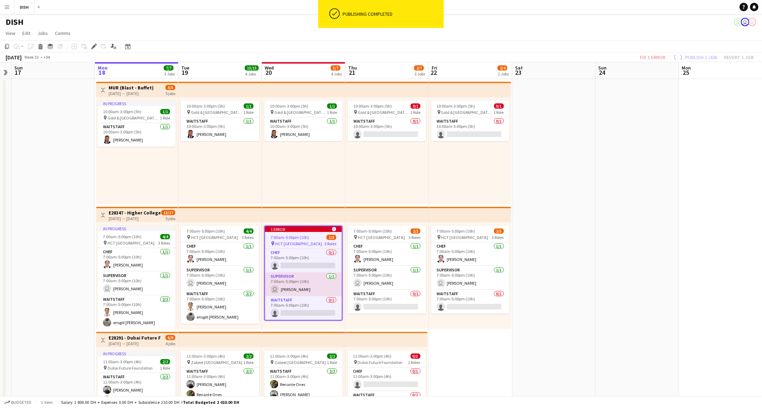
scroll to position [0, 239]
click at [635, 57] on button "Fix 1 error" at bounding box center [665, 57] width 31 height 9
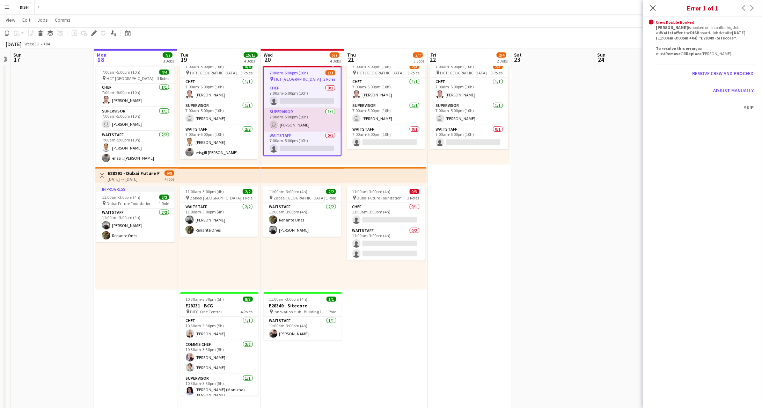
scroll to position [163, 0]
click at [297, 309] on div "pin Innovation Hub - Building 1, 35X7+R7V - Al Falak St - Al Sufouh - Dubai Int…" at bounding box center [303, 312] width 78 height 6
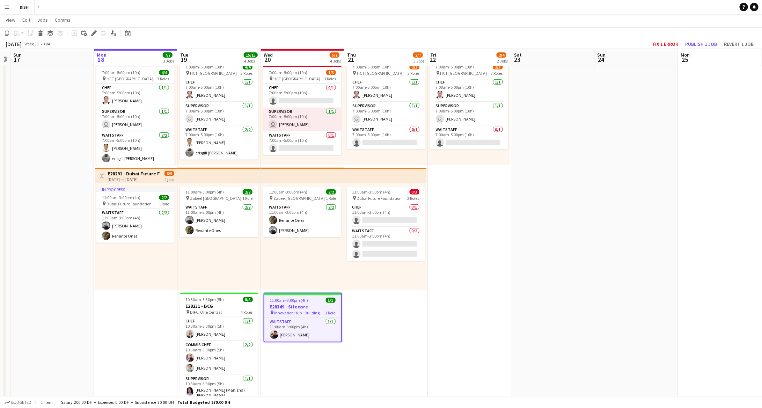
click at [309, 82] on app-job-card "1 error alert-circle 7:00am-5:00pm (10h) 1/3 pin HCT Dubai Academic City Campus…" at bounding box center [302, 108] width 78 height 94
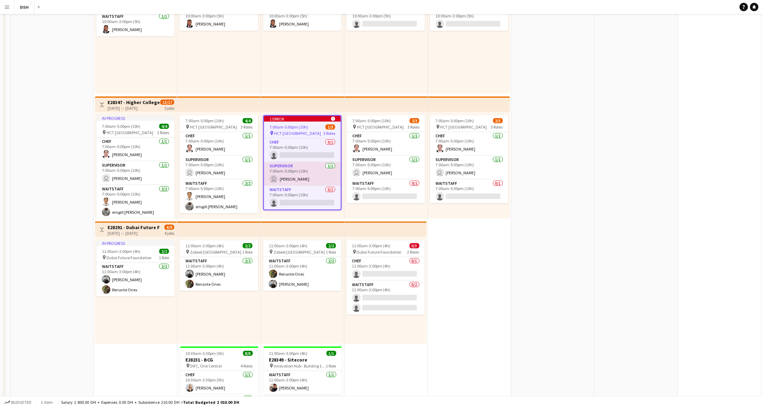
scroll to position [0, 0]
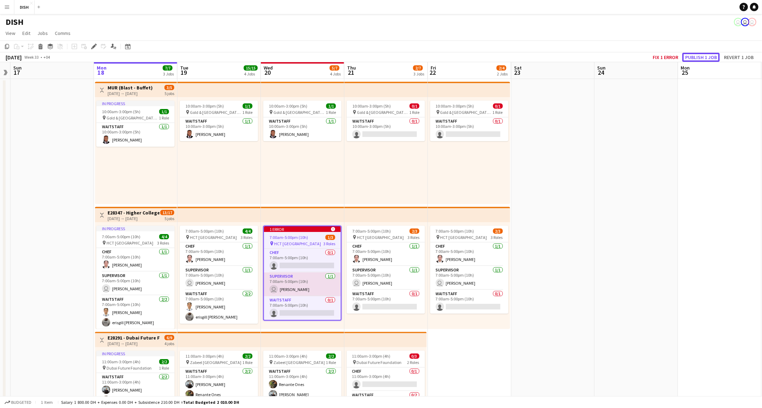
click at [635, 61] on button "Publish 1 job" at bounding box center [700, 57] width 37 height 9
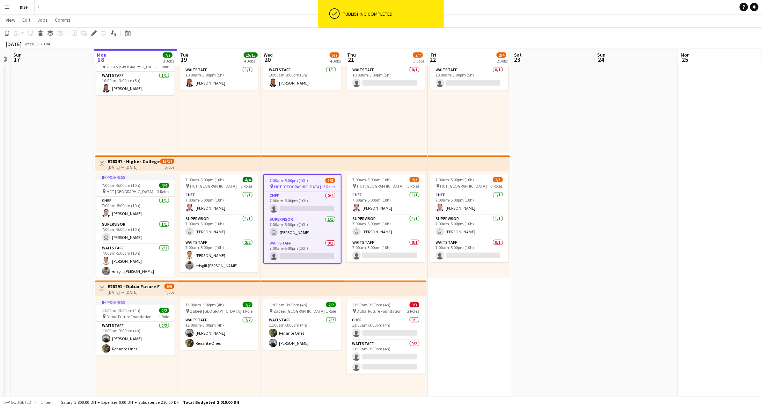
drag, startPoint x: 568, startPoint y: 251, endPoint x: 557, endPoint y: 257, distance: 12.5
click at [568, 251] on app-date-cell at bounding box center [552, 276] width 83 height 497
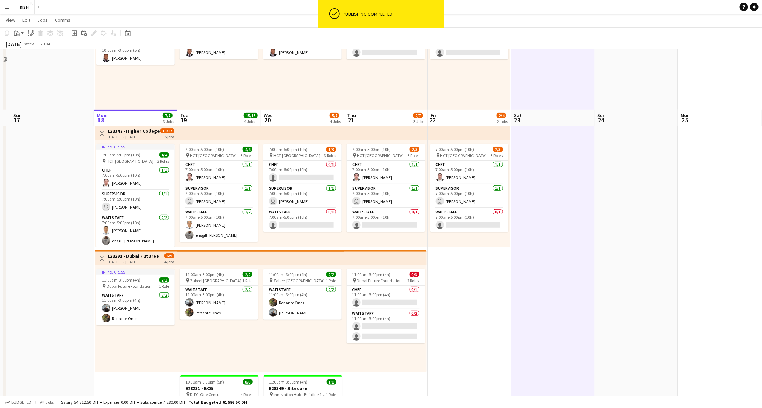
scroll to position [141, 0]
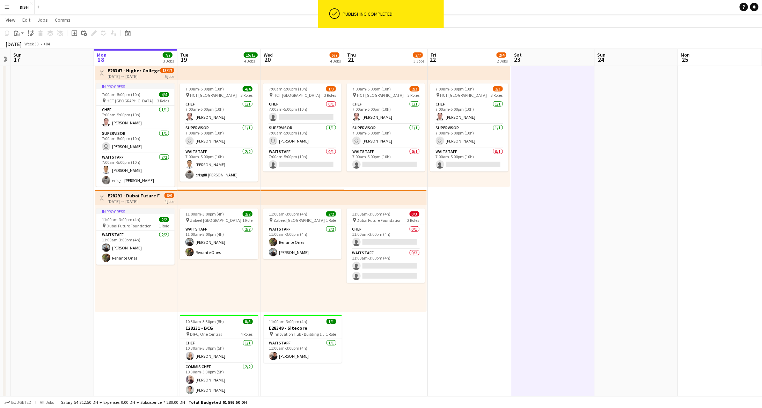
drag, startPoint x: 507, startPoint y: 232, endPoint x: 492, endPoint y: 214, distance: 23.1
click at [507, 232] on app-date-cell "10:00am-3:00pm (5h) 0/1 pin Gold & Diamond Park, Sheikh Zayed Rd - Al Quoz - Al…" at bounding box center [469, 185] width 83 height 497
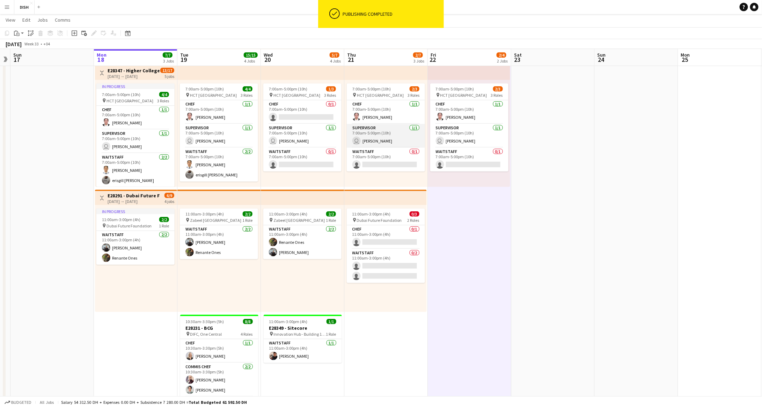
click at [384, 126] on app-card-role "Supervisor 1/1 7:00am-5:00pm (10h) user Javlonmirza Ibrokhimov" at bounding box center [386, 136] width 78 height 24
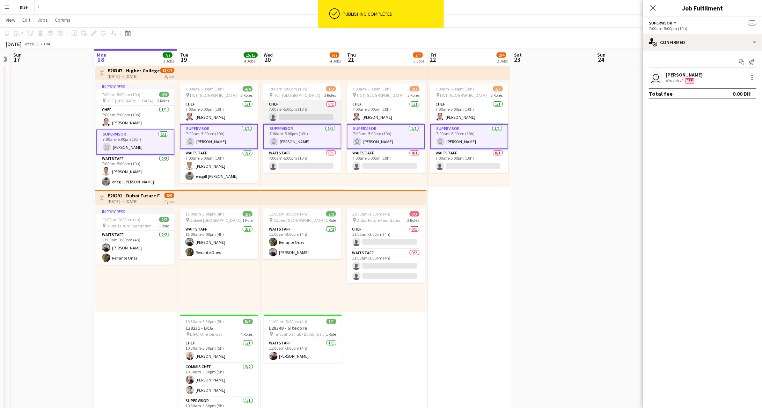
click at [305, 104] on app-card-role "Chef 0/1 7:00am-5:00pm (10h) single-neutral-actions" at bounding box center [302, 112] width 78 height 24
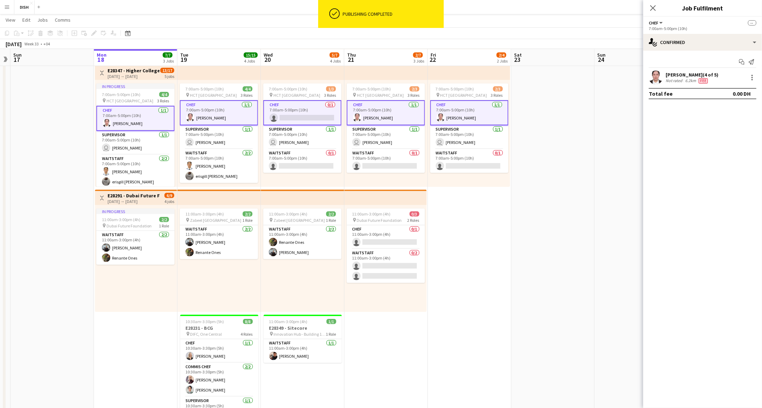
click at [294, 103] on app-card-role "Chef 0/1 7:00am-5:00pm (10h) single-neutral-actions" at bounding box center [302, 112] width 78 height 25
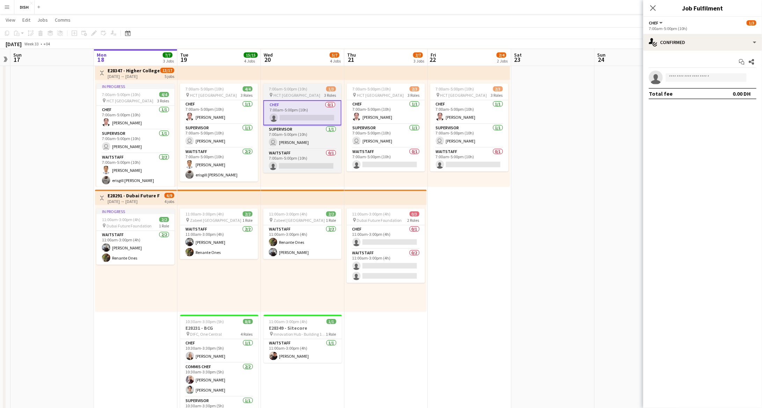
click at [291, 87] on span "7:00am-5:00pm (10h)" at bounding box center [288, 88] width 38 height 5
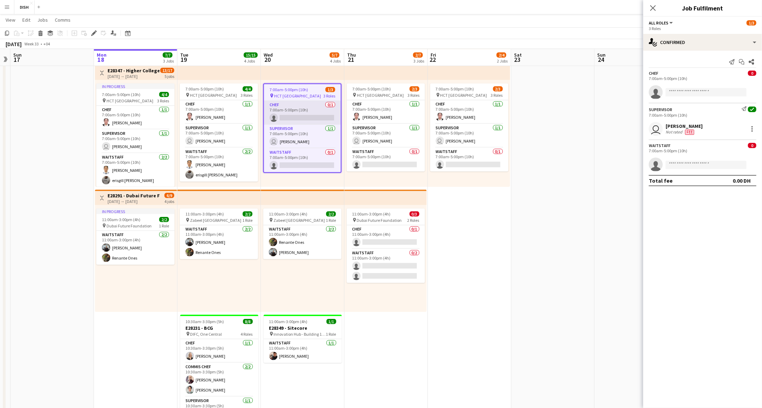
click at [297, 112] on app-card-role "Chef 0/1 7:00am-5:00pm (10h) single-neutral-actions" at bounding box center [302, 113] width 77 height 24
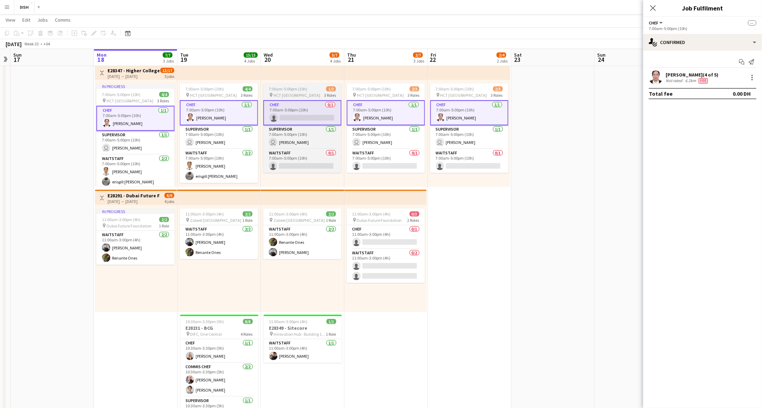
click at [301, 91] on app-job-card "7:00am-5:00pm (10h) 1/3 pin HCT Dubai Academic City Campus 3 Roles Chef 0/1 7:0…" at bounding box center [302, 127] width 78 height 89
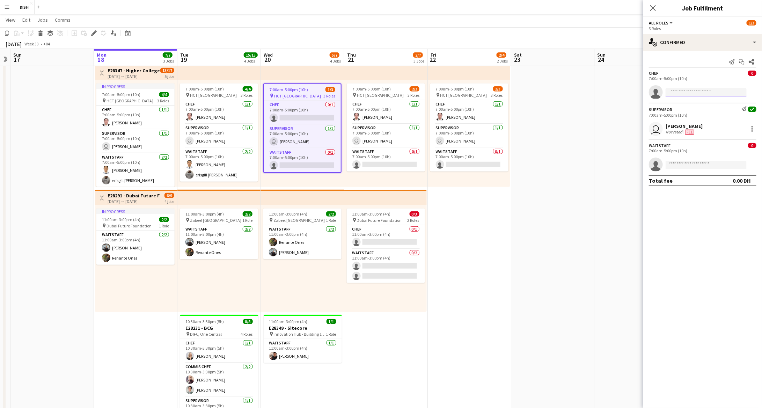
click at [635, 95] on input at bounding box center [705, 92] width 81 height 8
type input "*****"
click at [635, 113] on span "+971582144176" at bounding box center [706, 113] width 70 height 6
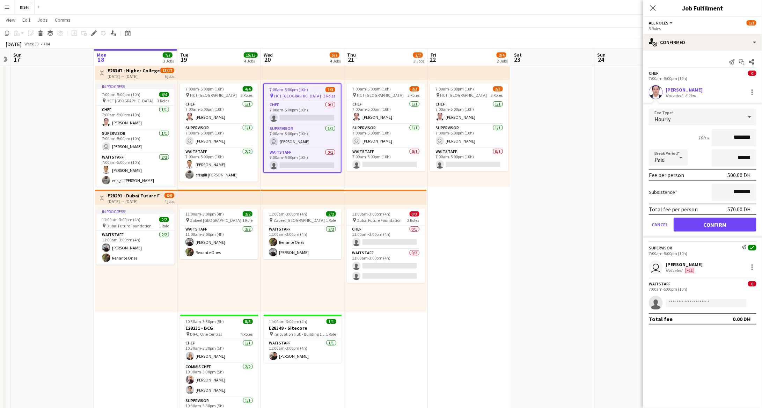
click at [635, 138] on input "********" at bounding box center [733, 137] width 45 height 17
type input "****"
click at [635, 189] on input "********" at bounding box center [733, 191] width 45 height 17
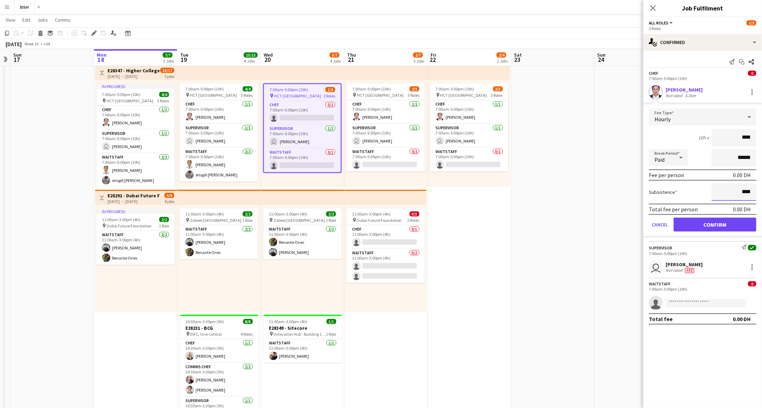
type input "****"
click at [635, 223] on button "Confirm" at bounding box center [714, 224] width 83 height 14
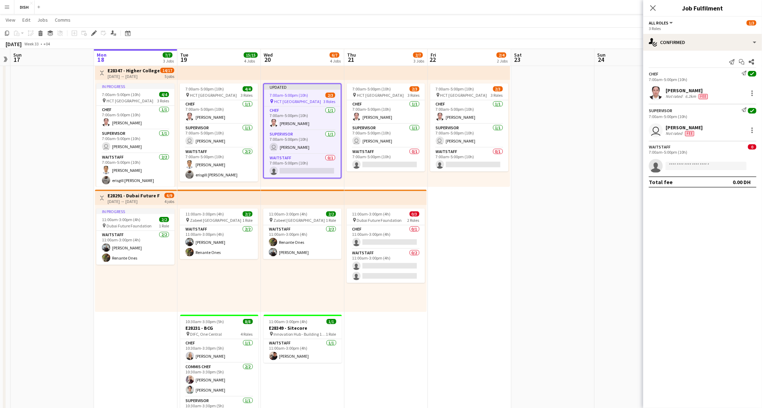
click at [635, 213] on mat-expansion-panel "check Confirmed Send notification Start chat Share Chef Send notification check…" at bounding box center [702, 229] width 119 height 357
click at [500, 224] on app-date-cell "10:00am-3:00pm (5h) 0/1 pin Gold & Diamond Park, Sheikh Zayed Rd - Al Quoz - Al…" at bounding box center [469, 185] width 83 height 497
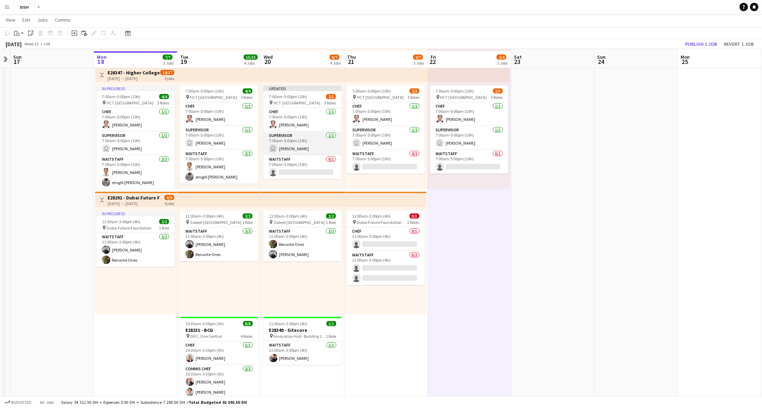
scroll to position [123, 0]
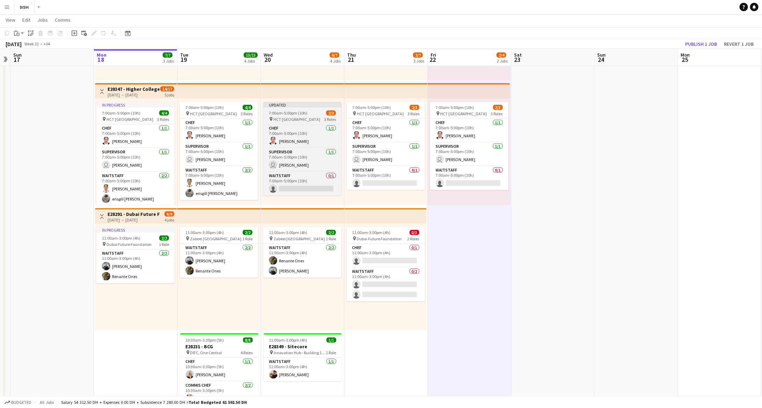
click at [304, 113] on span "7:00am-5:00pm (10h)" at bounding box center [288, 112] width 38 height 5
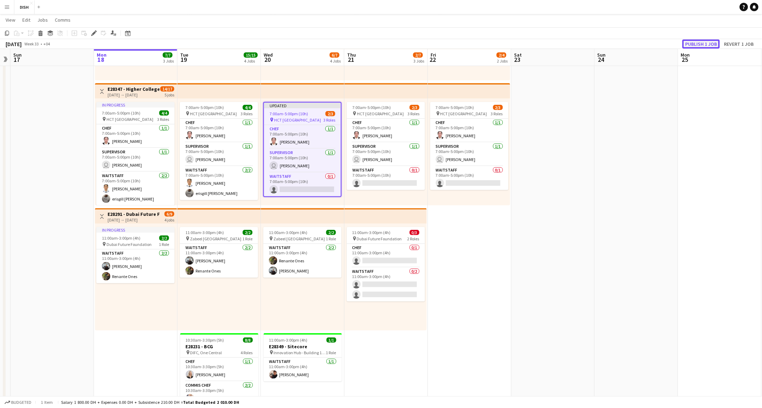
click at [635, 42] on button "Publish 1 job" at bounding box center [700, 43] width 37 height 9
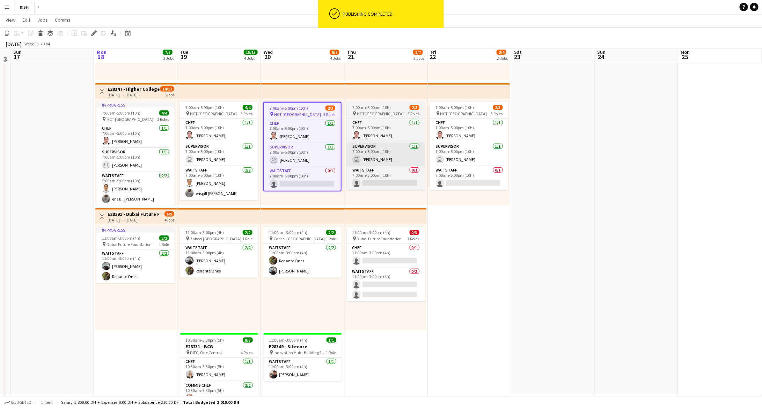
scroll to position [61, 0]
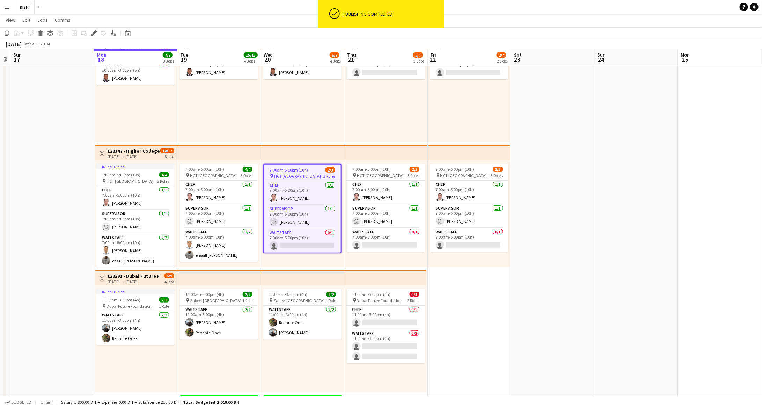
click at [600, 233] on app-date-cell at bounding box center [635, 265] width 83 height 497
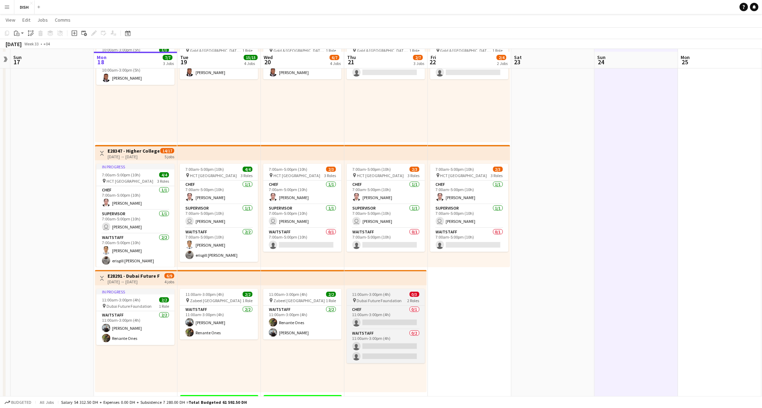
scroll to position [80, 0]
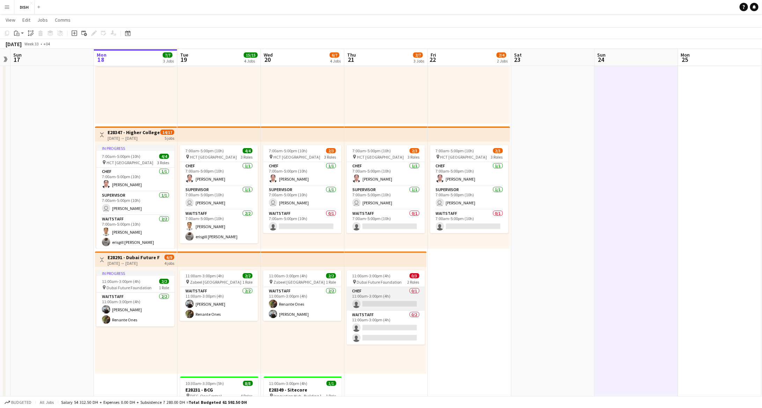
click at [385, 296] on app-card-role "Chef 0/1 11:00am-3:00pm (4h) single-neutral-actions" at bounding box center [386, 299] width 78 height 24
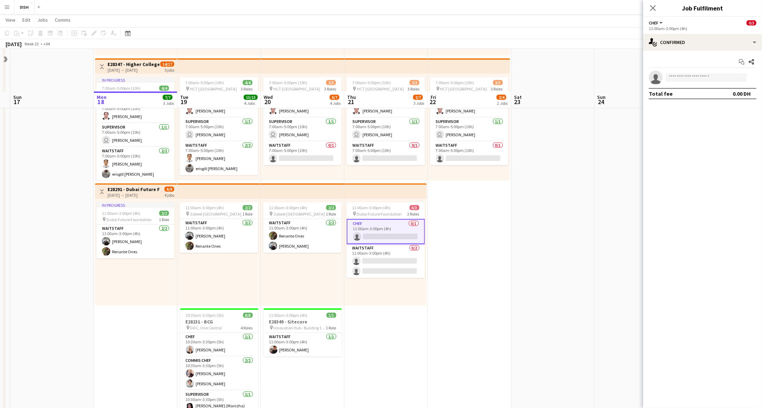
scroll to position [190, 0]
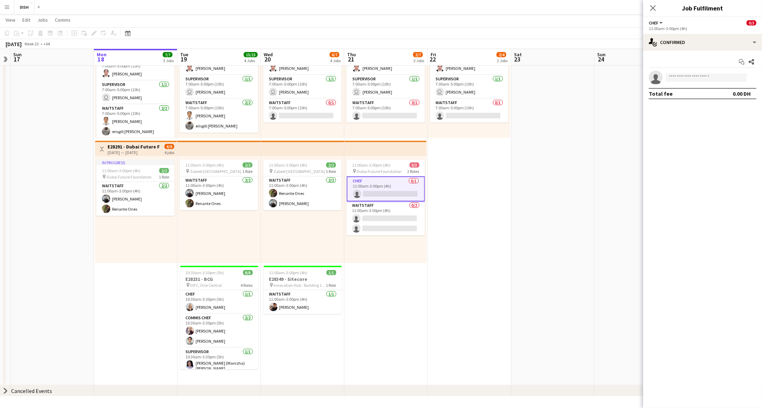
click at [423, 309] on app-date-cell "10:00am-3:00pm (5h) 0/1 pin Gold & Diamond Park, Sheikh Zayed Rd - Al Quoz - Al…" at bounding box center [385, 136] width 83 height 497
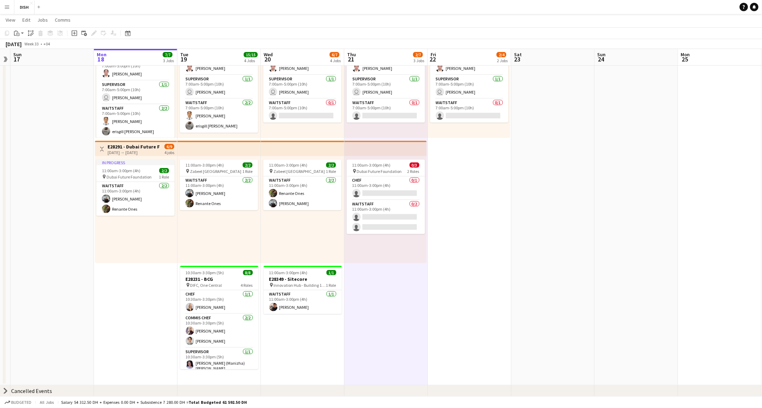
click at [335, 323] on app-date-cell "10:00am-3:00pm (5h) 1/1 pin Gold & Diamond Park, Sheikh Zayed Rd - Al Quoz - Al…" at bounding box center [302, 136] width 83 height 497
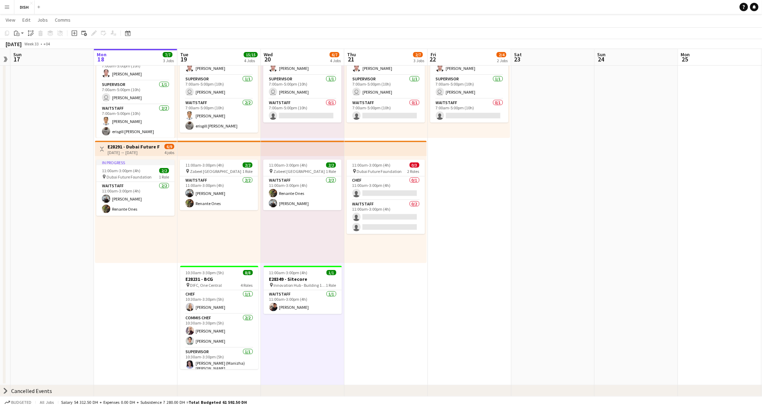
click at [374, 319] on app-date-cell "10:00am-3:00pm (5h) 0/1 pin Gold & Diamond Park, Sheikh Zayed Rd - Al Quoz - Al…" at bounding box center [385, 136] width 83 height 497
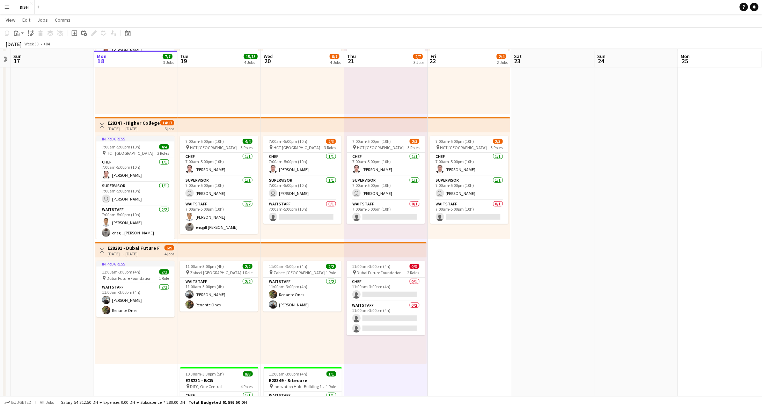
scroll to position [186, 0]
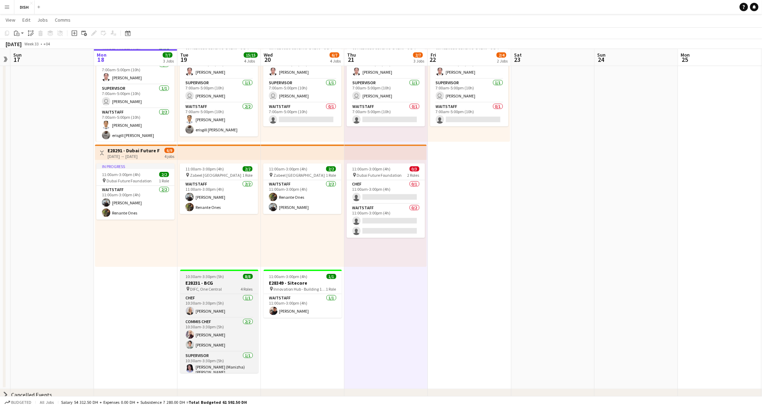
click at [224, 282] on h3 "E28231 - BCG" at bounding box center [219, 283] width 78 height 6
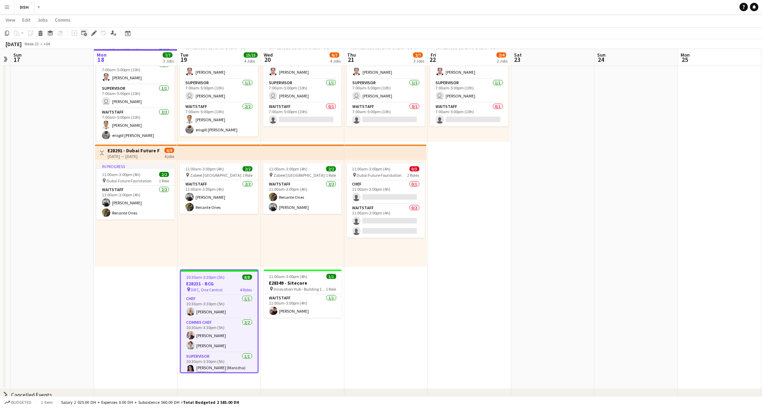
click at [88, 32] on div "Add linked Job" at bounding box center [84, 33] width 8 height 8
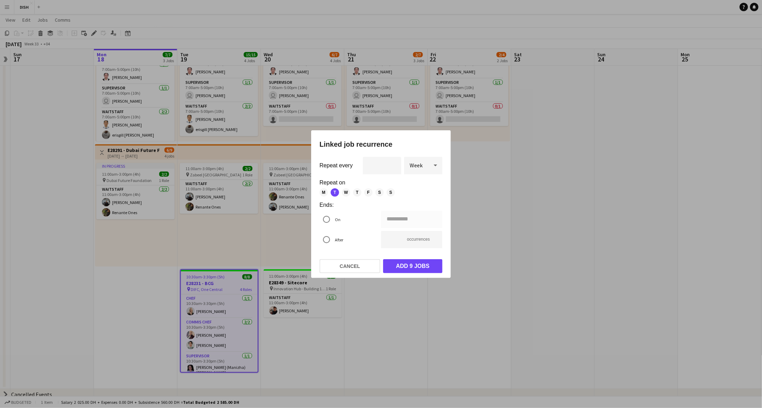
click at [348, 258] on mat-dialog-actions "Cancel Add 9 jobs" at bounding box center [380, 266] width 123 height 24
click at [349, 261] on button "Cancel" at bounding box center [349, 266] width 61 height 14
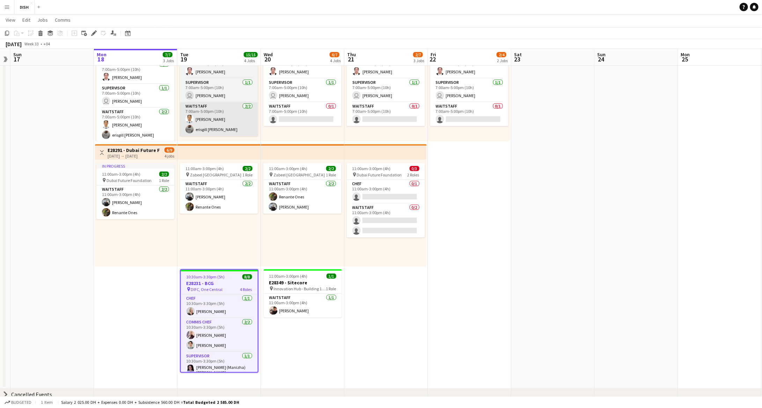
scroll to position [186, 0]
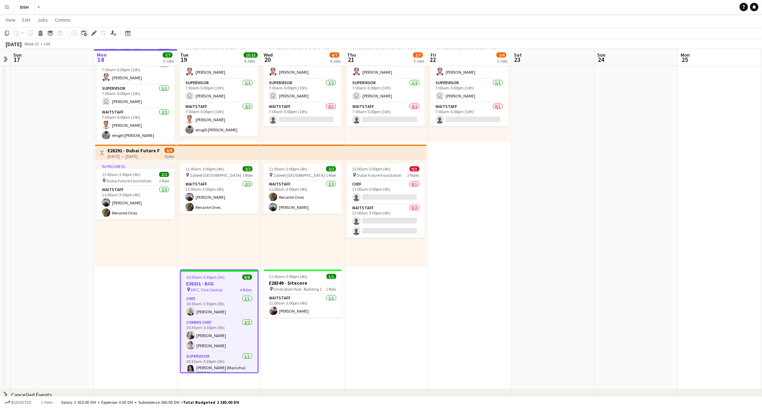
click at [88, 34] on div "Add linked Job" at bounding box center [84, 33] width 8 height 8
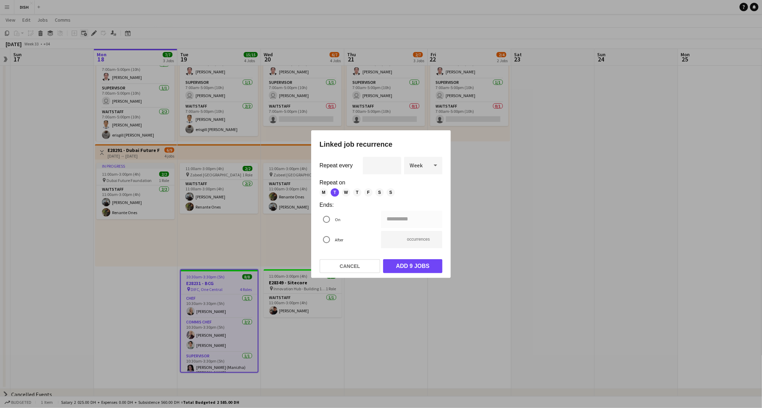
scroll to position [0, 0]
click at [348, 258] on mat-dialog-actions "Cancel Add 9 jobs" at bounding box center [380, 266] width 123 height 24
click at [348, 262] on button "Cancel" at bounding box center [349, 266] width 61 height 14
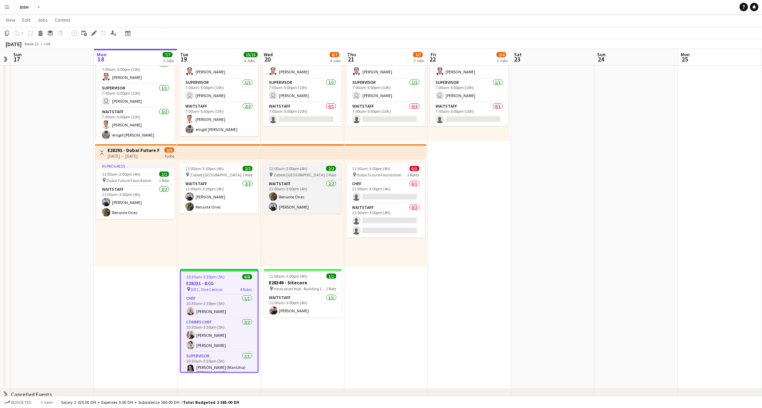
scroll to position [186, 0]
click at [95, 32] on icon at bounding box center [94, 33] width 4 height 4
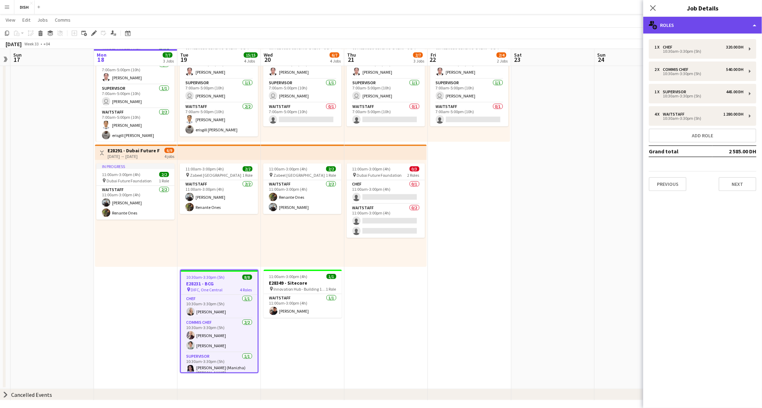
click at [635, 27] on div "multiple-users-add Roles" at bounding box center [702, 25] width 119 height 17
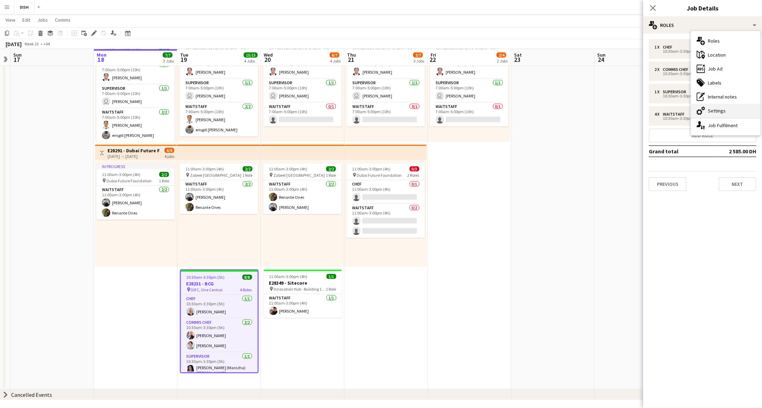
click at [635, 109] on div "cog-double-3 Settings" at bounding box center [725, 111] width 69 height 14
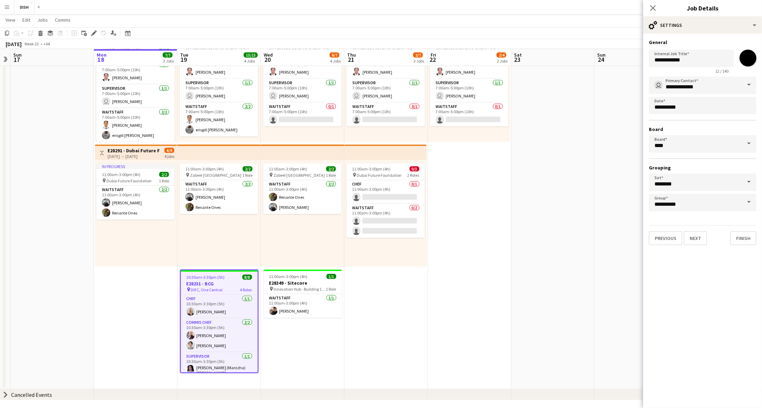
click at [635, 61] on input "*******" at bounding box center [747, 57] width 25 height 25
type input "*******"
click at [635, 234] on button "Finish" at bounding box center [743, 238] width 26 height 14
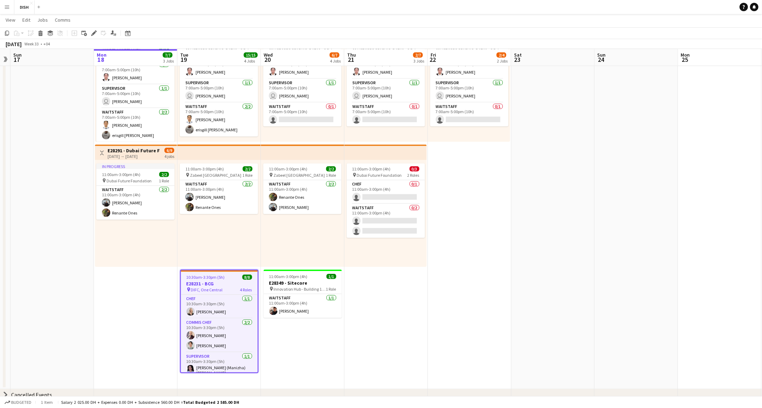
click at [433, 309] on app-date-cell "10:00am-3:00pm (5h) 0/1 pin Gold & Diamond Park, Sheikh Zayed Rd - Al Quoz - Al…" at bounding box center [469, 140] width 83 height 497
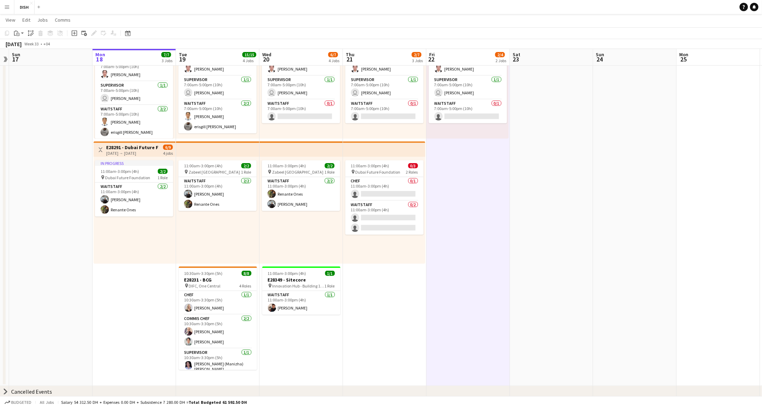
scroll to position [190, 0]
drag, startPoint x: 385, startPoint y: 292, endPoint x: 358, endPoint y: 281, distance: 29.7
click at [385, 292] on app-date-cell "10:00am-3:00pm (5h) 0/1 pin Gold & Diamond Park, Sheikh Zayed Rd - Al Quoz - Al…" at bounding box center [384, 136] width 83 height 497
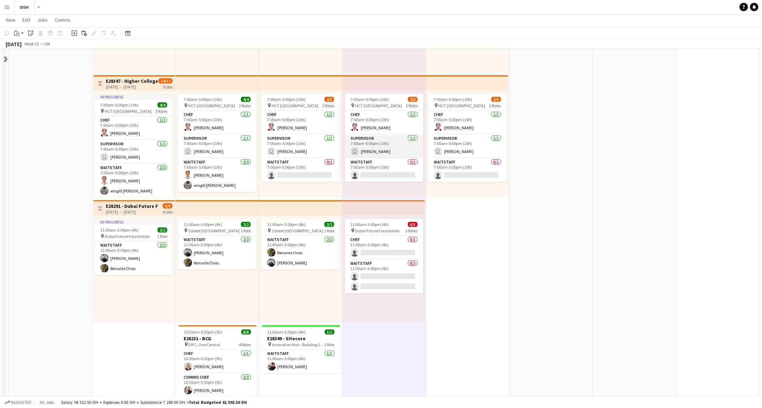
scroll to position [0, 0]
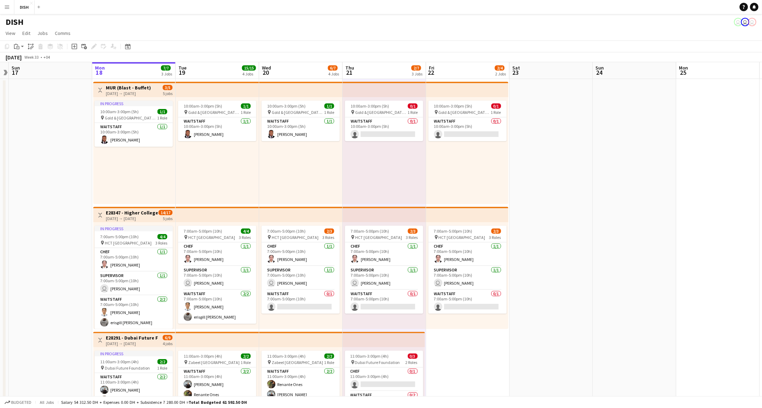
click at [547, 187] on app-date-cell at bounding box center [550, 327] width 83 height 497
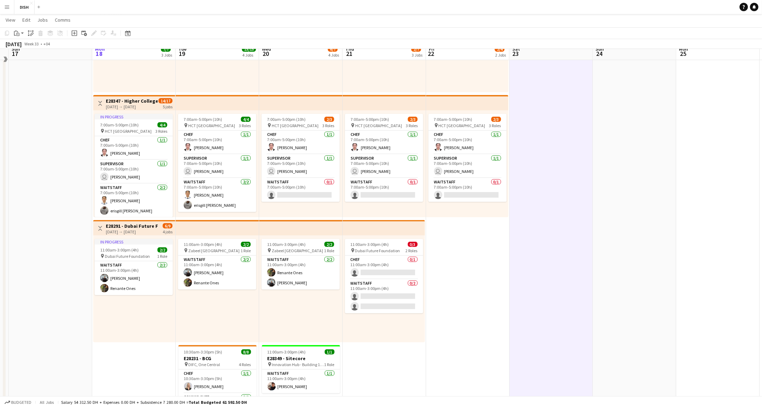
scroll to position [105, 0]
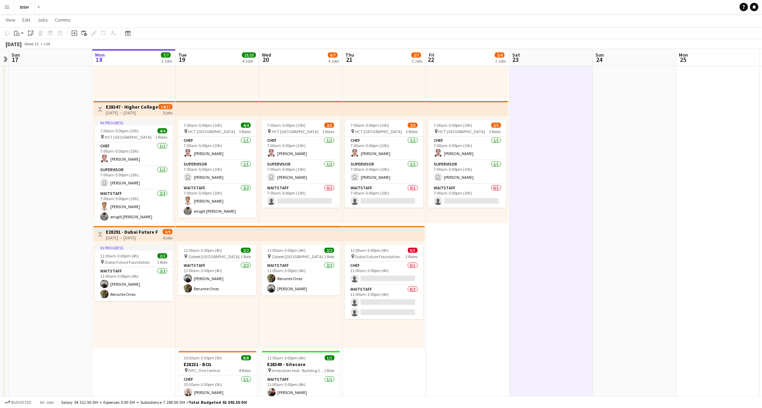
click at [484, 255] on app-date-cell "10:00am-3:00pm (5h) 0/1 pin Gold & Diamond Park, Sheikh Zayed Rd - Al Quoz - Al…" at bounding box center [467, 221] width 83 height 497
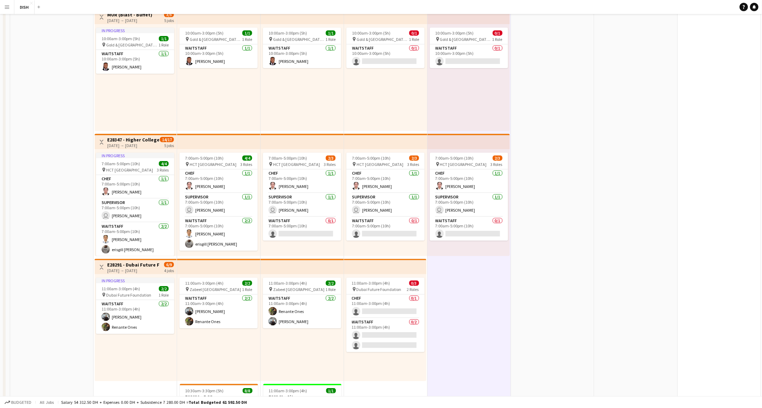
scroll to position [12, 0]
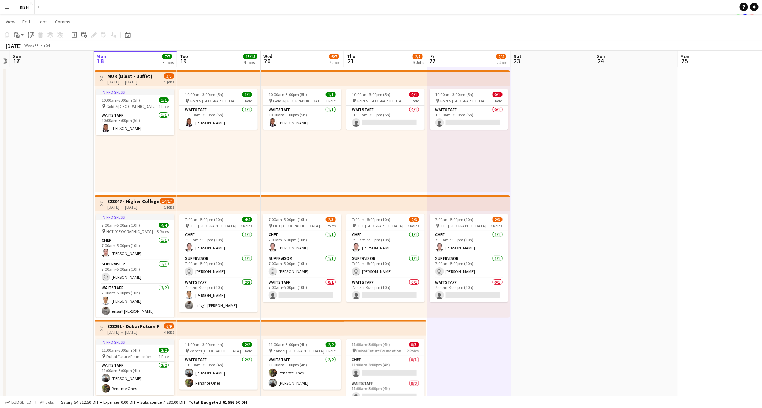
click at [551, 215] on app-date-cell at bounding box center [552, 315] width 83 height 497
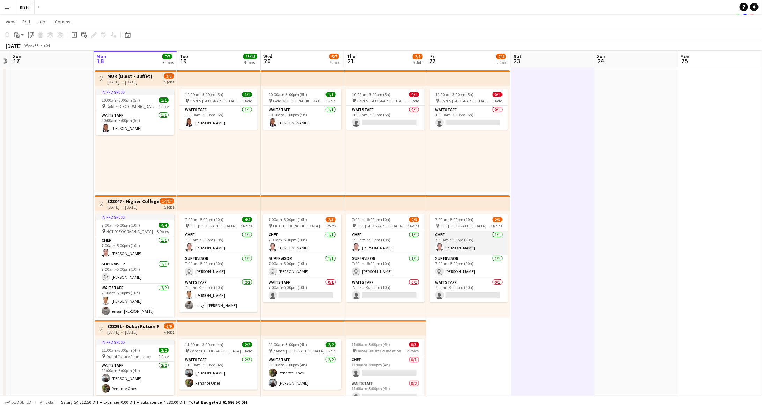
click at [480, 247] on app-card-role "Chef 1/1 7:00am-5:00pm (10h) Tiffany Hinolan" at bounding box center [469, 243] width 78 height 24
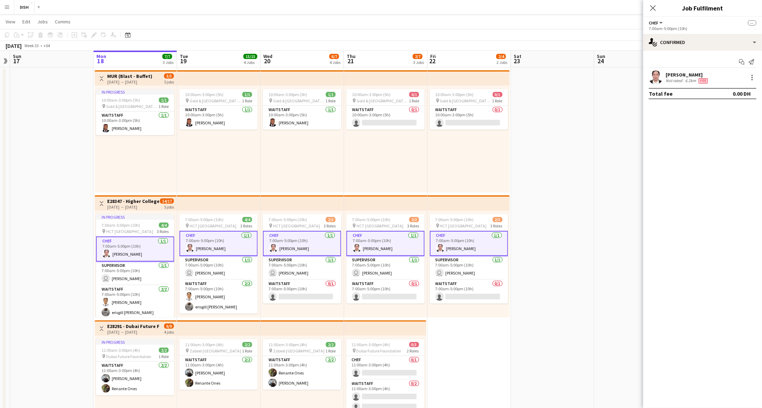
click at [557, 247] on app-date-cell at bounding box center [552, 315] width 83 height 497
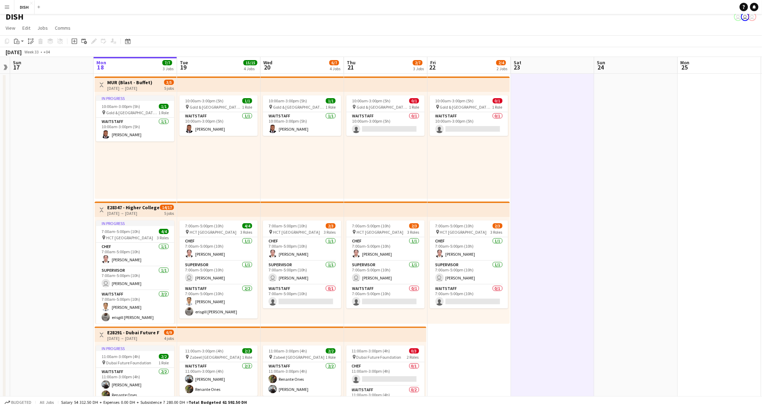
scroll to position [0, 0]
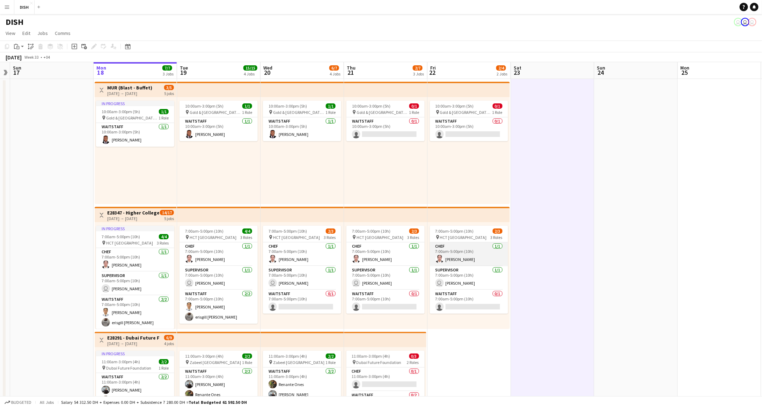
click at [488, 250] on app-card-role "Chef 1/1 7:00am-5:00pm (10h) Tiffany Hinolan" at bounding box center [469, 254] width 78 height 24
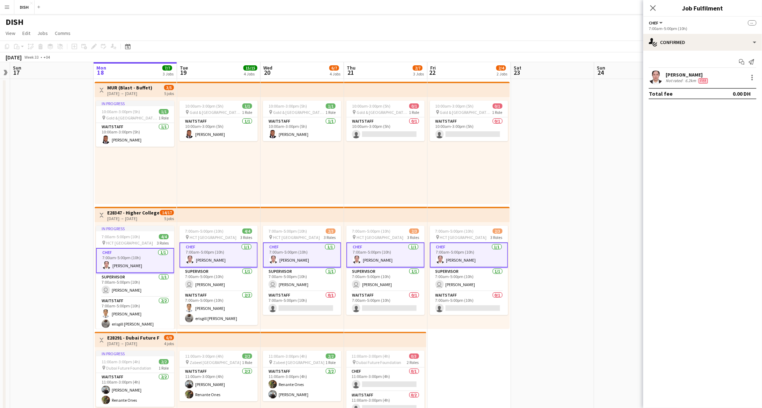
click at [485, 257] on app-card-role "Chef 1/1 7:00am-5:00pm (10h) Tiffany Hinolan" at bounding box center [469, 254] width 78 height 25
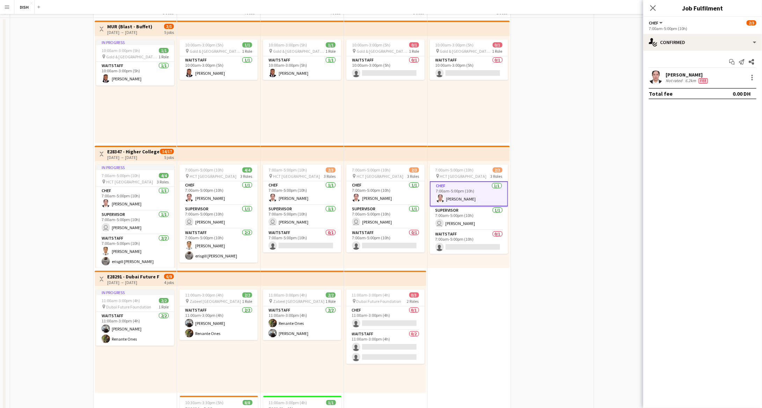
scroll to position [76, 0]
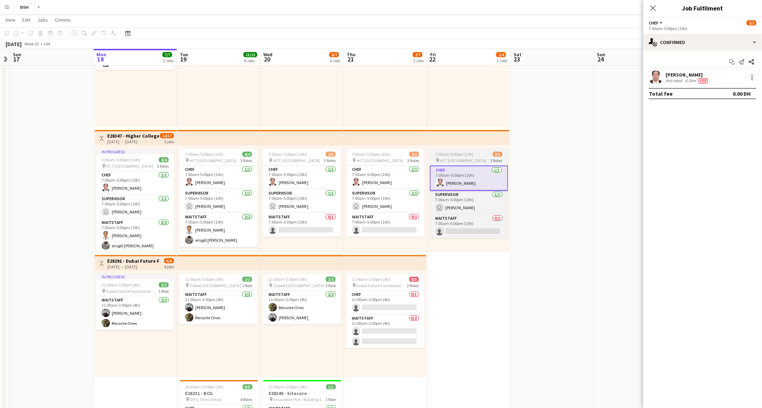
click at [457, 150] on app-job-card "7:00am-5:00pm (10h) 2/3 pin HCT Dubai Academic City Campus 3 Roles Chef 1/1 7:0…" at bounding box center [469, 193] width 78 height 89
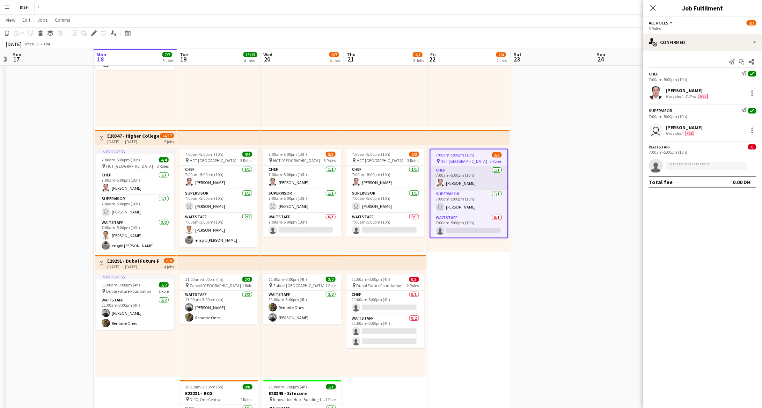
click at [466, 170] on app-card-role "Chef 1/1 7:00am-5:00pm (10h) Tiffany Hinolan" at bounding box center [468, 178] width 77 height 24
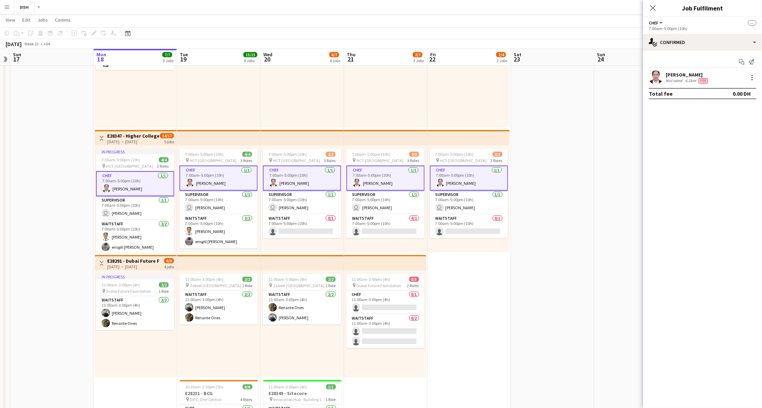
click at [469, 178] on app-card-role "Chef 1/1 7:00am-5:00pm (10h) Tiffany Hinolan" at bounding box center [469, 177] width 78 height 25
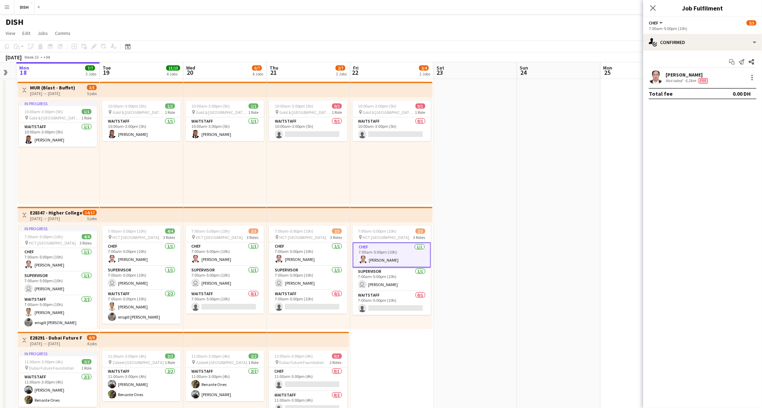
scroll to position [0, 332]
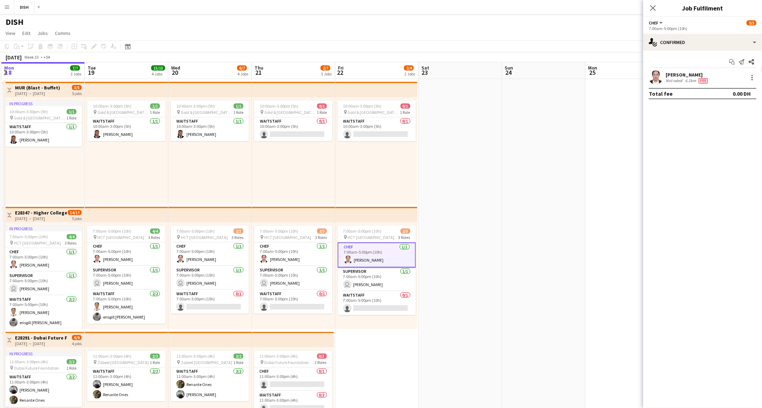
click at [537, 197] on app-date-cell at bounding box center [543, 327] width 83 height 497
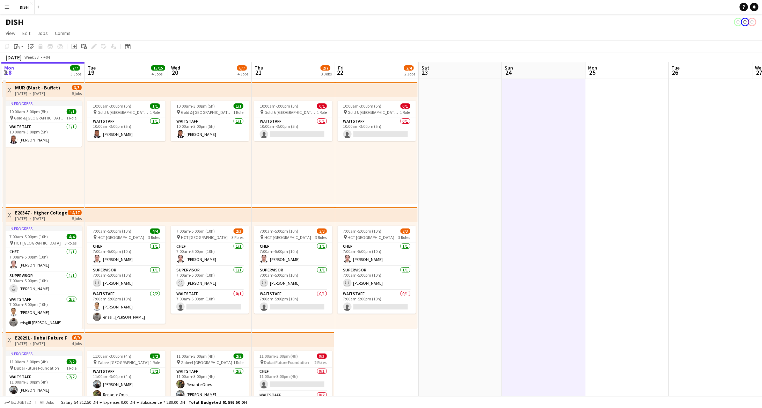
click at [477, 184] on app-date-cell at bounding box center [459, 327] width 83 height 497
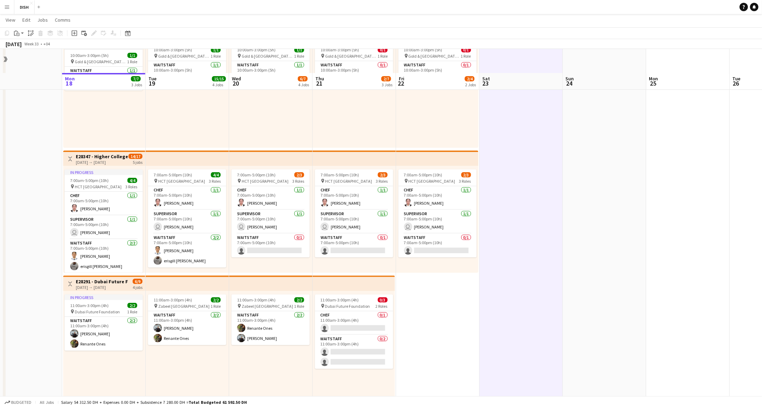
scroll to position [105, 0]
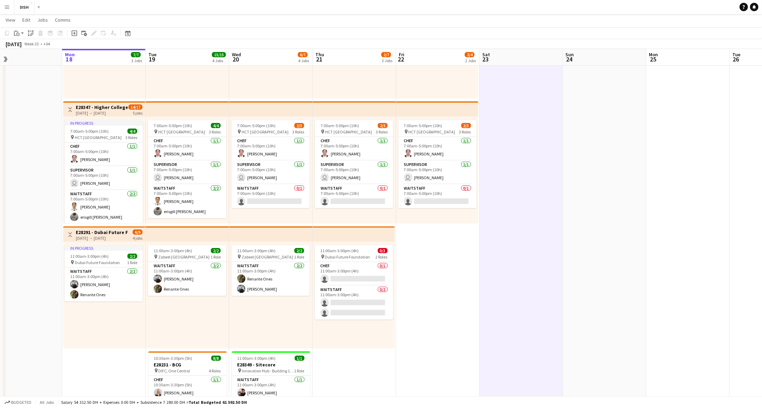
click at [467, 249] on app-date-cell "10:00am-3:00pm (5h) 0/1 pin Gold & Diamond Park, Sheikh Zayed Rd - Al Quoz - Al…" at bounding box center [437, 221] width 83 height 497
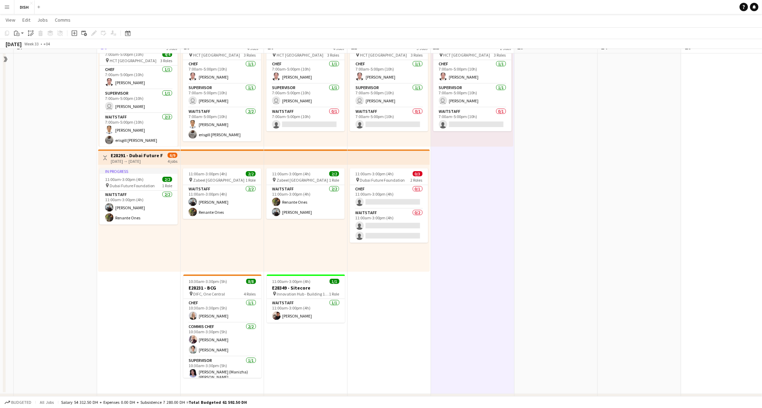
scroll to position [190, 0]
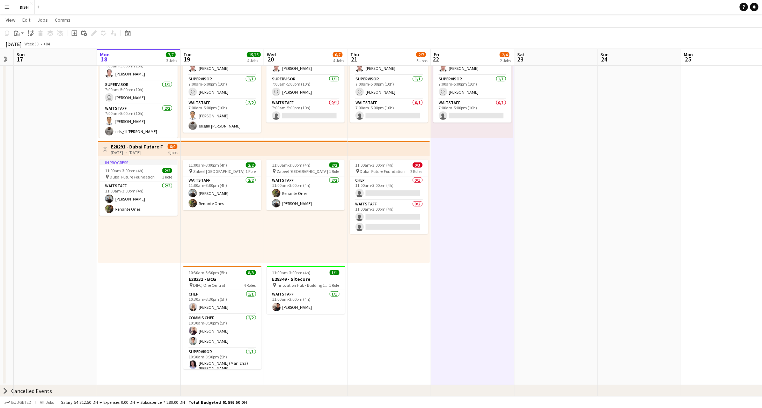
click at [400, 285] on app-date-cell "10:00am-3:00pm (5h) 0/1 pin Gold & Diamond Park, Sheikh Zayed Rd - Al Quoz - Al…" at bounding box center [388, 136] width 83 height 497
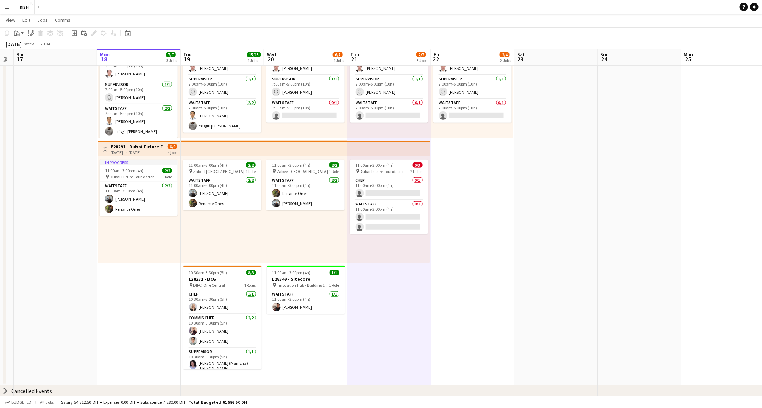
click at [309, 236] on div "11:00am-3:00pm (4h) 2/2 pin Zabeel Dubai 1 Role Waitstaff 2/2 11:00am-3:00pm (4…" at bounding box center [305, 209] width 83 height 107
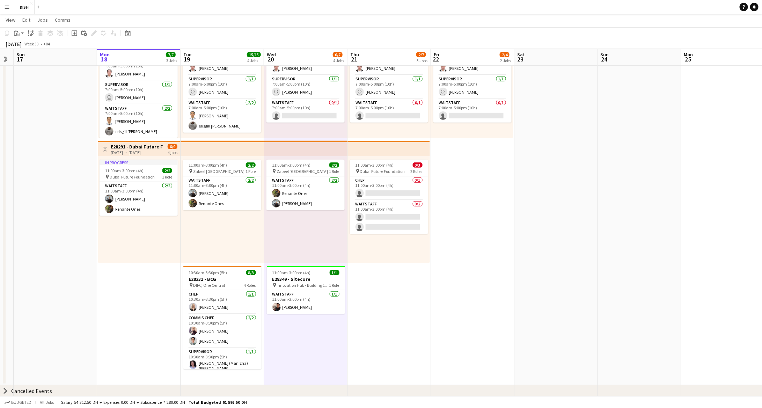
click at [383, 250] on div "11:00am-3:00pm (4h) 0/3 pin Dubai Future Foundation 2 Roles Chef 0/1 11:00am-3:…" at bounding box center [388, 209] width 82 height 107
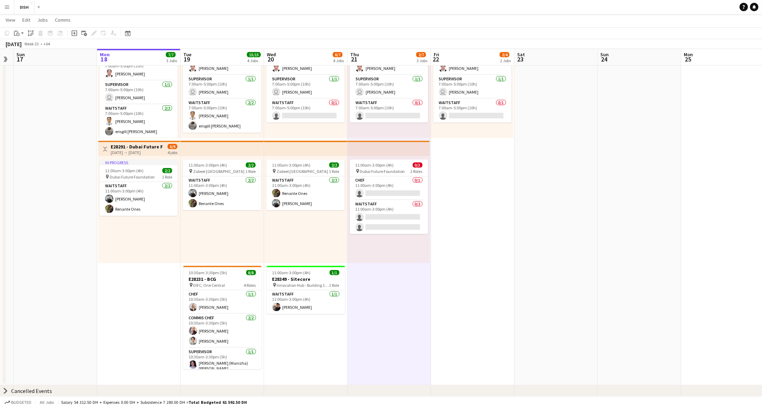
click at [493, 200] on app-date-cell "10:00am-3:00pm (5h) 0/1 pin Gold & Diamond Park, Sheikh Zayed Rd - Al Quoz - Al…" at bounding box center [472, 136] width 83 height 497
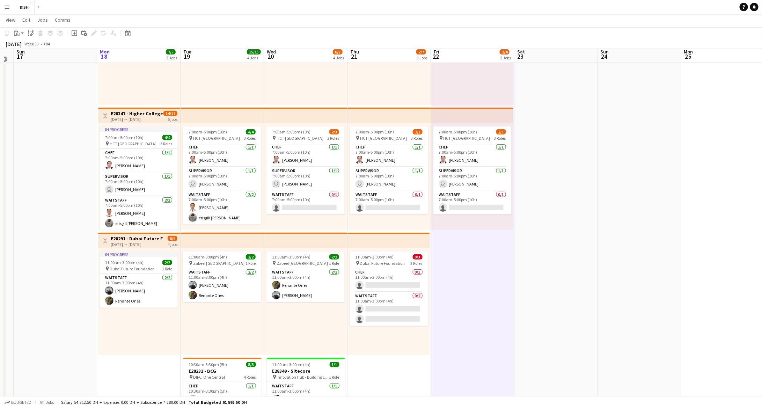
scroll to position [95, 0]
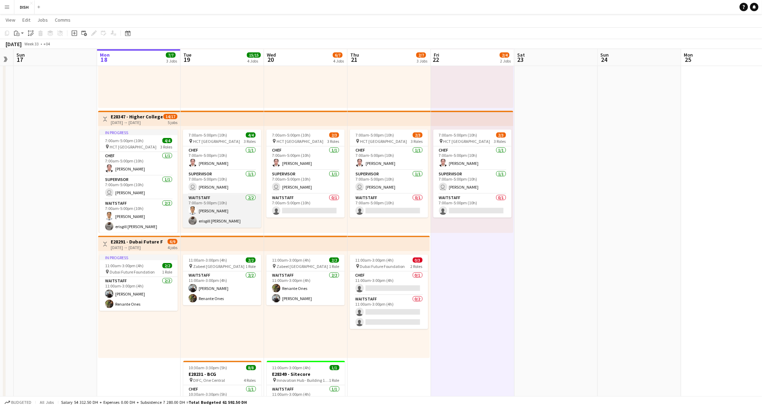
click at [211, 205] on app-card-role "Waitstaff 2/2 7:00am-5:00pm (10h) Bernie Morillo erisgill ryan santos" at bounding box center [222, 211] width 78 height 34
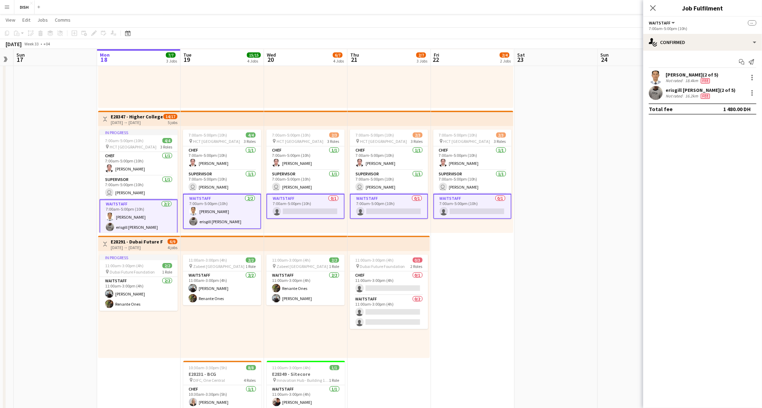
click at [231, 211] on app-card-role "Waitstaff 2/2 7:00am-5:00pm (10h) Bernie Morillo erisgill ryan santos" at bounding box center [222, 211] width 78 height 35
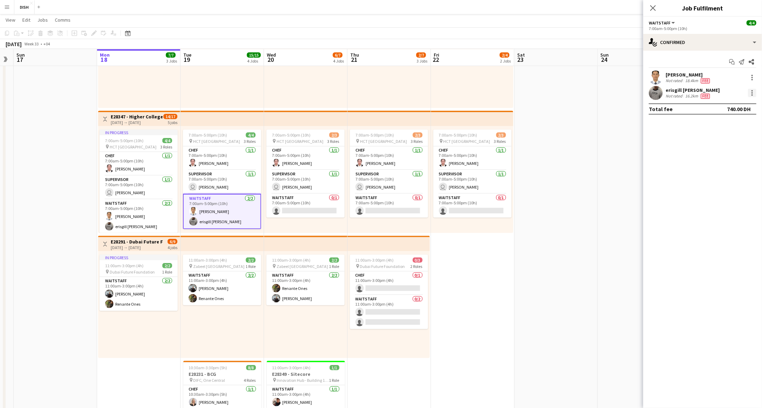
click at [635, 90] on div at bounding box center [752, 93] width 8 height 8
click at [635, 153] on button "Remove" at bounding box center [729, 156] width 54 height 17
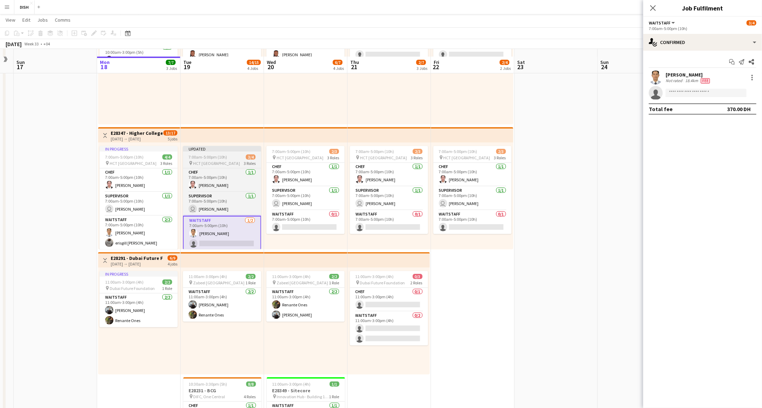
scroll to position [76, 0]
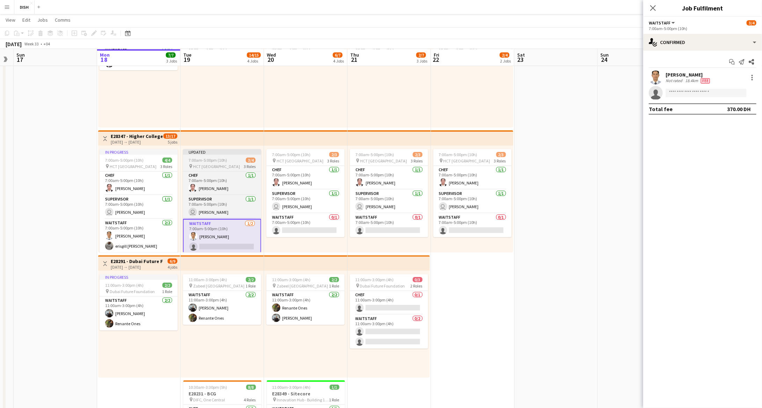
click at [228, 162] on div "7:00am-5:00pm (10h) 3/4" at bounding box center [222, 159] width 78 height 5
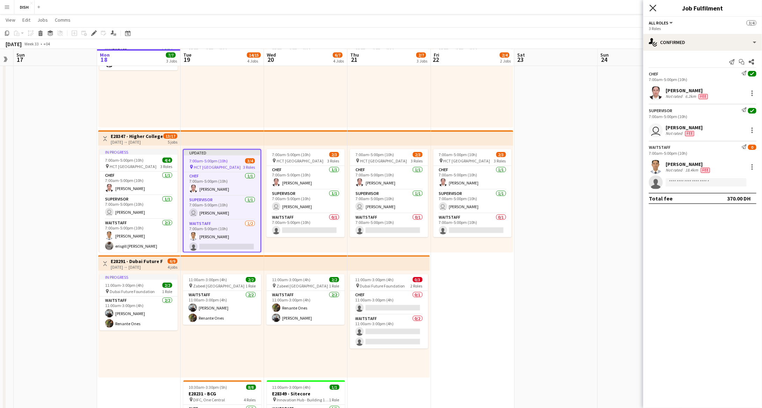
click at [635, 8] on icon at bounding box center [652, 8] width 7 height 7
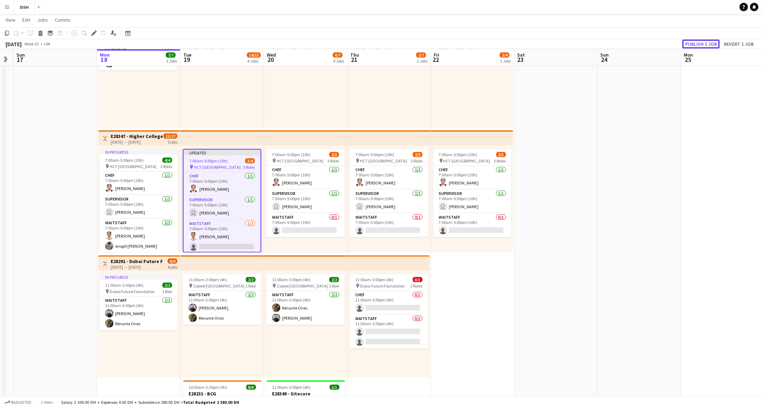
click at [635, 45] on button "Publish 1 job" at bounding box center [700, 43] width 37 height 9
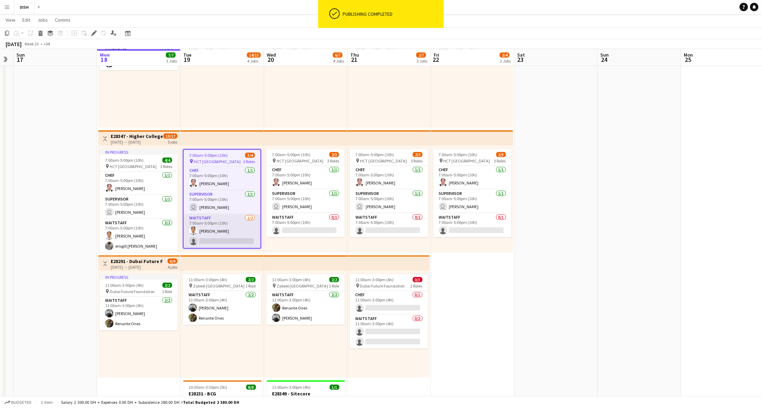
drag, startPoint x: 223, startPoint y: 234, endPoint x: 233, endPoint y: 227, distance: 12.8
click at [223, 235] on app-card-role "Waitstaff 1/2 7:00am-5:00pm (10h) Bernie Morillo single-neutral-actions" at bounding box center [222, 231] width 77 height 34
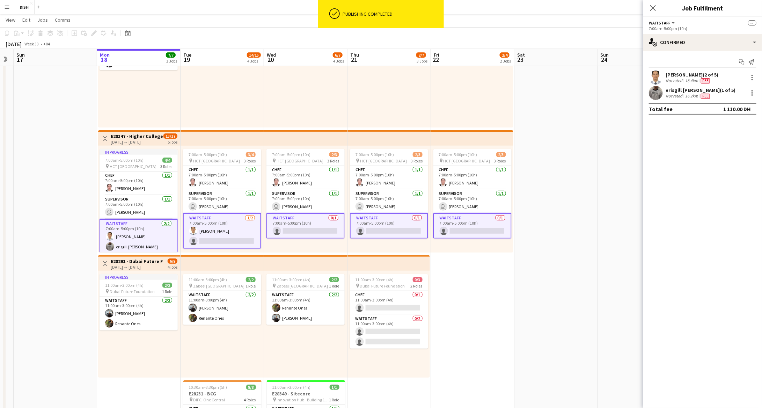
click at [239, 229] on app-card-role "Waitstaff 1/2 7:00am-5:00pm (10h) Bernie Morillo single-neutral-actions" at bounding box center [222, 230] width 78 height 35
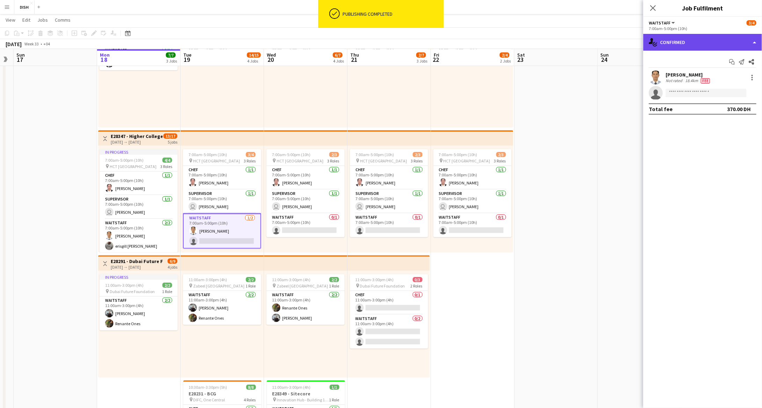
click at [635, 44] on div "single-neutral-actions-check-2 Confirmed" at bounding box center [702, 42] width 119 height 17
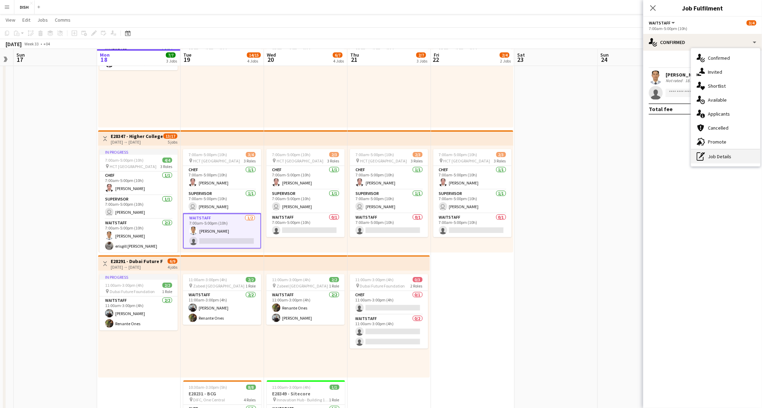
click at [635, 156] on div "pen-write Job Details" at bounding box center [725, 156] width 69 height 14
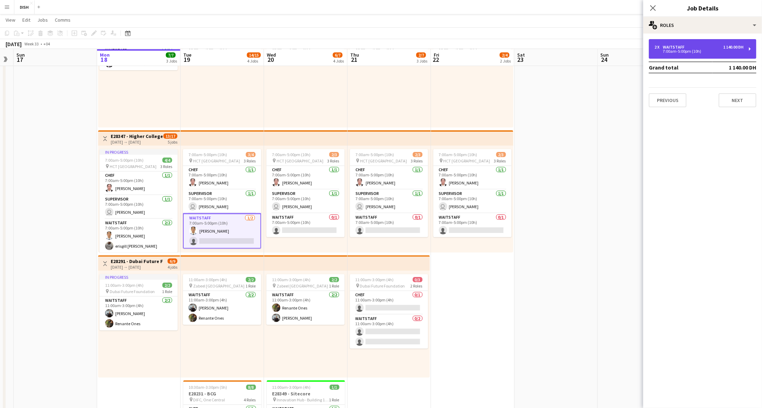
click at [635, 46] on div "1 140.00 DH" at bounding box center [733, 47] width 20 height 5
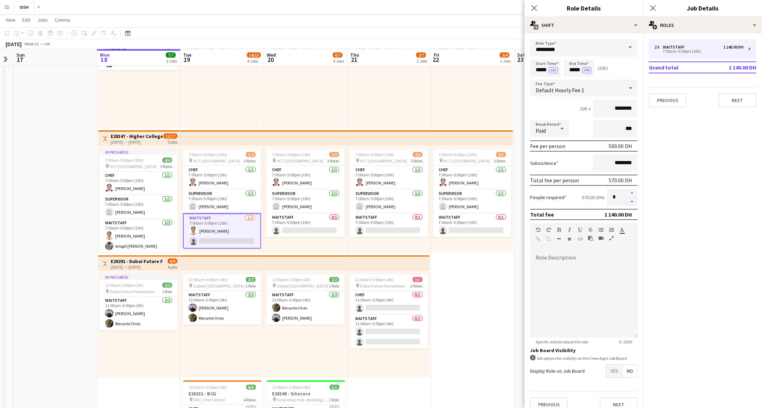
click at [626, 198] on button "button" at bounding box center [631, 202] width 11 height 9
type input "*"
click at [535, 8] on icon "Close pop-in" at bounding box center [534, 8] width 7 height 7
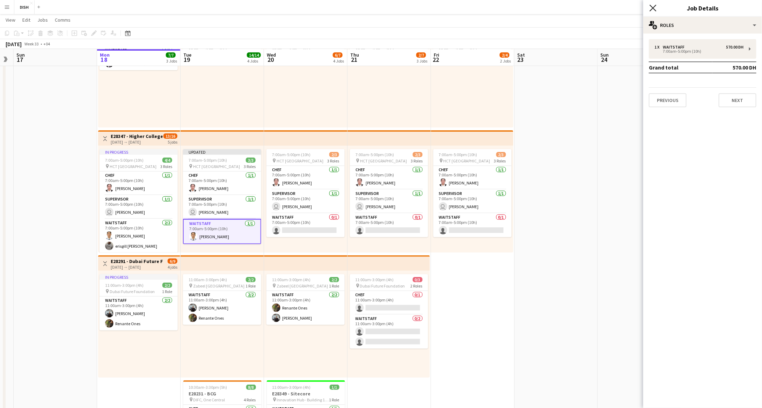
click at [635, 7] on icon at bounding box center [652, 8] width 7 height 7
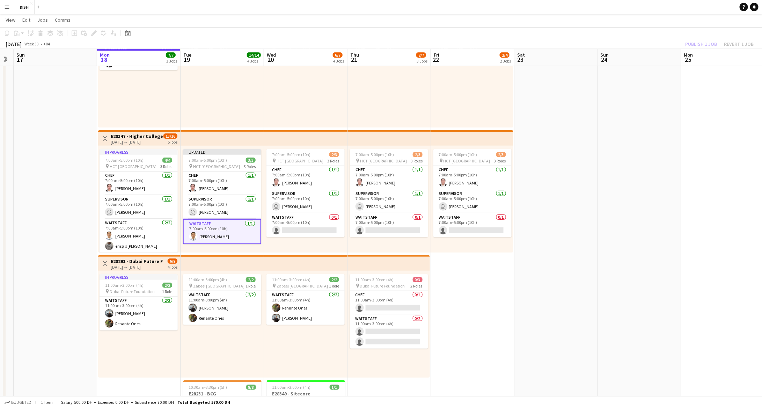
click at [221, 155] on app-job-card "Updated 7:00am-5:00pm (10h) 3/3 pin HCT Dubai Academic City Campus 3 Roles Chef…" at bounding box center [222, 196] width 78 height 95
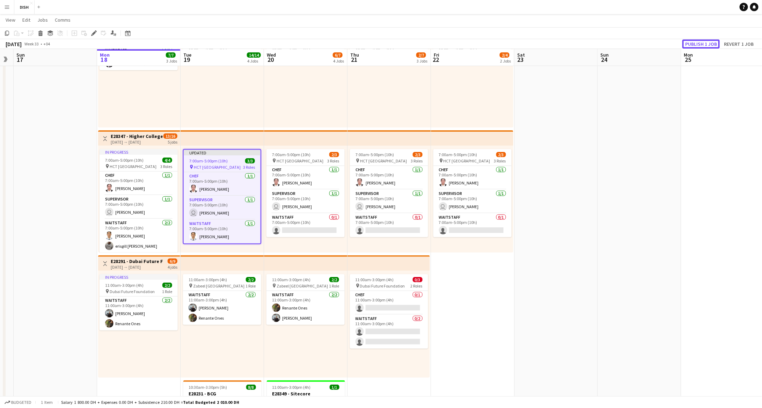
drag, startPoint x: 696, startPoint y: 44, endPoint x: 689, endPoint y: 49, distance: 9.3
click at [635, 44] on button "Publish 1 job" at bounding box center [700, 43] width 37 height 9
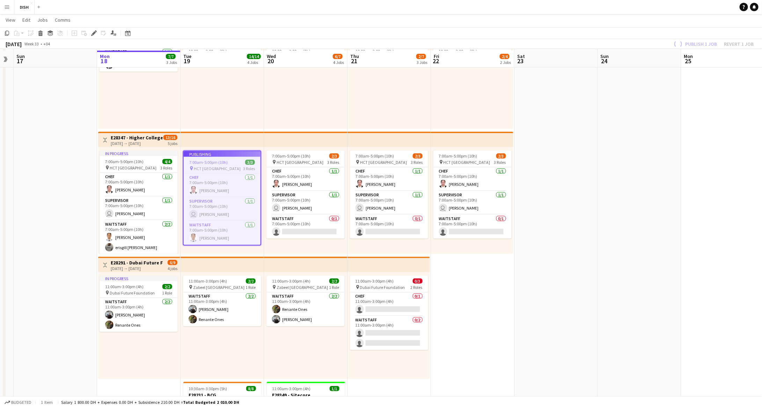
scroll to position [0, 0]
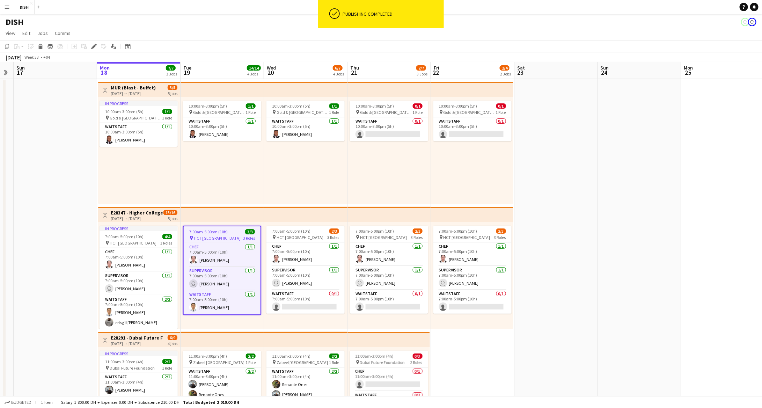
click at [600, 204] on app-date-cell at bounding box center [639, 327] width 83 height 497
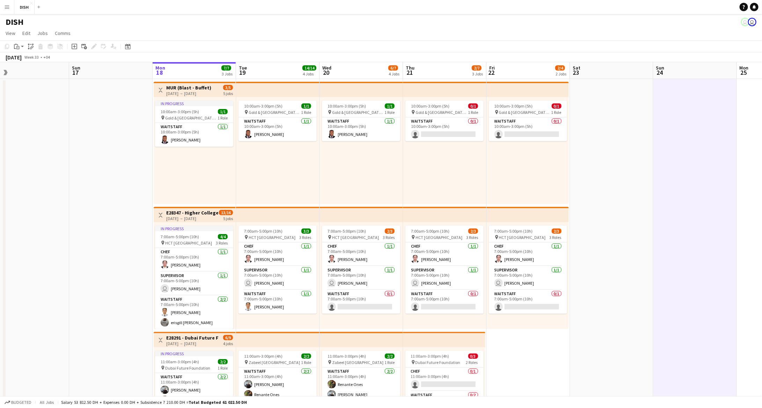
click at [602, 243] on app-date-cell at bounding box center [611, 327] width 83 height 497
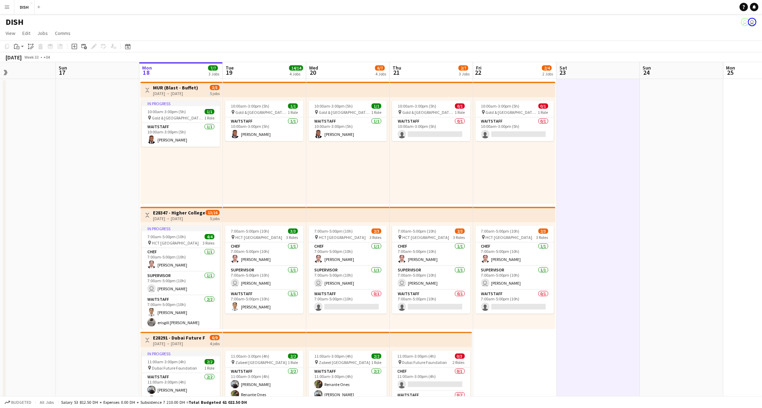
scroll to position [0, 183]
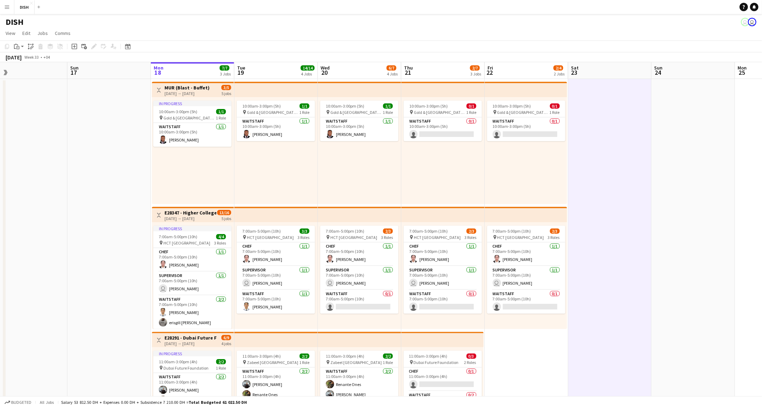
click at [619, 129] on app-date-cell at bounding box center [609, 327] width 83 height 497
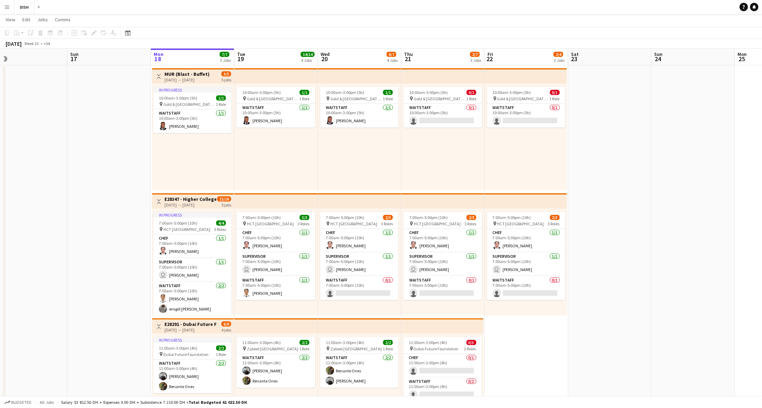
scroll to position [0, 0]
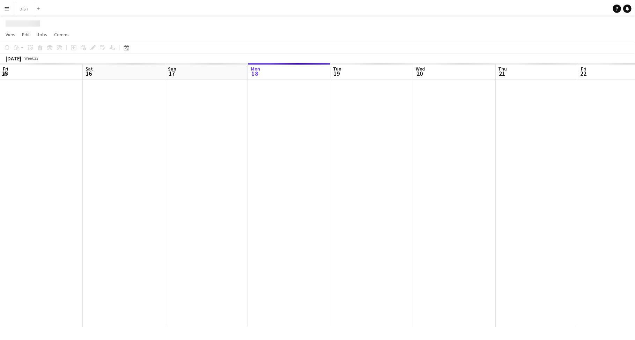
scroll to position [0, 167]
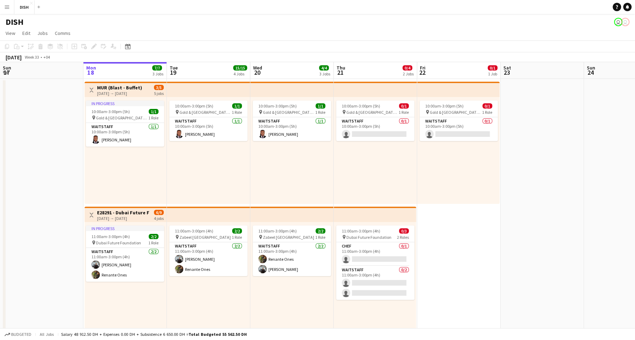
click at [5, 4] on app-icon "Menu" at bounding box center [7, 7] width 6 height 6
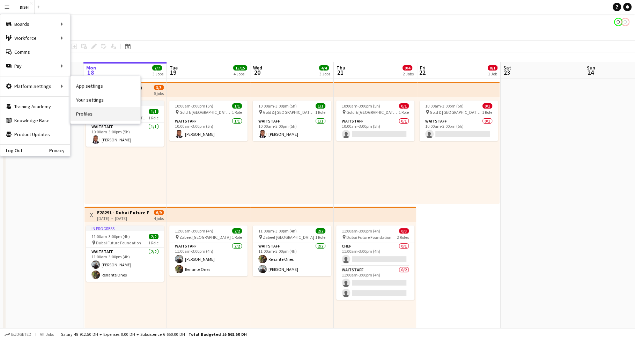
click at [92, 111] on link "Profiles" at bounding box center [106, 114] width 70 height 14
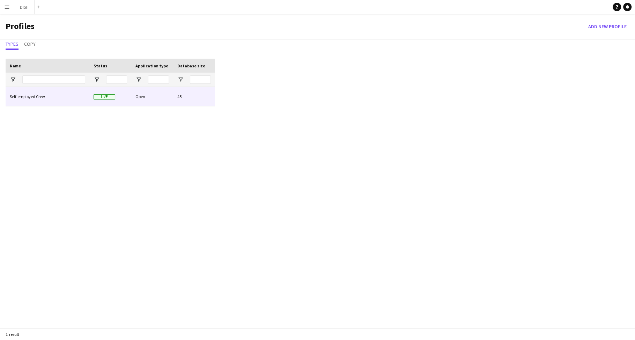
click at [126, 96] on div "Live" at bounding box center [110, 96] width 42 height 19
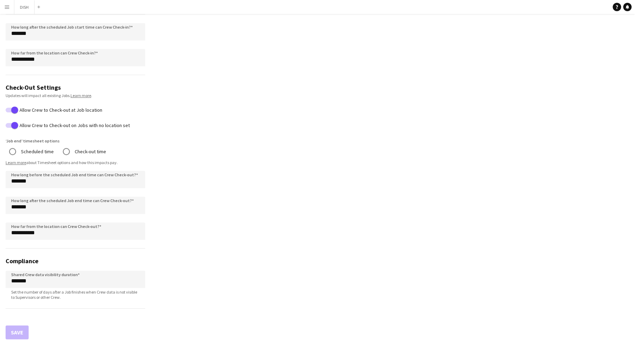
scroll to position [367, 0]
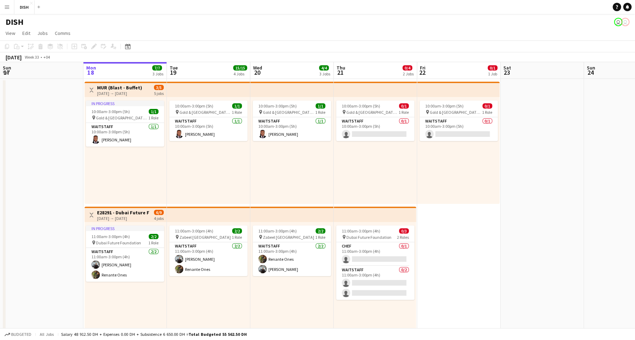
click at [6, 6] on app-icon "Menu" at bounding box center [7, 7] width 6 height 6
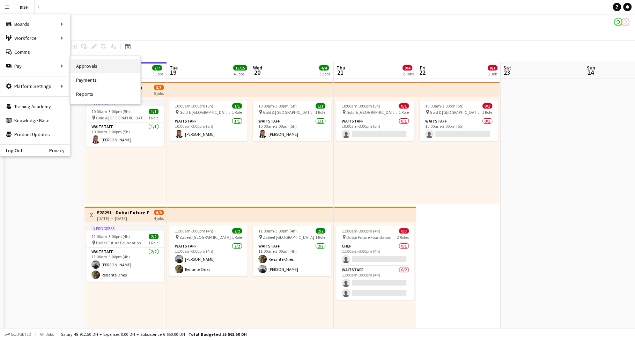
click at [76, 67] on link "Approvals" at bounding box center [106, 66] width 70 height 14
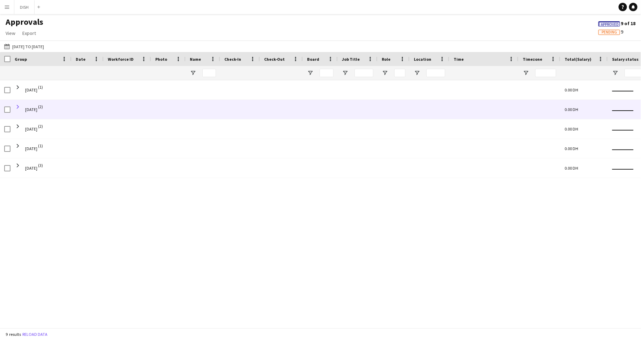
click at [17, 105] on span at bounding box center [18, 107] width 6 height 6
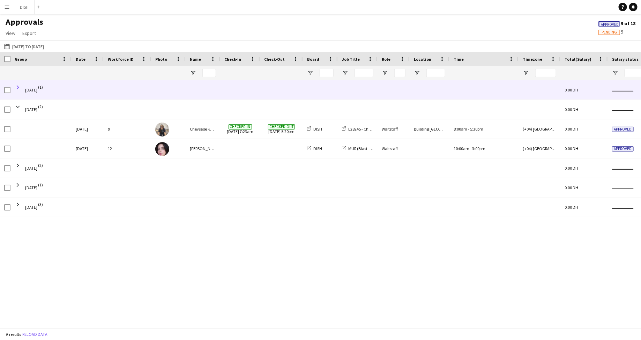
click at [18, 87] on span at bounding box center [18, 87] width 6 height 6
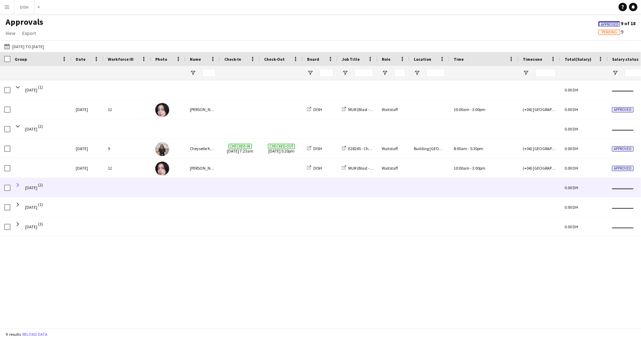
click at [18, 183] on span at bounding box center [18, 185] width 6 height 6
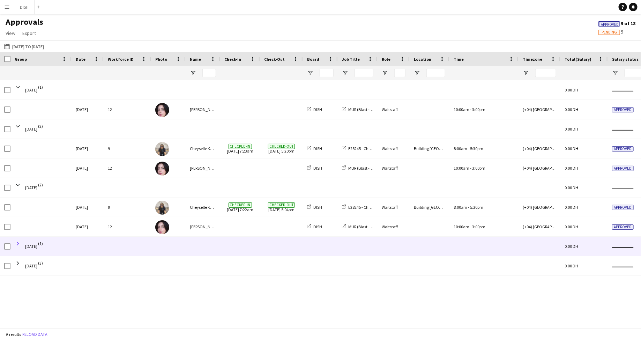
click at [19, 245] on span at bounding box center [18, 243] width 6 height 6
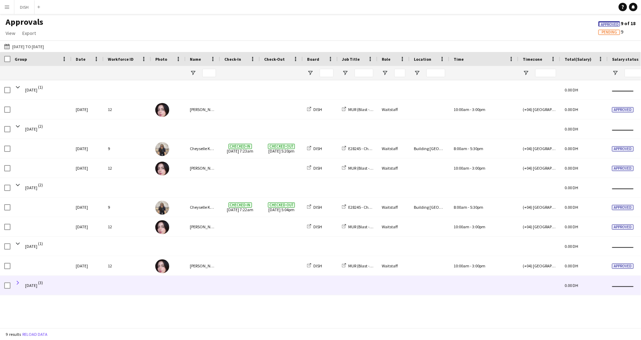
click at [17, 283] on span at bounding box center [18, 283] width 6 height 6
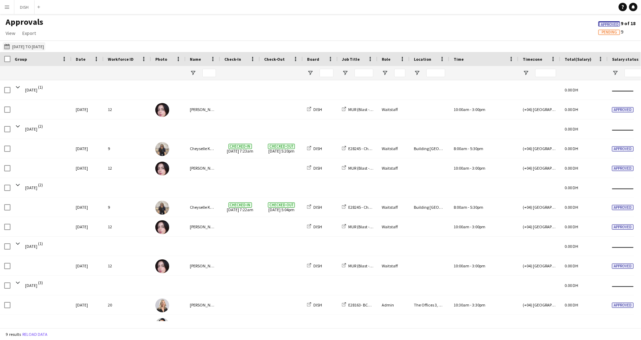
click at [36, 46] on button "28-07-2025 to 03-08-2025 28-07-2025 to 03-08-2025" at bounding box center [24, 46] width 43 height 8
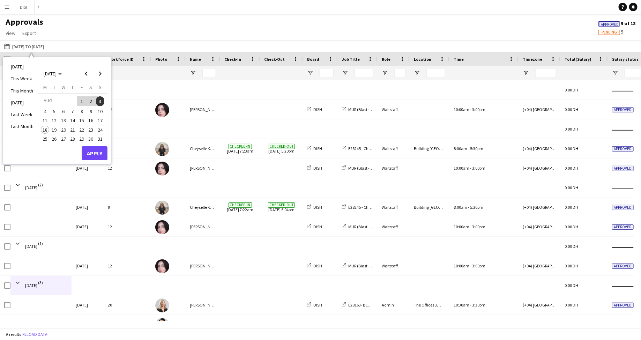
click at [47, 109] on span "4" at bounding box center [45, 111] width 8 height 8
click at [101, 111] on span "10" at bounding box center [100, 111] width 8 height 8
click at [96, 157] on button "Apply" at bounding box center [95, 153] width 26 height 14
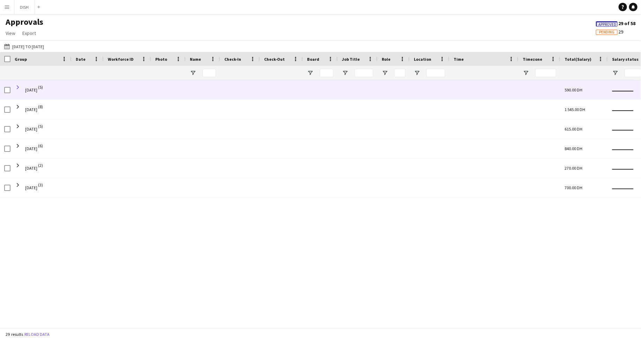
click at [17, 87] on span at bounding box center [18, 87] width 6 height 6
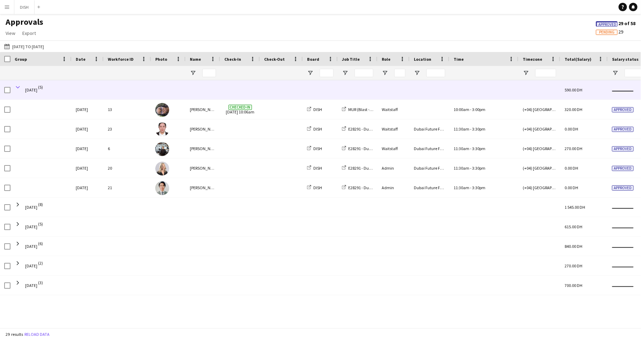
click at [17, 87] on span at bounding box center [18, 87] width 6 height 6
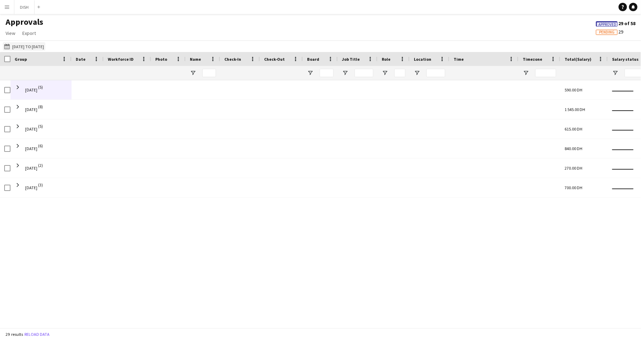
click at [17, 45] on button "28-07-2025 to 03-08-2025 04-08-2025 to 10-08-2025" at bounding box center [24, 46] width 43 height 8
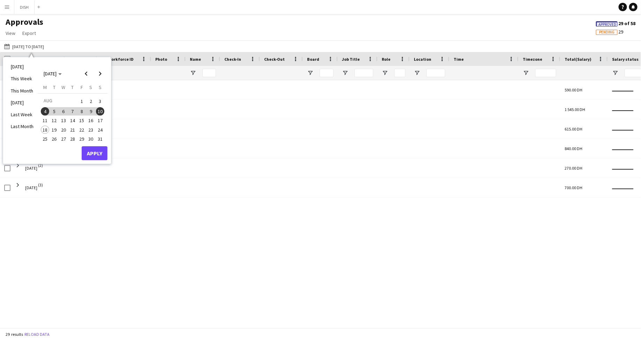
click at [46, 121] on span "11" at bounding box center [45, 120] width 8 height 8
click at [99, 120] on span "17" at bounding box center [100, 120] width 8 height 8
click at [94, 155] on button "Apply" at bounding box center [95, 153] width 26 height 14
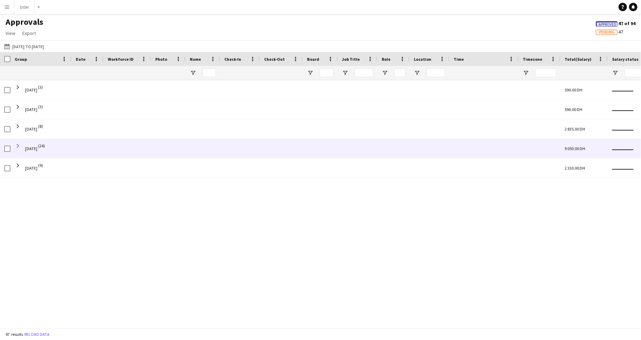
click at [18, 143] on span at bounding box center [18, 146] width 6 height 6
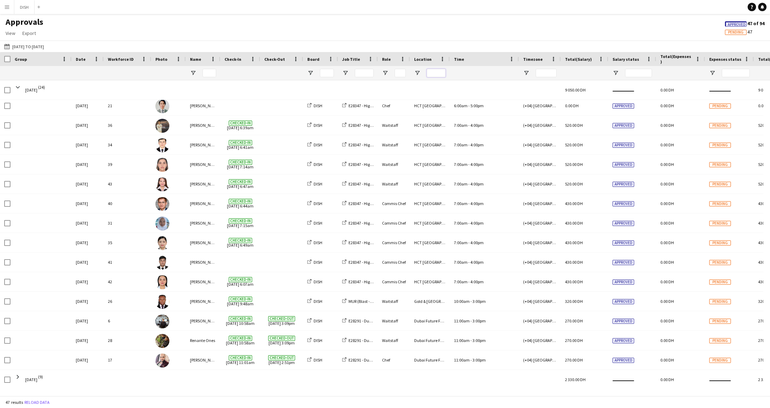
click at [437, 72] on input "Location Filter Input" at bounding box center [436, 73] width 19 height 8
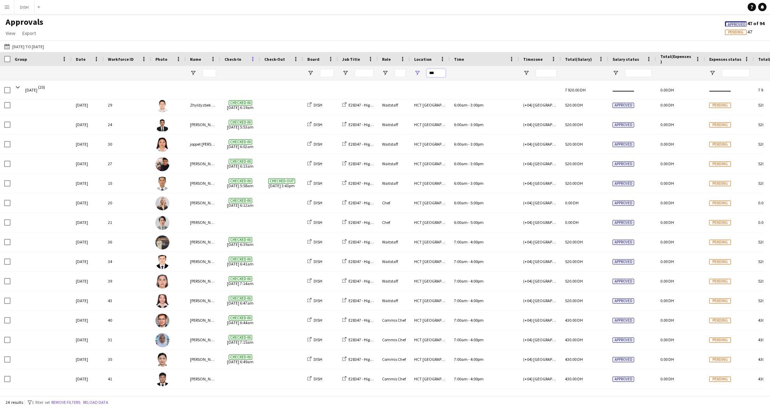
type input "***"
click at [251, 60] on span at bounding box center [253, 59] width 6 height 6
click at [263, 104] on span "Group by Check-In" at bounding box center [288, 107] width 59 height 12
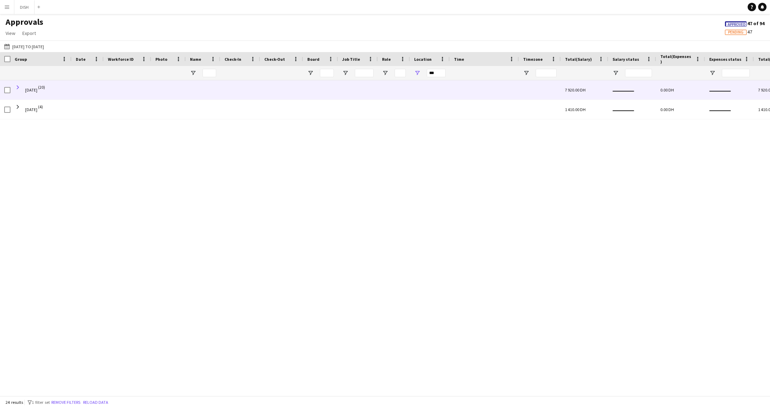
click at [18, 89] on span at bounding box center [18, 87] width 6 height 6
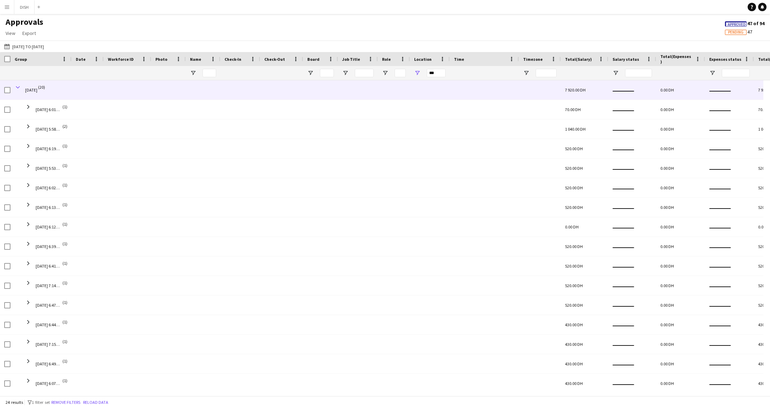
click at [16, 86] on span at bounding box center [18, 87] width 6 height 6
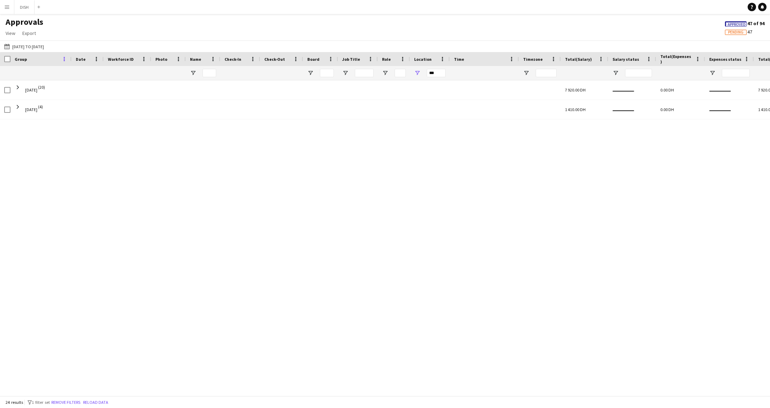
click at [62, 58] on span at bounding box center [64, 59] width 6 height 6
click at [49, 76] on div at bounding box center [41, 73] width 53 height 14
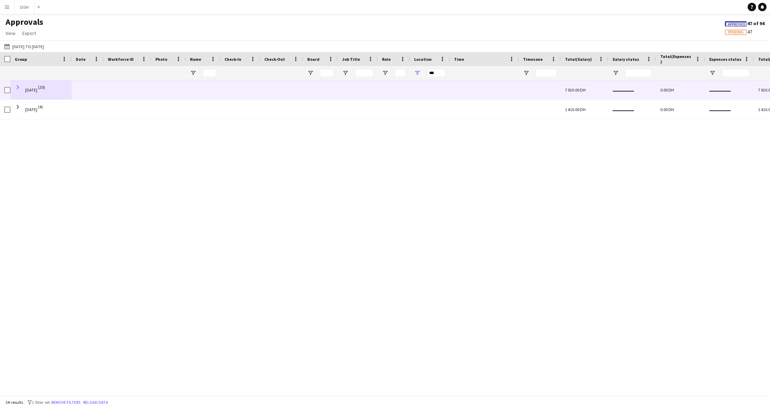
click at [20, 85] on span at bounding box center [18, 87] width 6 height 6
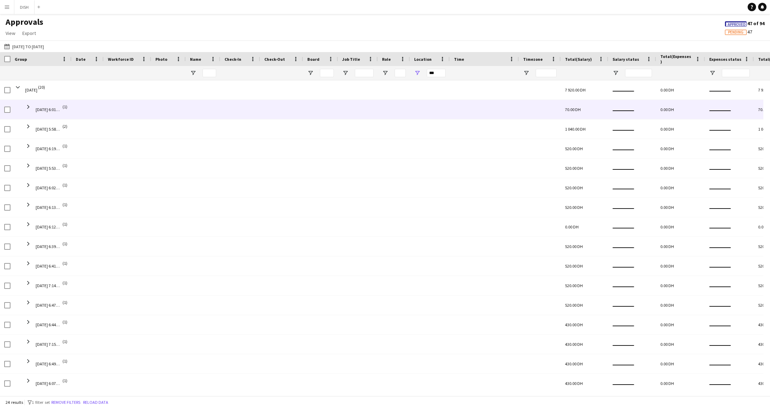
click at [28, 104] on span at bounding box center [28, 107] width 6 height 6
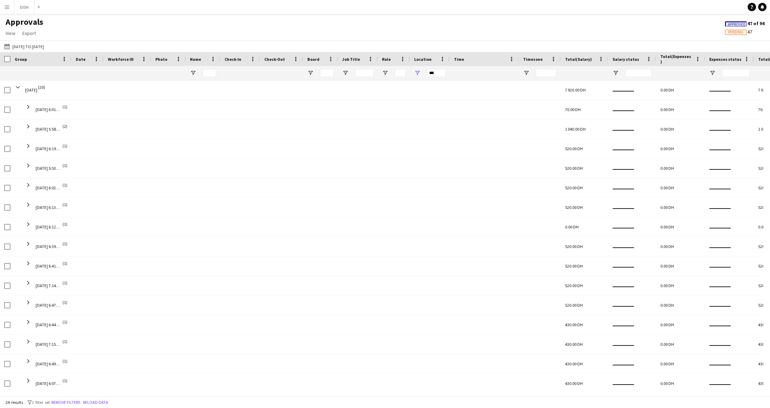
click at [40, 60] on div "Group" at bounding box center [37, 59] width 44 height 10
click at [11, 34] on span "View" at bounding box center [11, 33] width 10 height 6
click at [38, 97] on link "Reset View" at bounding box center [27, 98] width 49 height 15
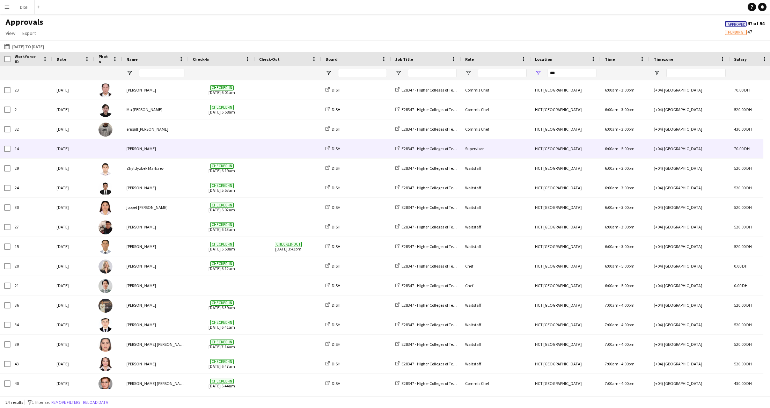
scroll to position [140, 0]
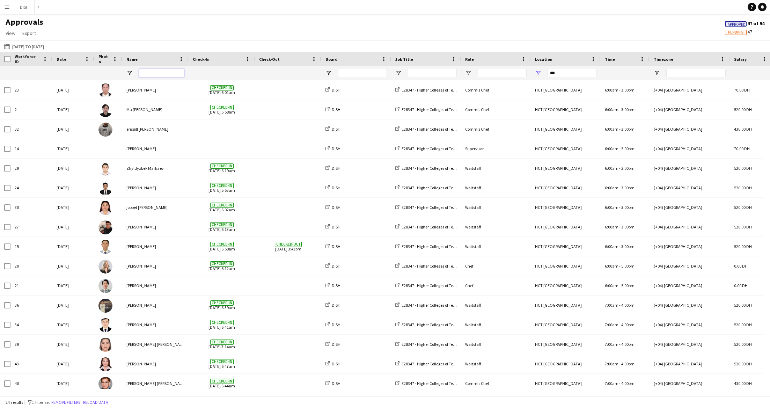
click at [164, 73] on input "Name Filter Input" at bounding box center [161, 73] width 45 height 8
click at [183, 59] on span at bounding box center [181, 59] width 6 height 6
click at [218, 55] on div "Check-In" at bounding box center [218, 59] width 50 height 10
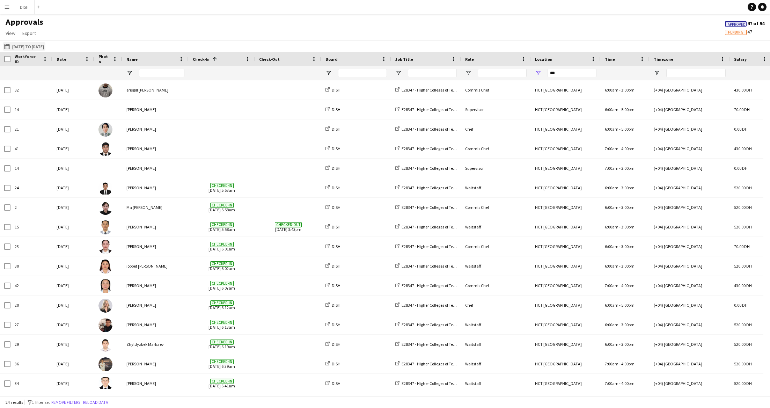
click at [36, 45] on button "28-07-2025 to 03-08-2025 11-08-2025 to 17-08-2025" at bounding box center [24, 46] width 43 height 8
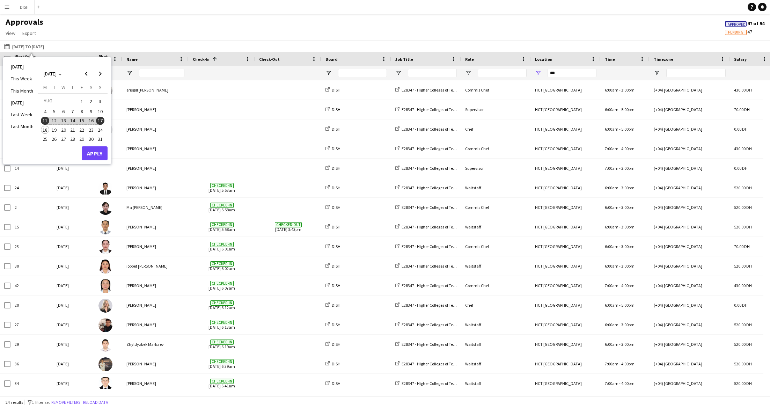
click at [72, 122] on span "14" at bounding box center [72, 121] width 8 height 8
click at [91, 150] on button "Apply" at bounding box center [95, 153] width 26 height 14
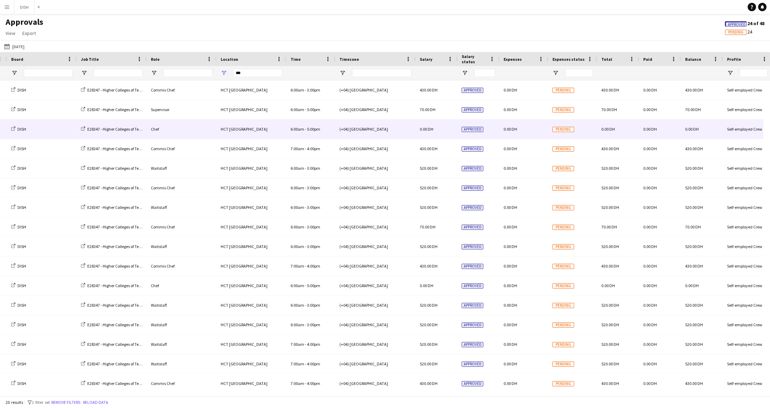
scroll to position [0, 368]
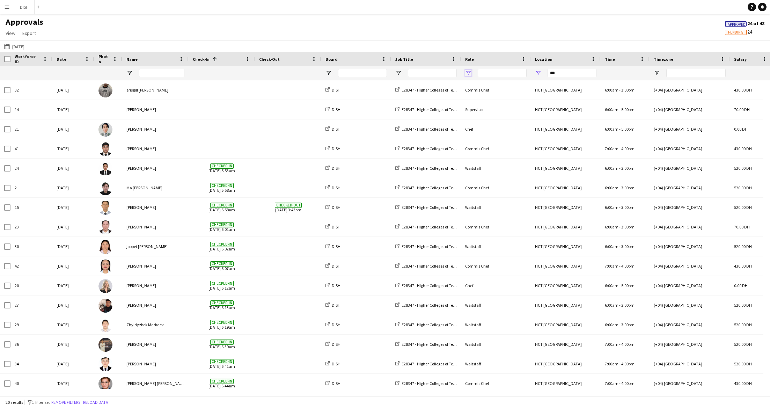
click at [469, 71] on span "Open Filter Menu" at bounding box center [468, 73] width 6 height 6
type input "**********"
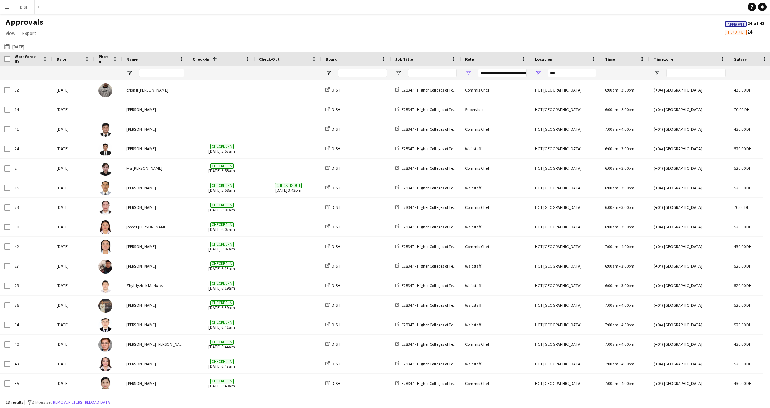
click at [277, 31] on div "Approvals View Customise view Customise filters Reset Filters Reset View Reset …" at bounding box center [385, 29] width 770 height 24
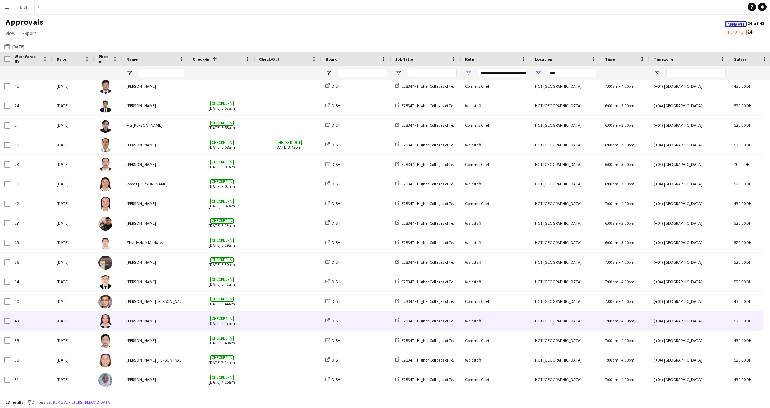
scroll to position [0, 0]
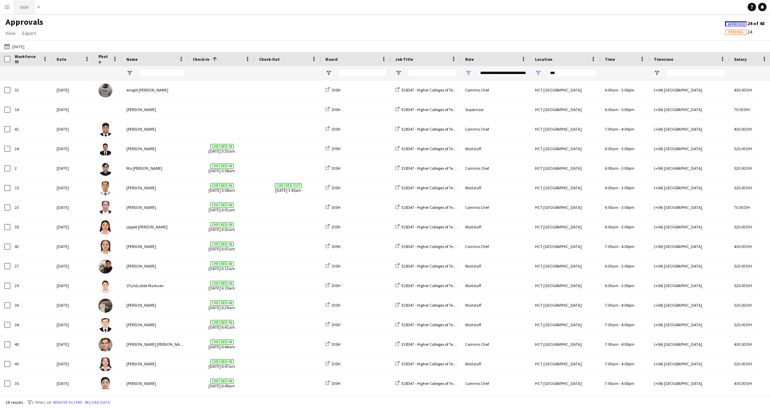
click at [22, 11] on button "DISH Close" at bounding box center [24, 7] width 20 height 14
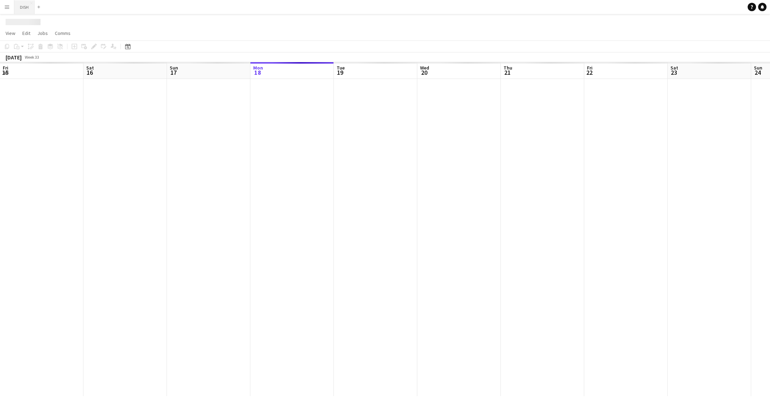
scroll to position [0, 166]
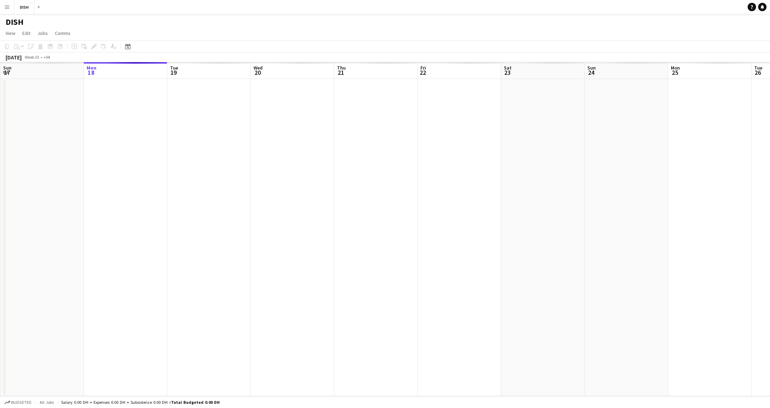
click at [10, 7] on button "Menu" at bounding box center [7, 7] width 14 height 14
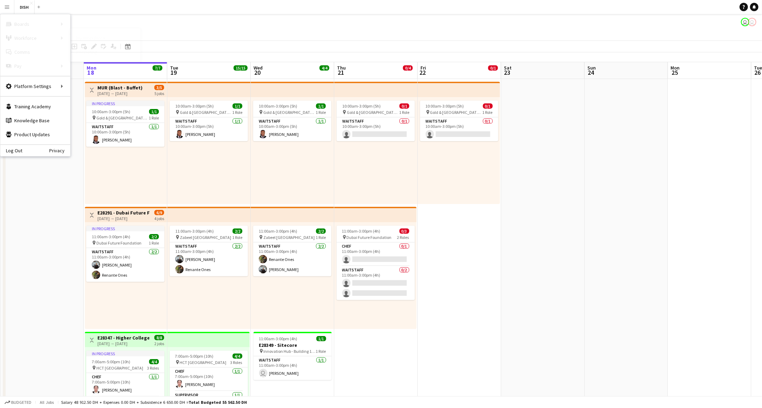
click at [87, 39] on link "My Workforce" at bounding box center [106, 38] width 70 height 14
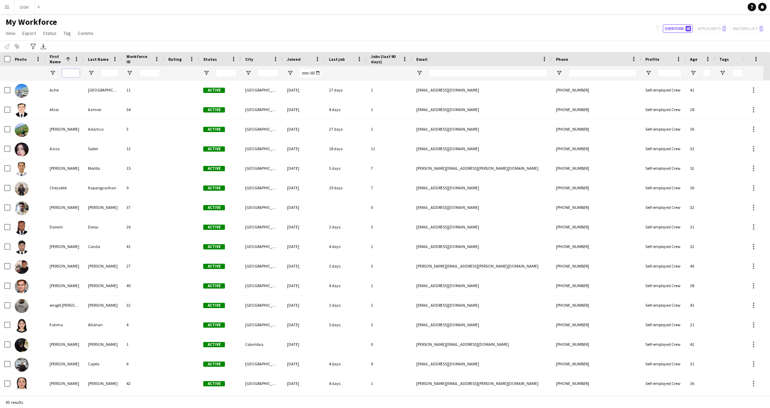
click at [76, 72] on input "First Name Filter Input" at bounding box center [70, 73] width 17 height 8
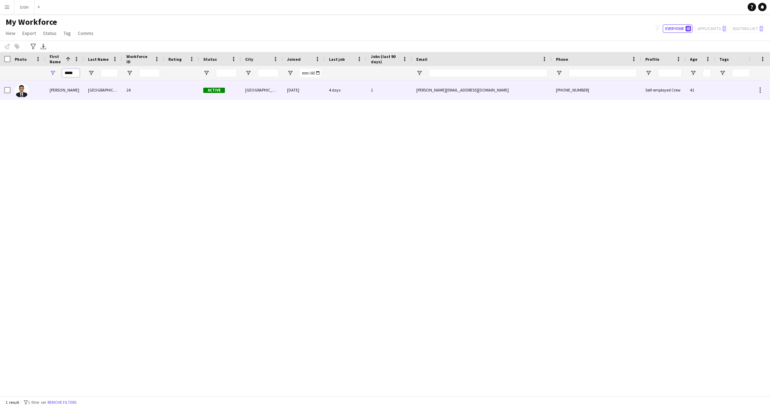
type input "*****"
click at [77, 92] on div "John Ahmer" at bounding box center [64, 89] width 38 height 19
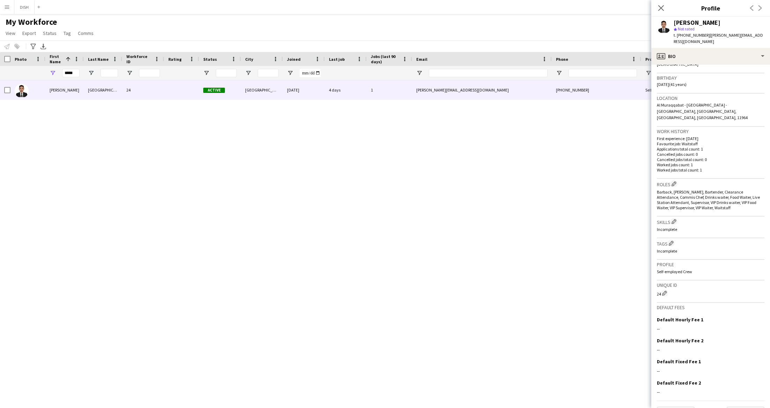
scroll to position [126, 0]
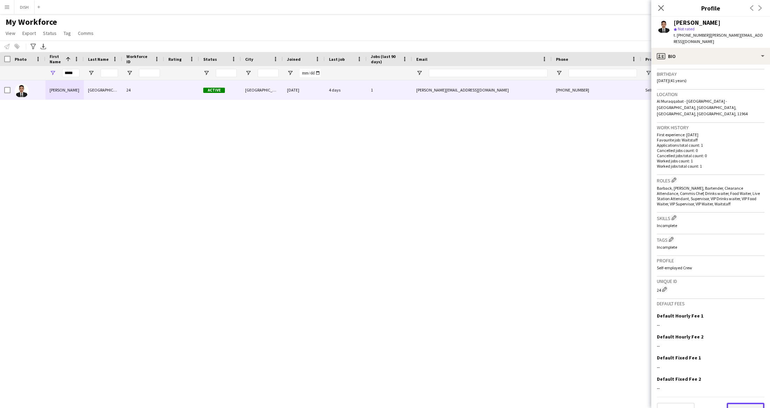
click at [641, 340] on button "Next" at bounding box center [745, 409] width 38 height 14
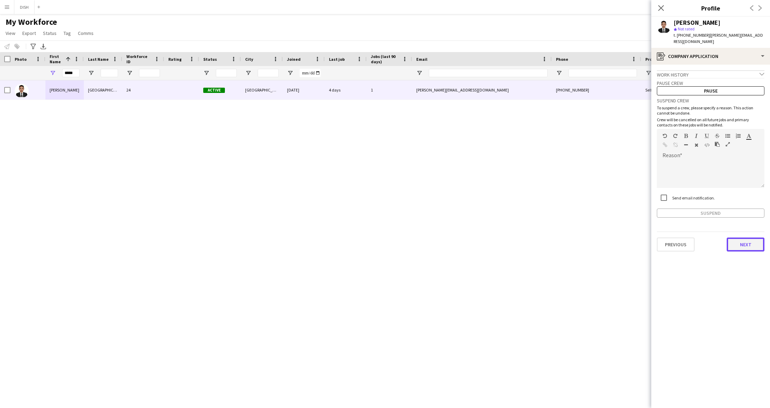
click at [641, 240] on button "Next" at bounding box center [745, 244] width 38 height 14
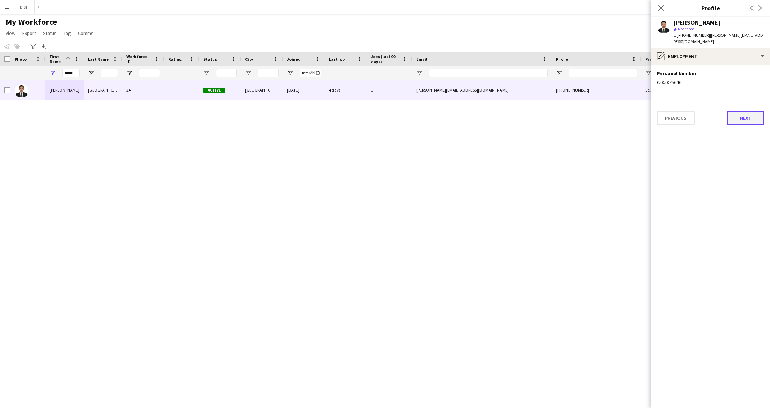
click at [641, 116] on button "Next" at bounding box center [745, 118] width 38 height 14
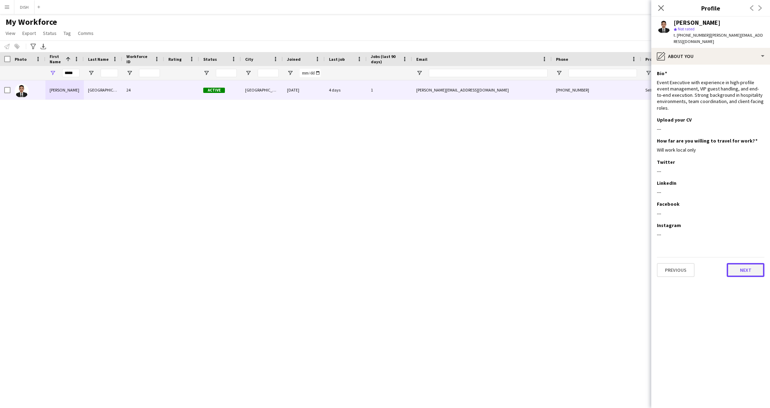
click at [641, 265] on button "Next" at bounding box center [745, 270] width 38 height 14
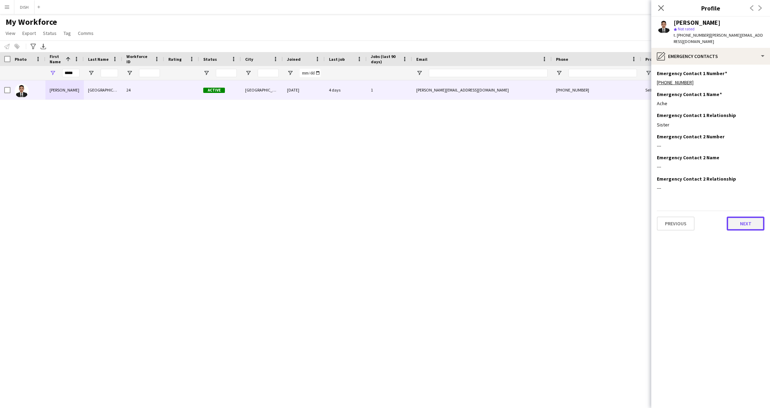
click at [641, 216] on button "Next" at bounding box center [745, 223] width 38 height 14
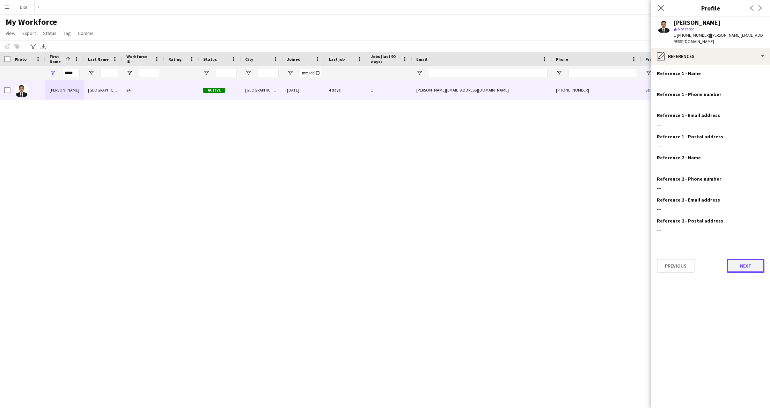
click at [641, 260] on button "Next" at bounding box center [745, 266] width 38 height 14
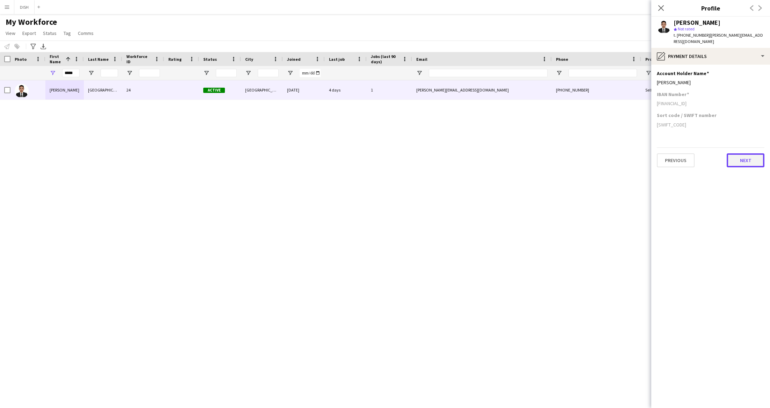
click at [641, 153] on button "Next" at bounding box center [745, 160] width 38 height 14
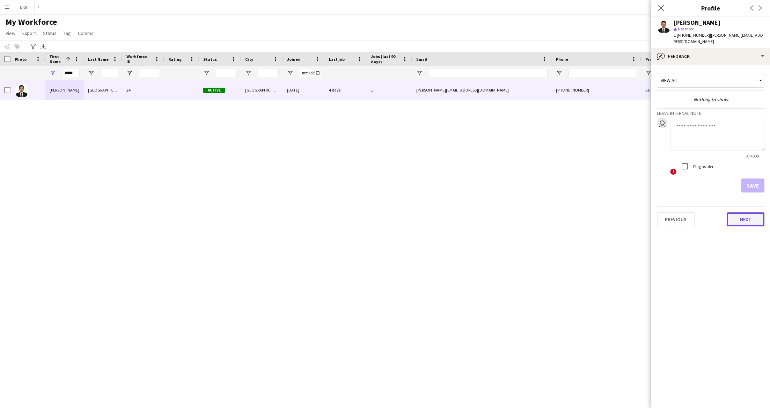
click at [641, 214] on button "Next" at bounding box center [745, 219] width 38 height 14
